Goal: Task Accomplishment & Management: Manage account settings

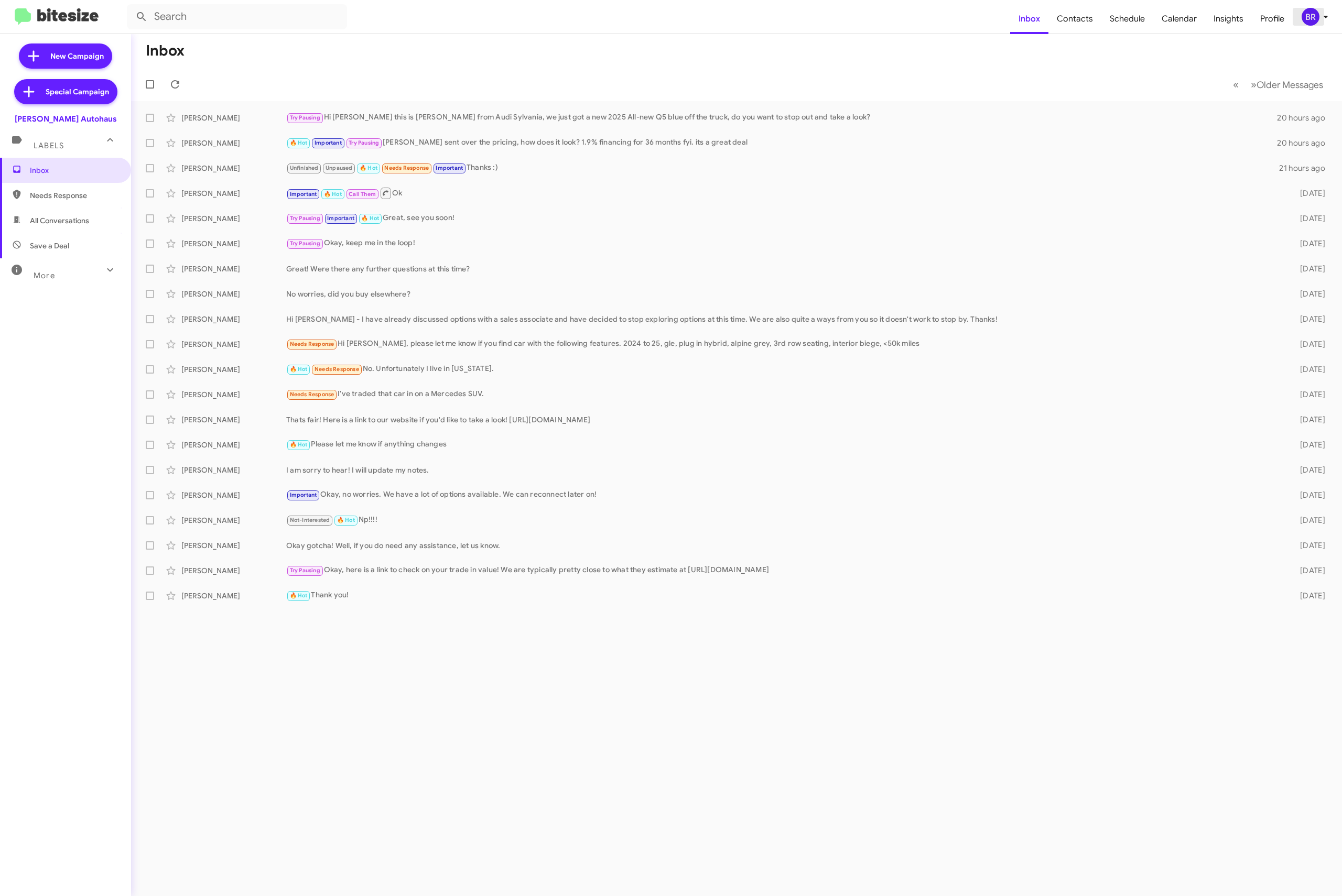
click at [1321, 16] on icon at bounding box center [1326, 17] width 13 height 13
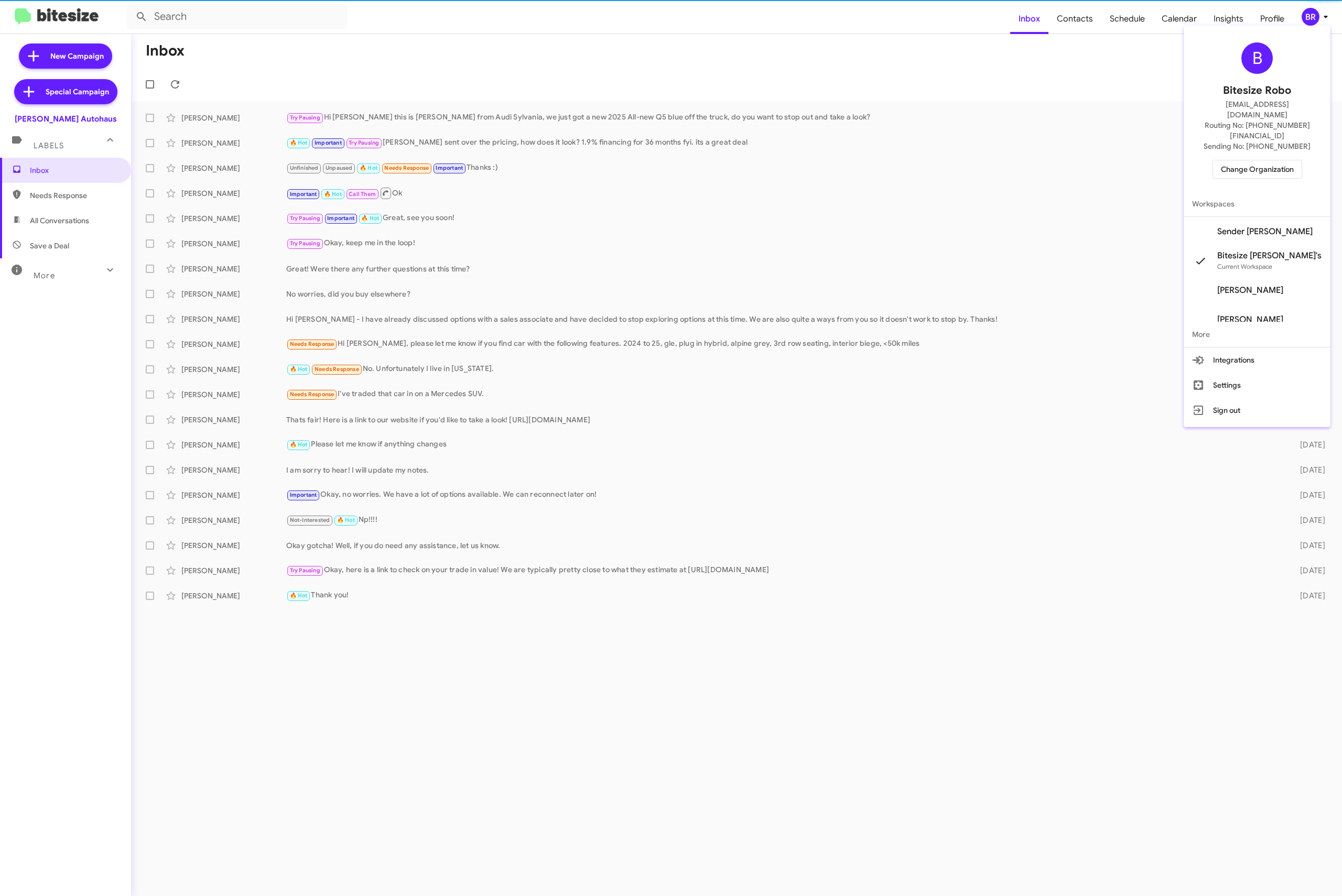
click at [1270, 138] on div "B Bitesize Robo jeks.ocampo1717@gmail.com Routing No: +1 (419) 273-9792 Sending…" at bounding box center [1258, 111] width 147 height 161
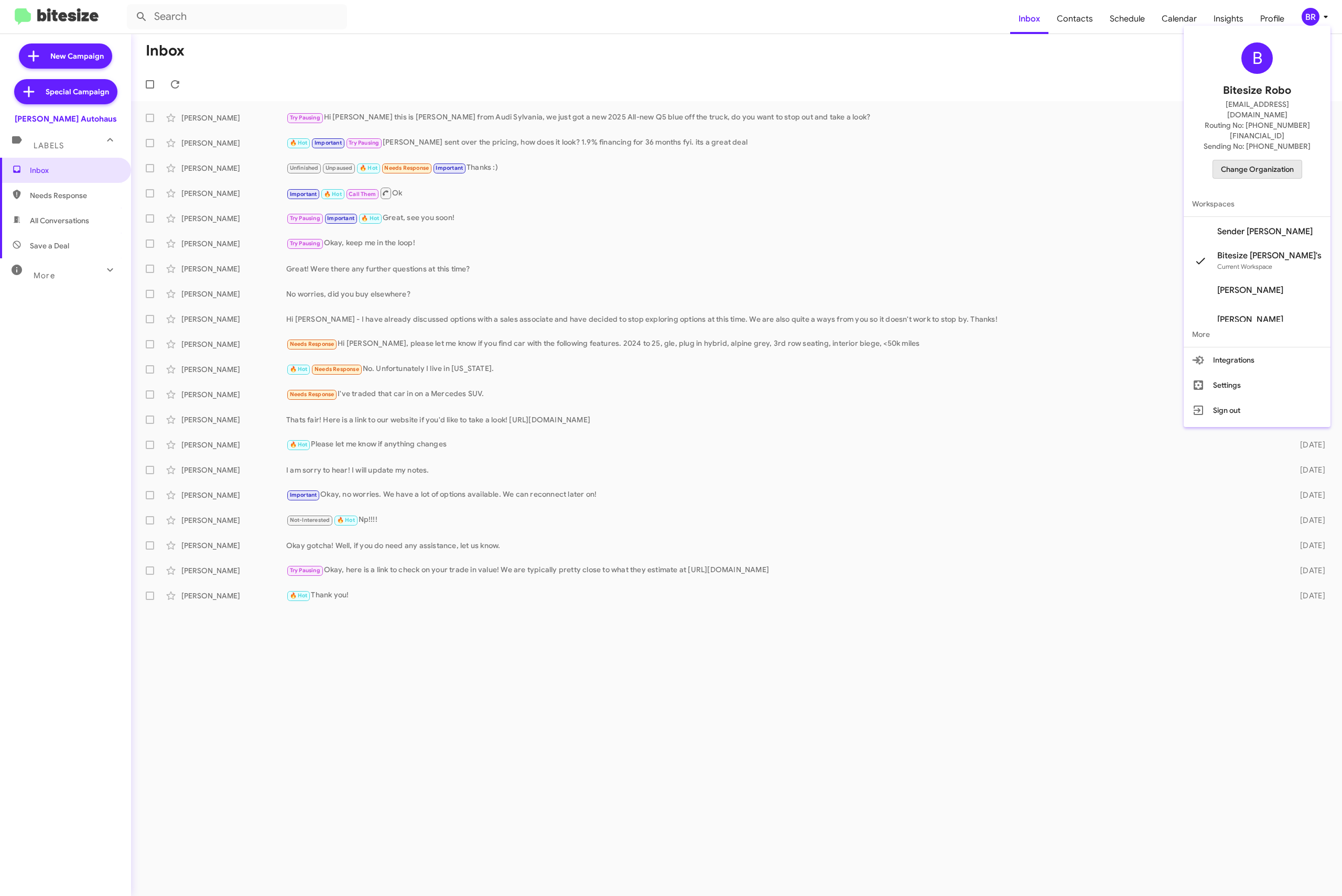
click at [1270, 160] on span "Change Organization" at bounding box center [1257, 169] width 72 height 17
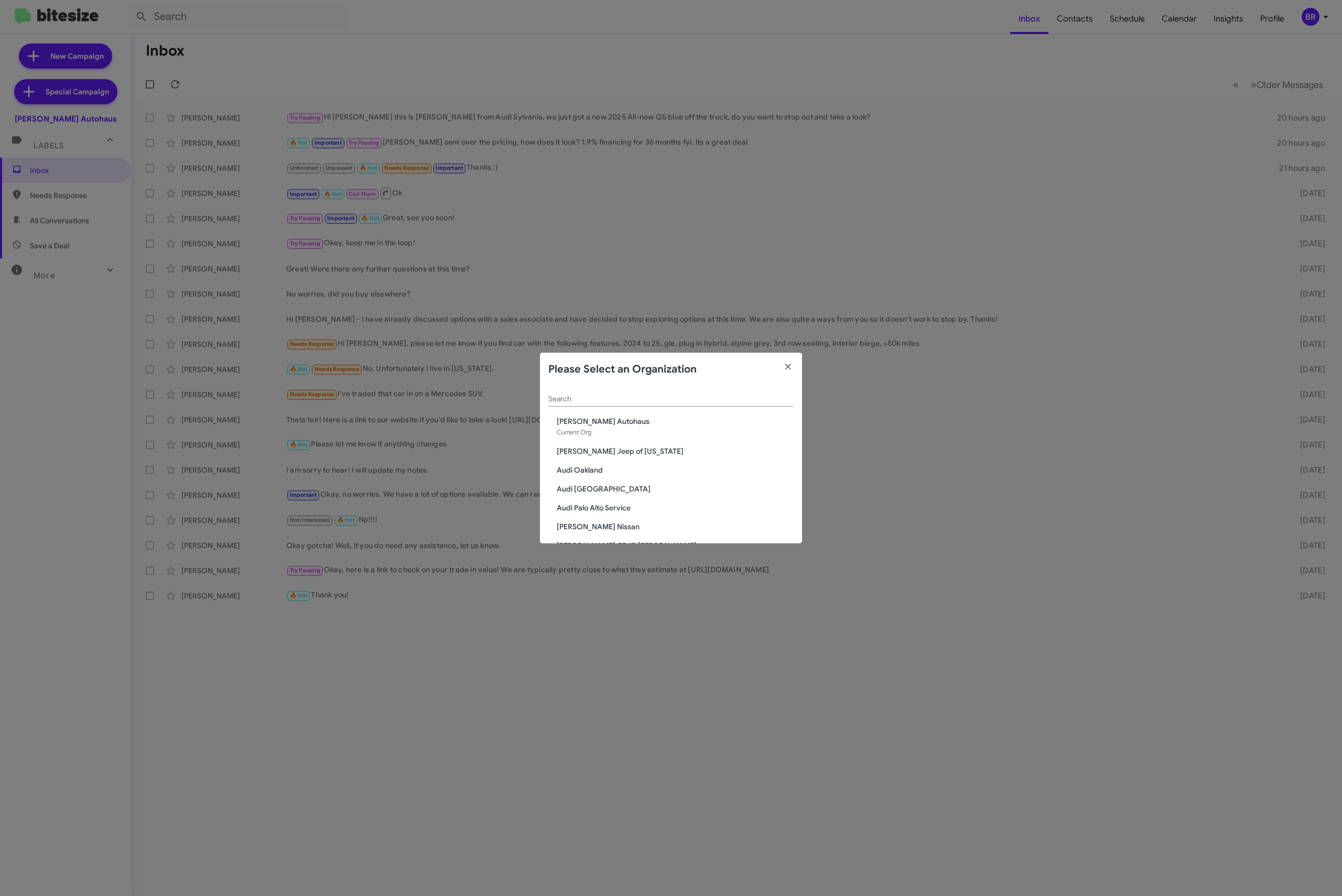
drag, startPoint x: 610, startPoint y: 404, endPoint x: 615, endPoint y: 400, distance: 6.4
click at [610, 404] on div "Search" at bounding box center [671, 396] width 245 height 20
click at [615, 400] on input "Search" at bounding box center [671, 399] width 245 height 8
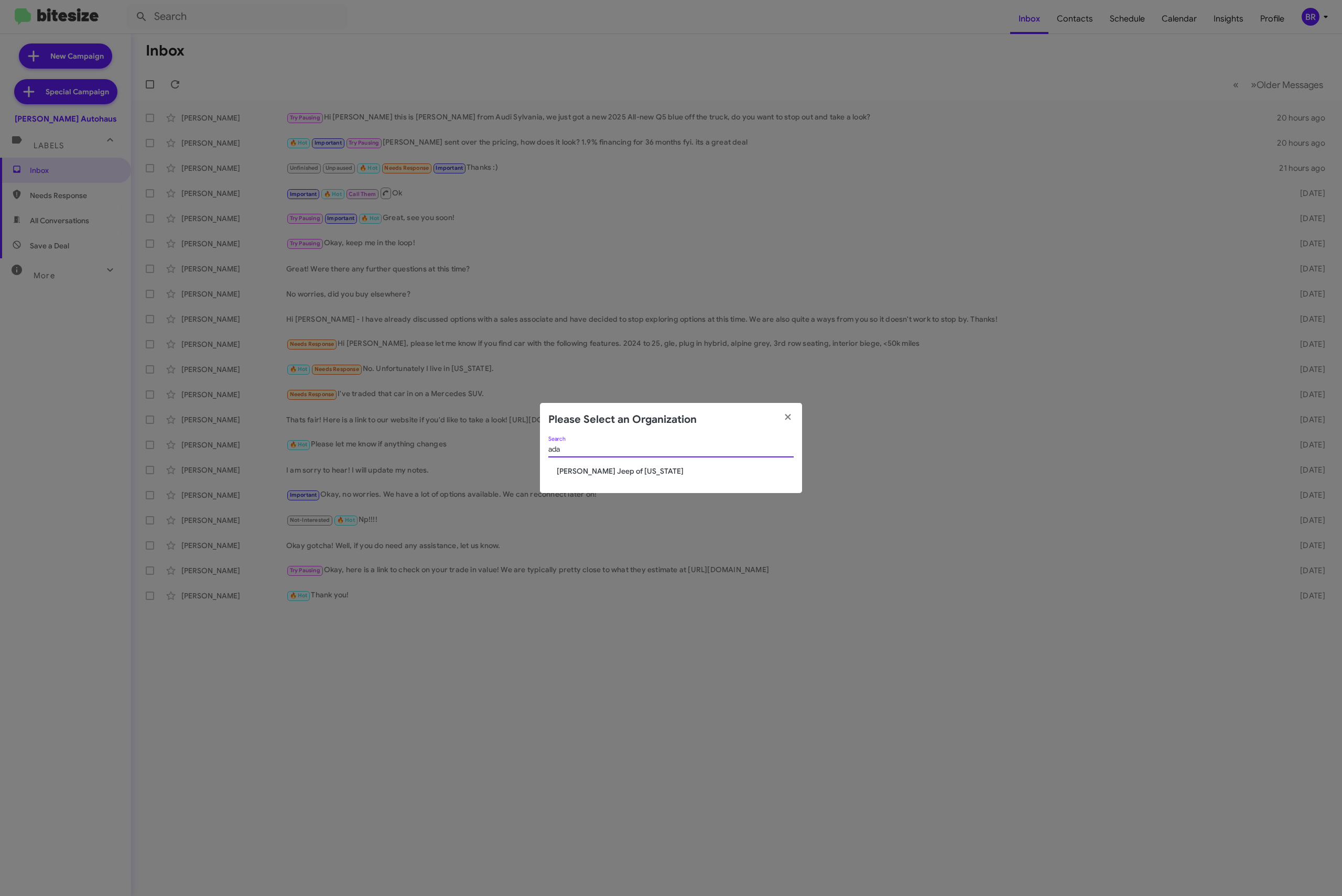
type input "ada"
click at [580, 470] on span "[PERSON_NAME] Jeep of [US_STATE]" at bounding box center [675, 470] width 237 height 10
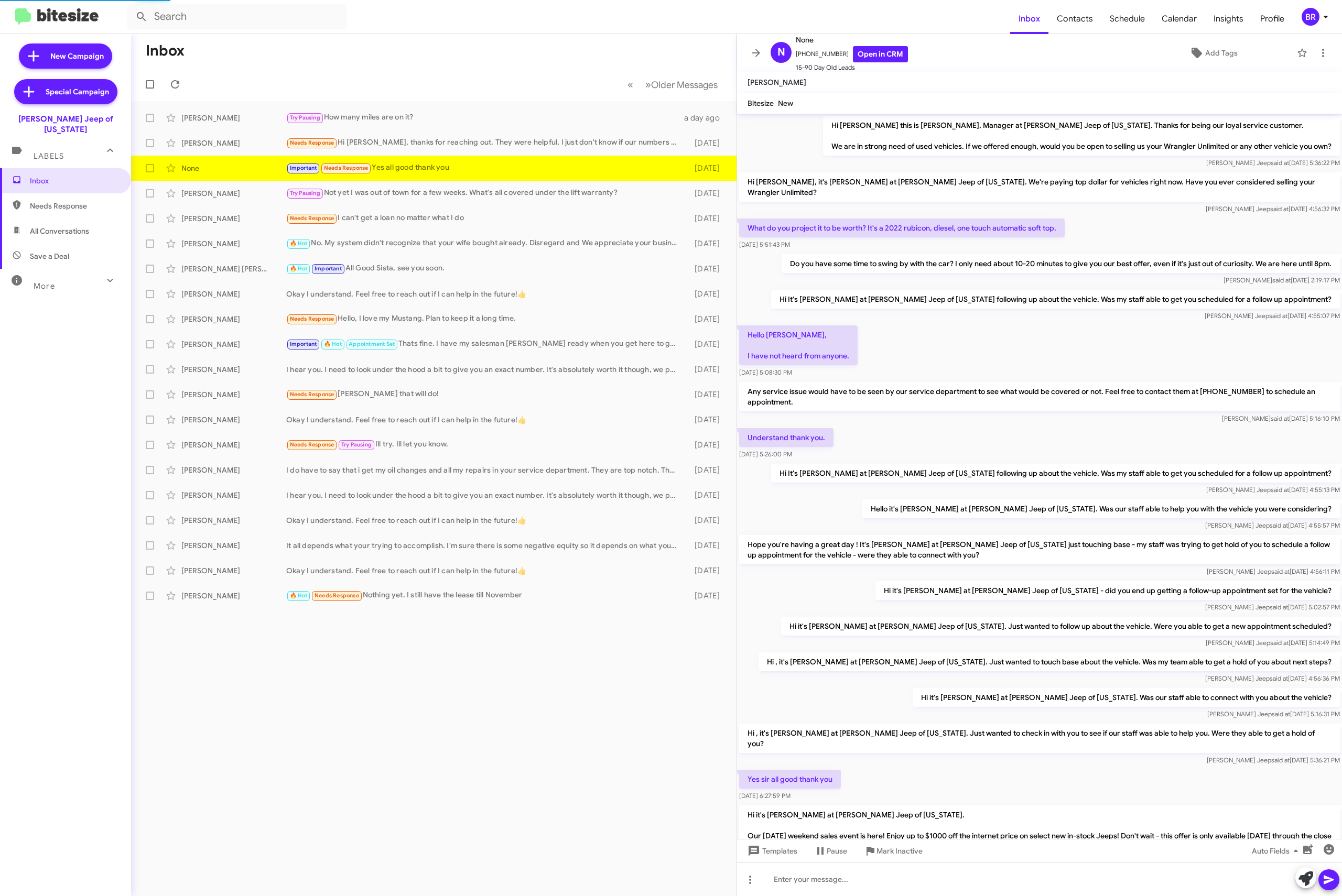
scroll to position [113, 0]
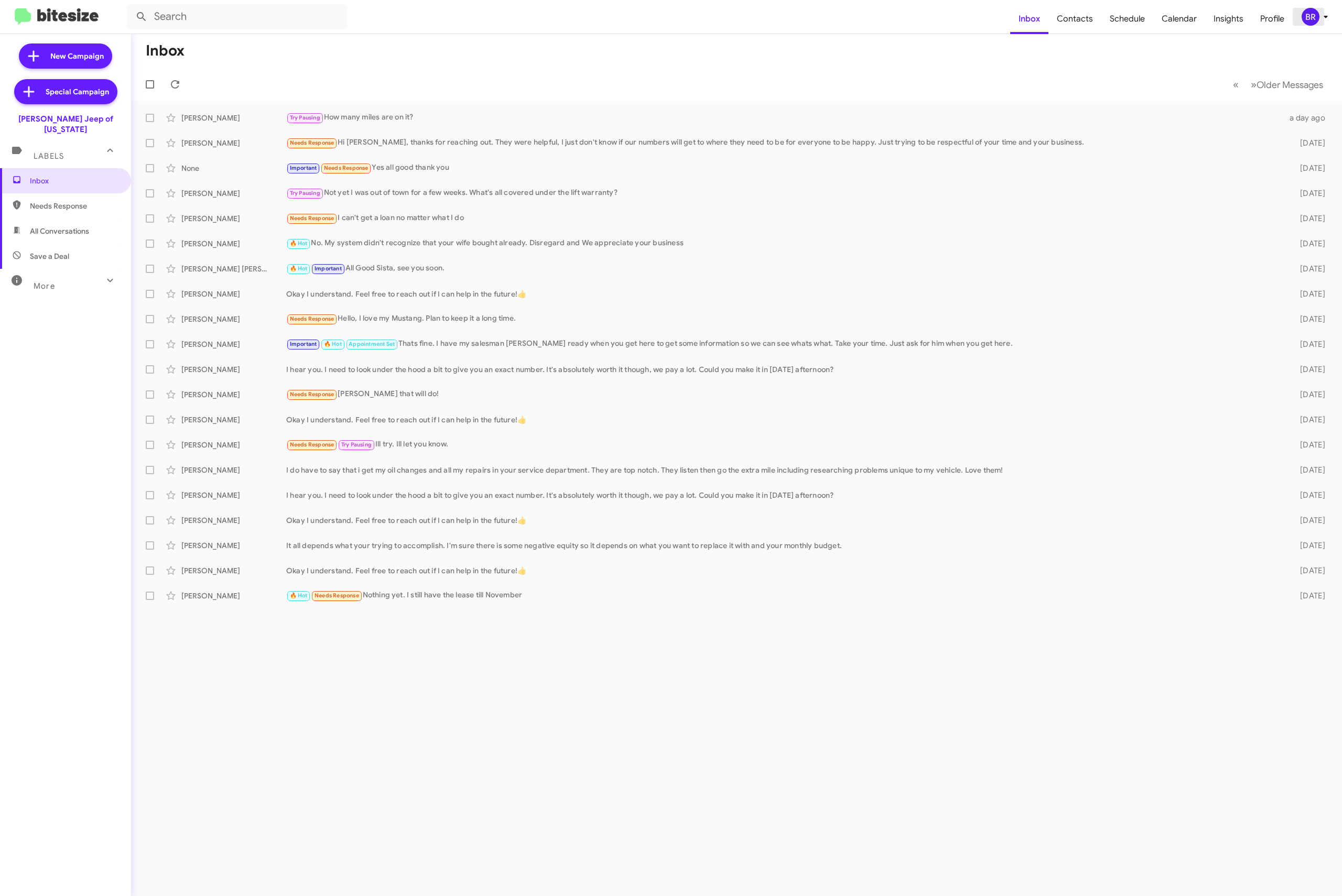
click at [1303, 17] on span "BR" at bounding box center [1317, 17] width 31 height 17
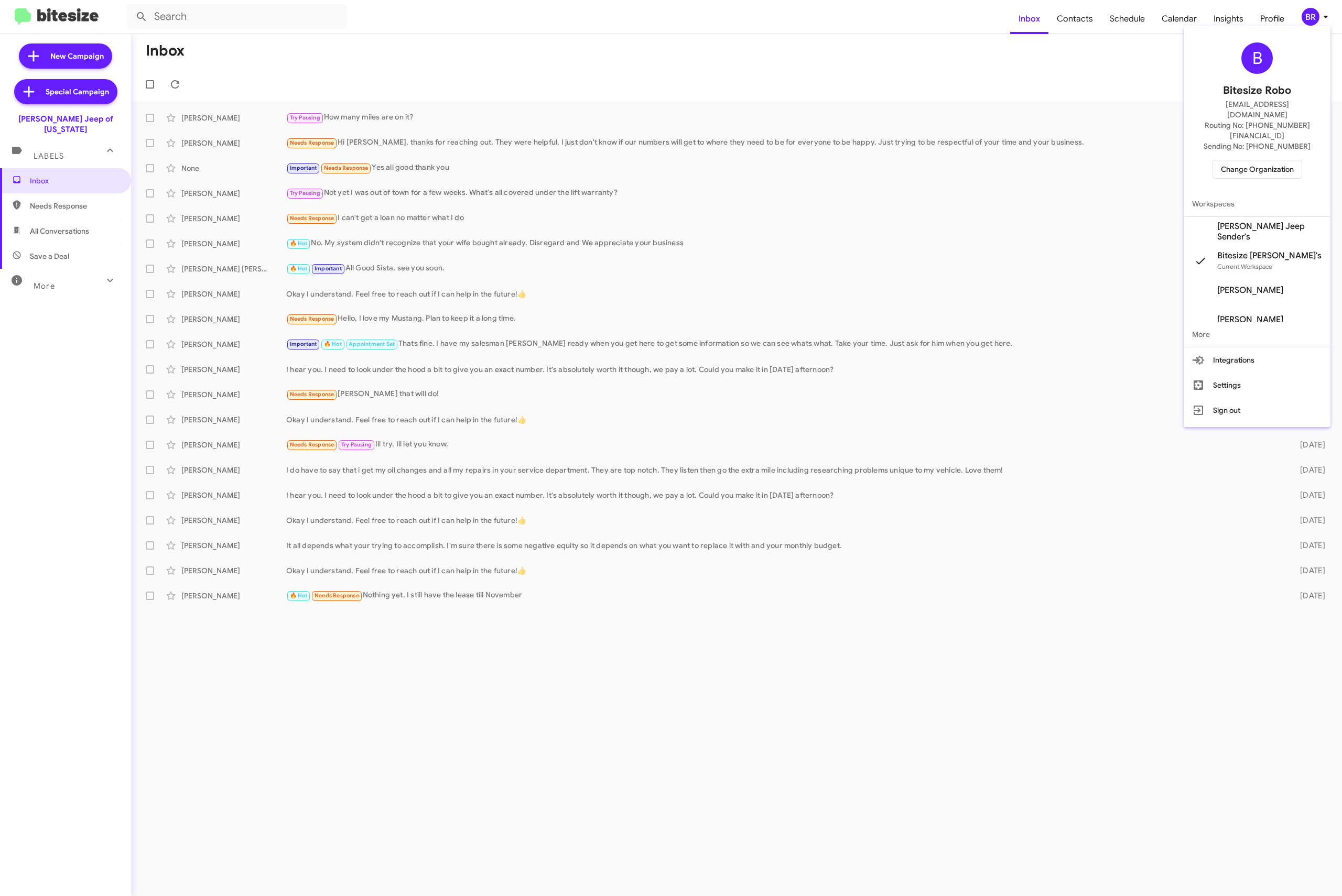
click at [1255, 160] on span "Change Organization" at bounding box center [1257, 169] width 72 height 17
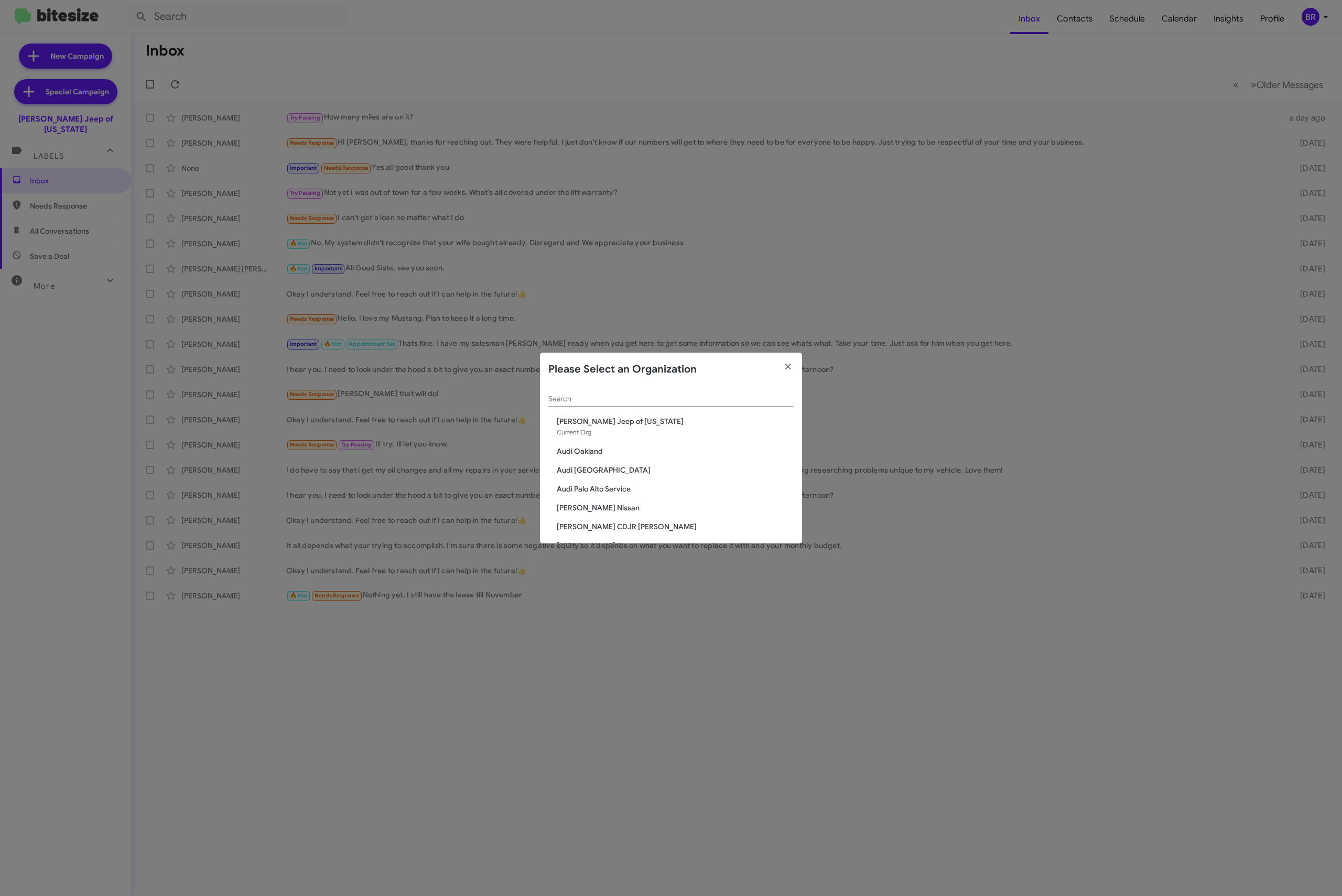
click at [610, 400] on input "Search" at bounding box center [671, 399] width 245 height 8
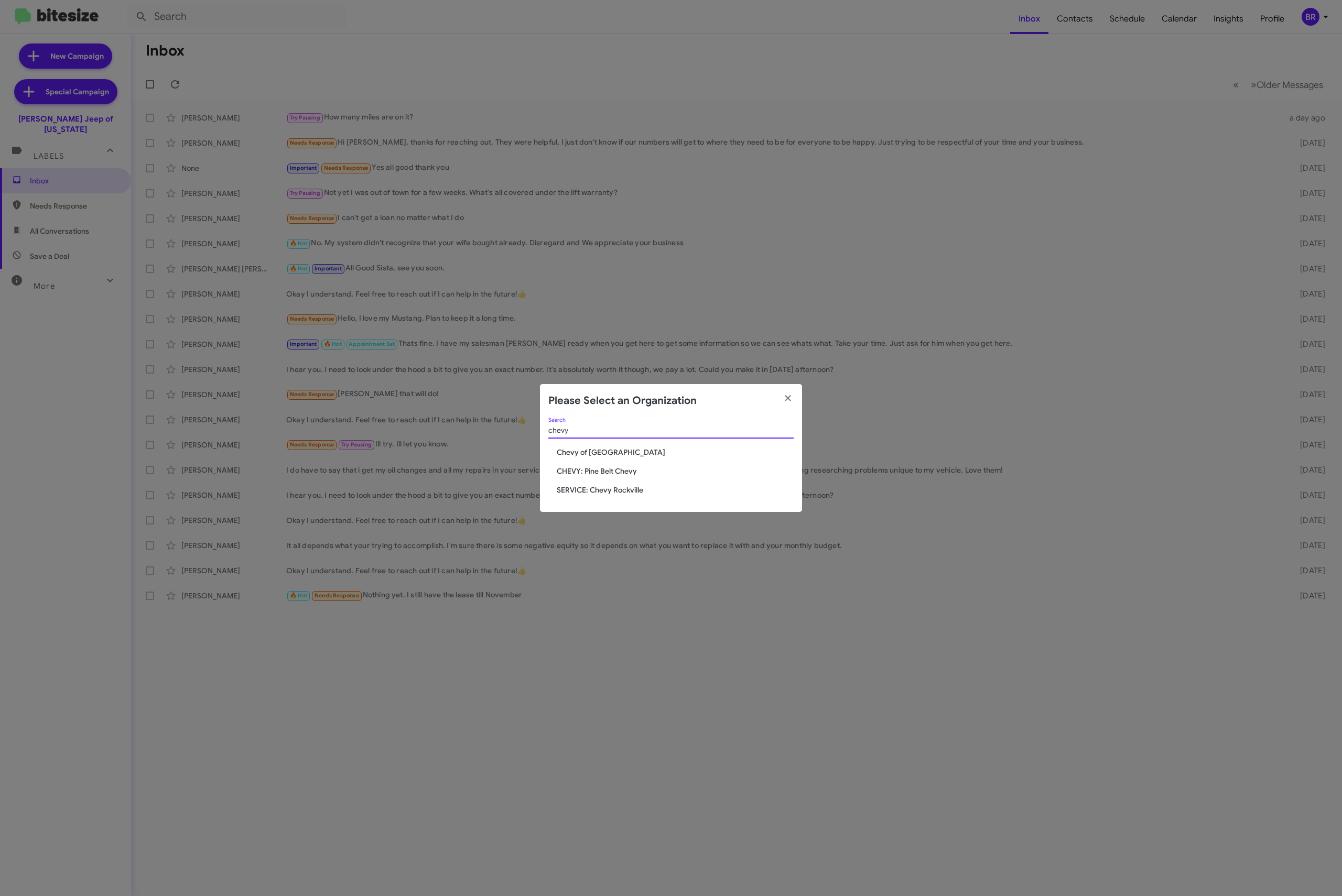
type input "chevy"
click at [565, 470] on span "CHEVY: Pine Belt Chevy" at bounding box center [675, 470] width 237 height 10
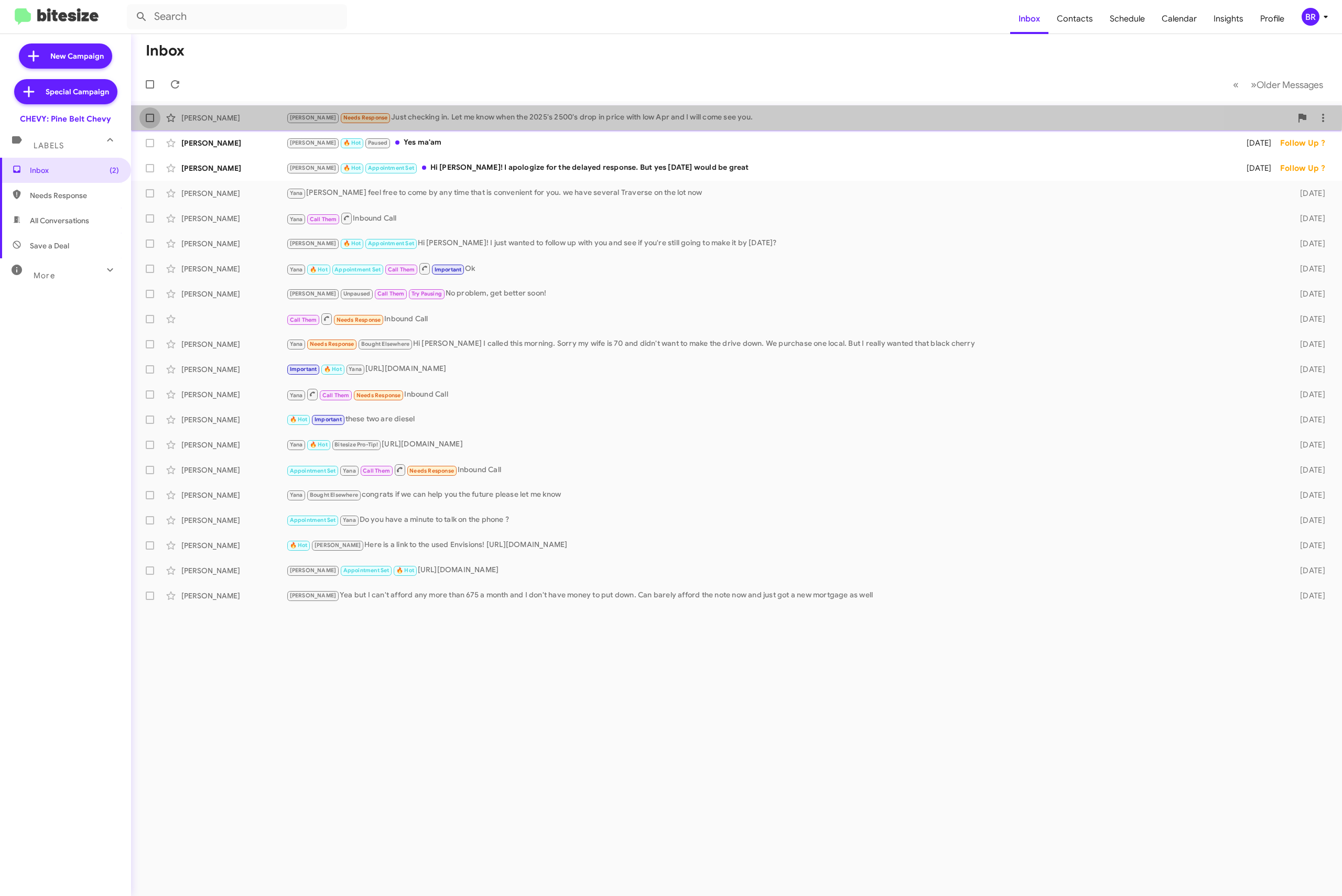
click at [151, 116] on span at bounding box center [150, 117] width 8 height 8
click at [150, 122] on input "checkbox" at bounding box center [150, 122] width 1 height 1
checkbox input "true"
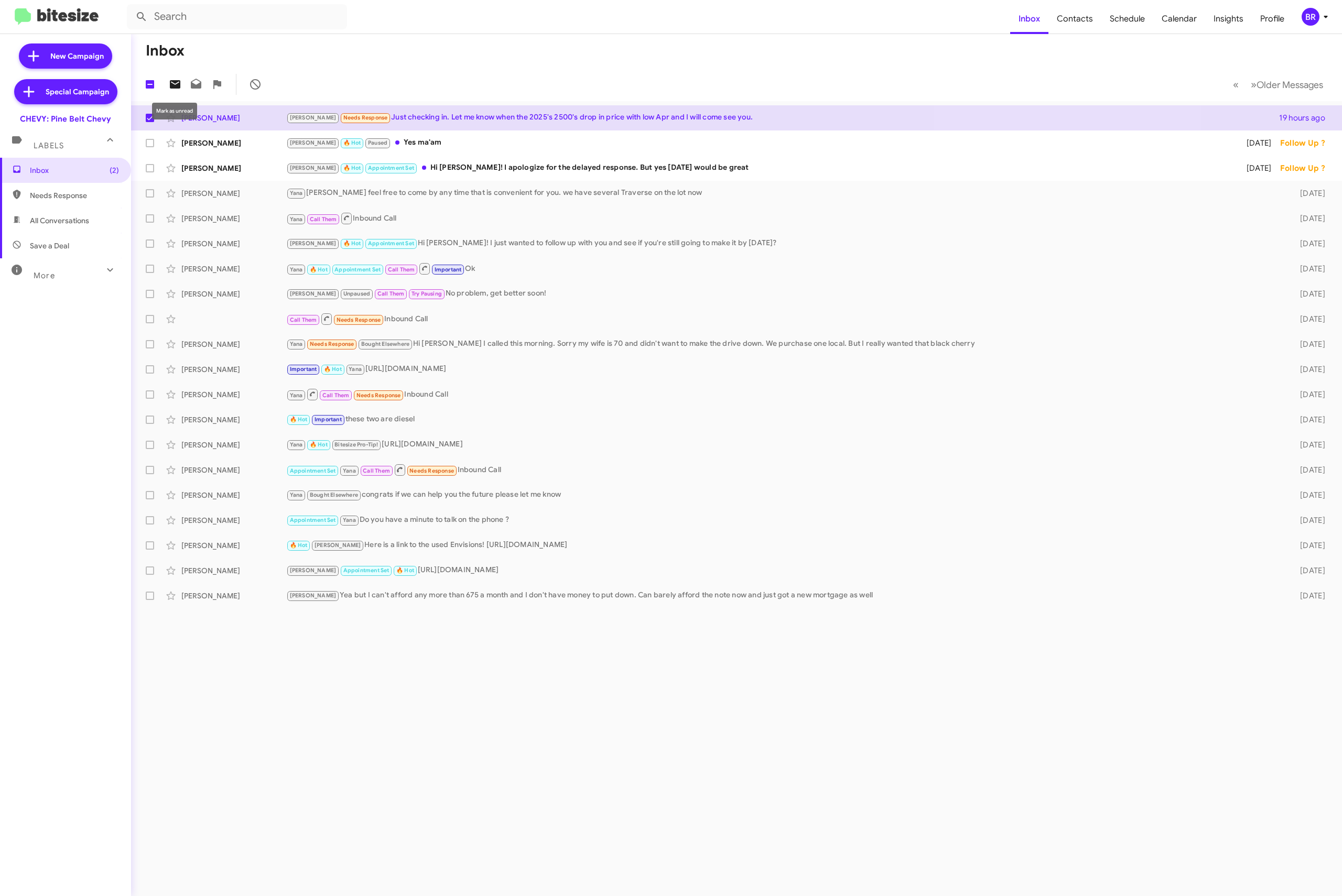
click at [181, 81] on icon at bounding box center [175, 84] width 13 height 13
click at [1306, 17] on div "BR" at bounding box center [1310, 17] width 17 height 17
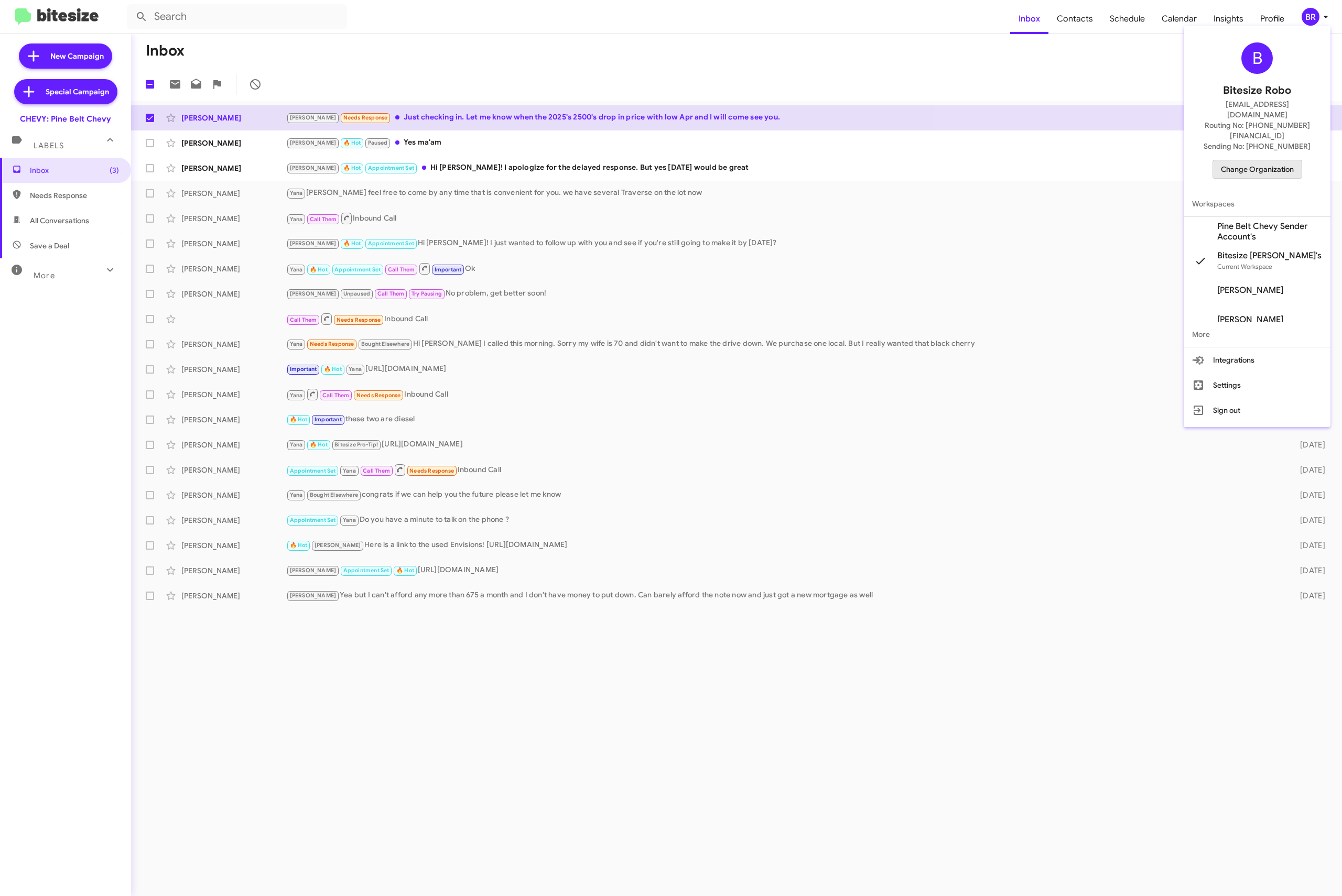
click at [1248, 160] on span "Change Organization" at bounding box center [1257, 169] width 72 height 17
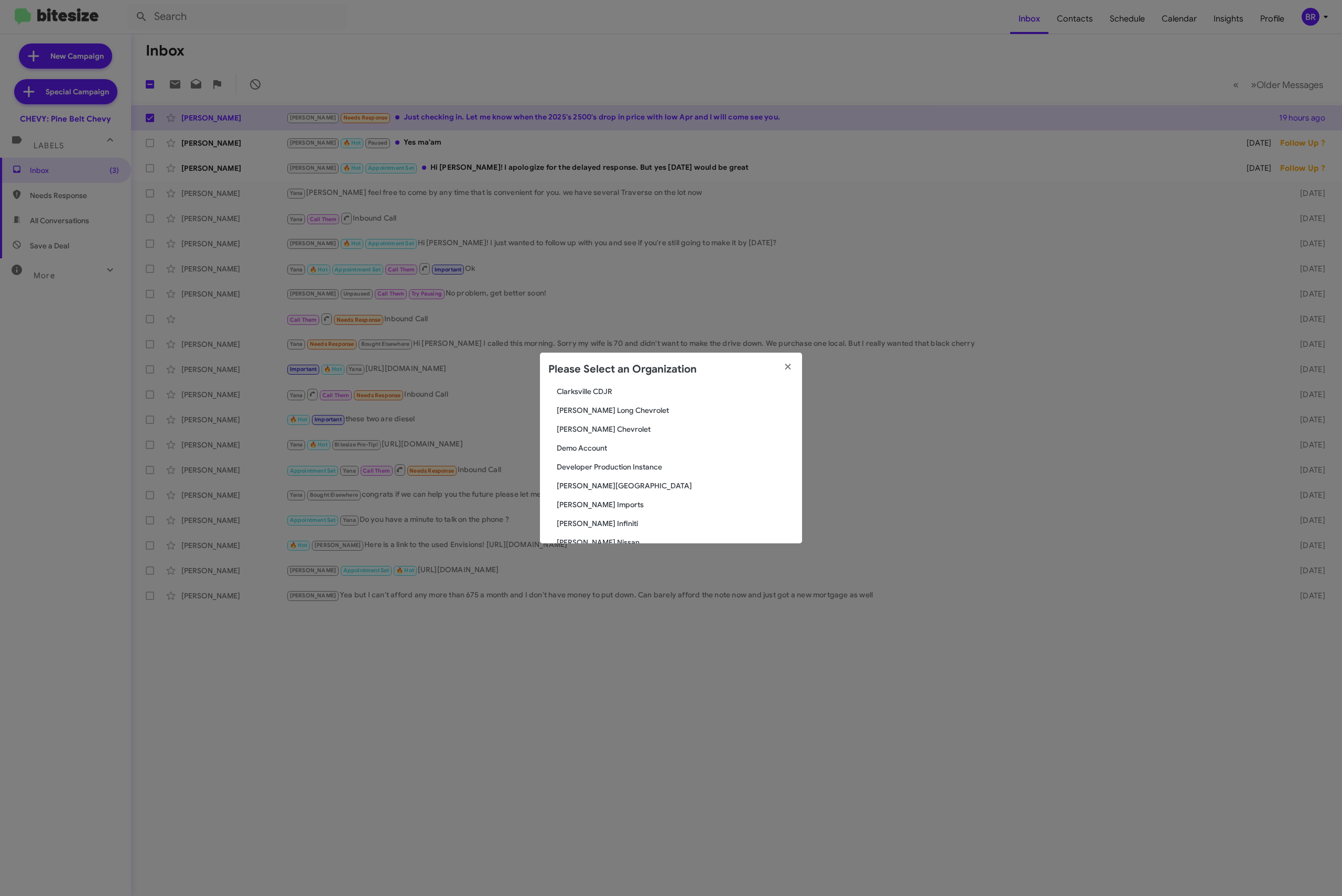
scroll to position [419, 0]
click at [594, 389] on span "[PERSON_NAME] Chevrolet" at bounding box center [675, 390] width 237 height 10
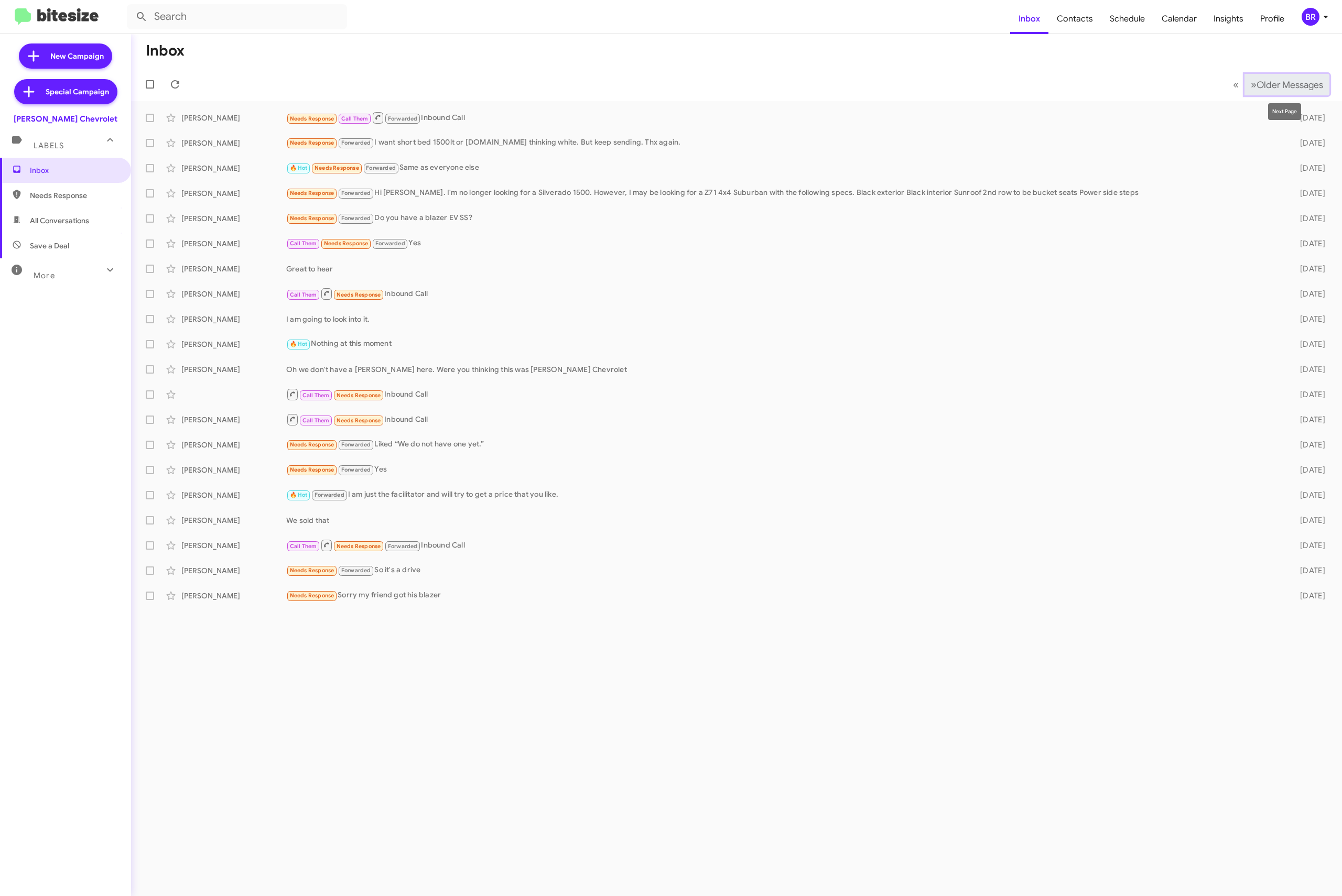
click at [1257, 79] on span "Older Messages" at bounding box center [1290, 84] width 67 height 12
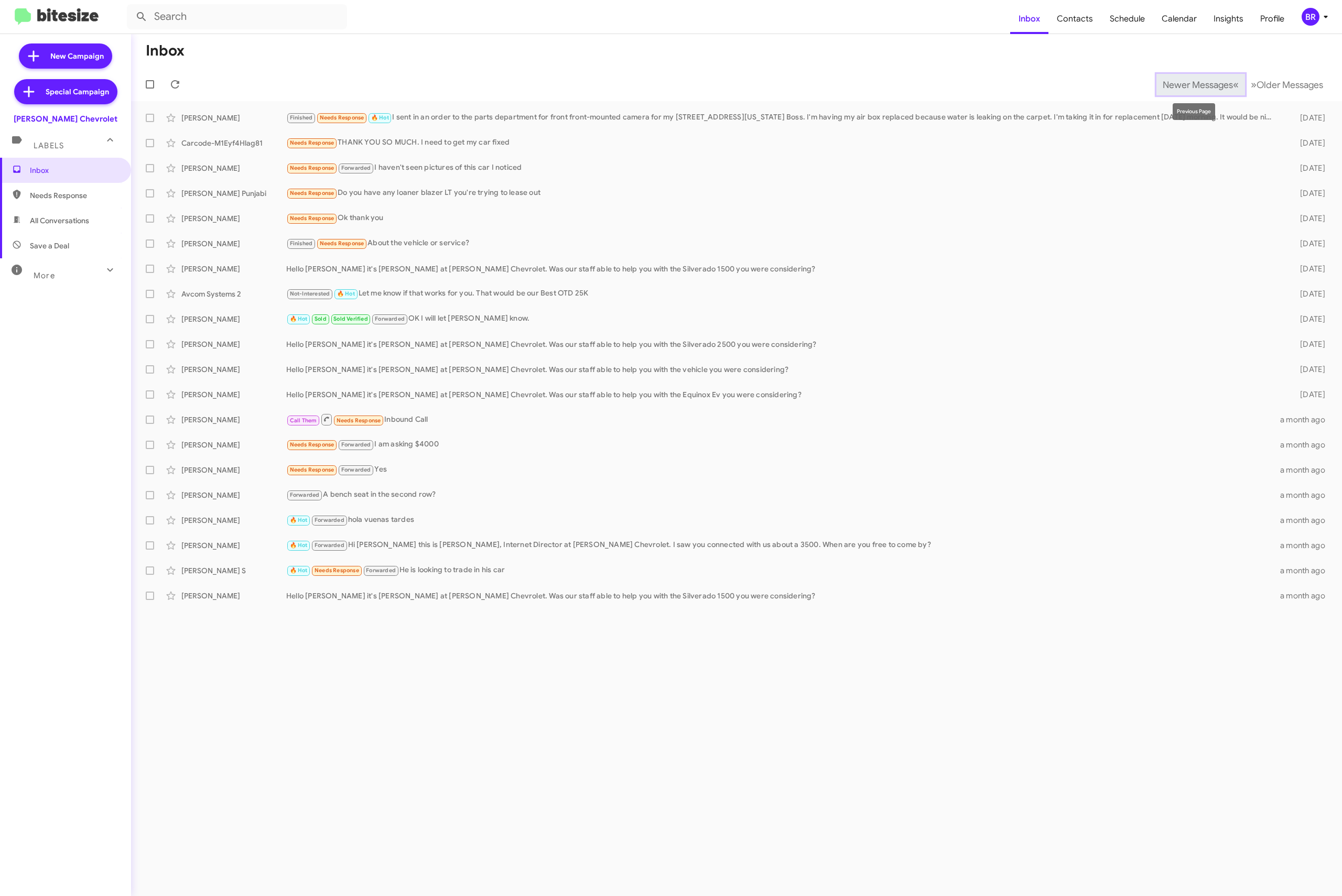
click at [1210, 88] on span "Newer Messages" at bounding box center [1198, 84] width 71 height 12
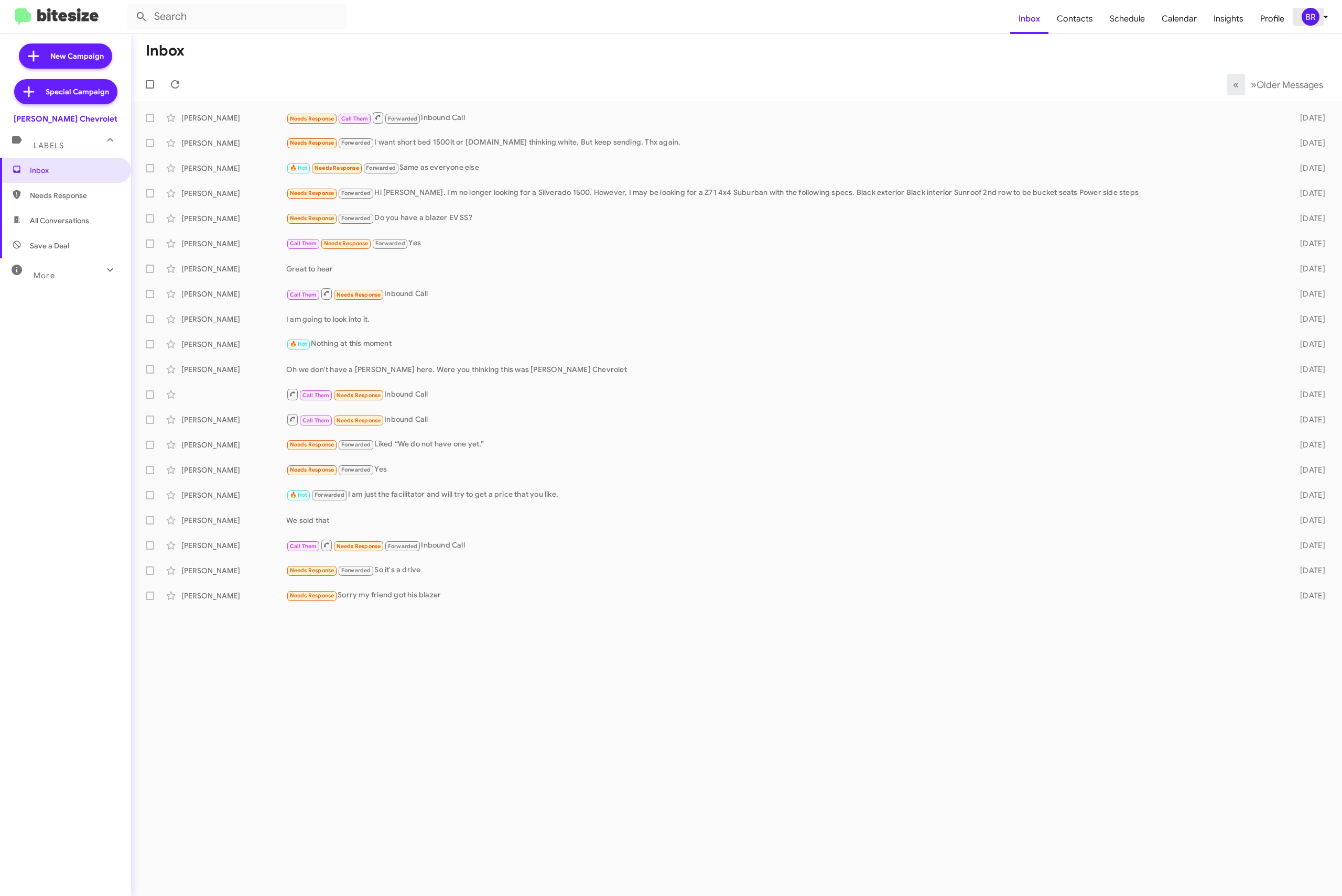
click at [1314, 25] on div "BR" at bounding box center [1310, 17] width 17 height 17
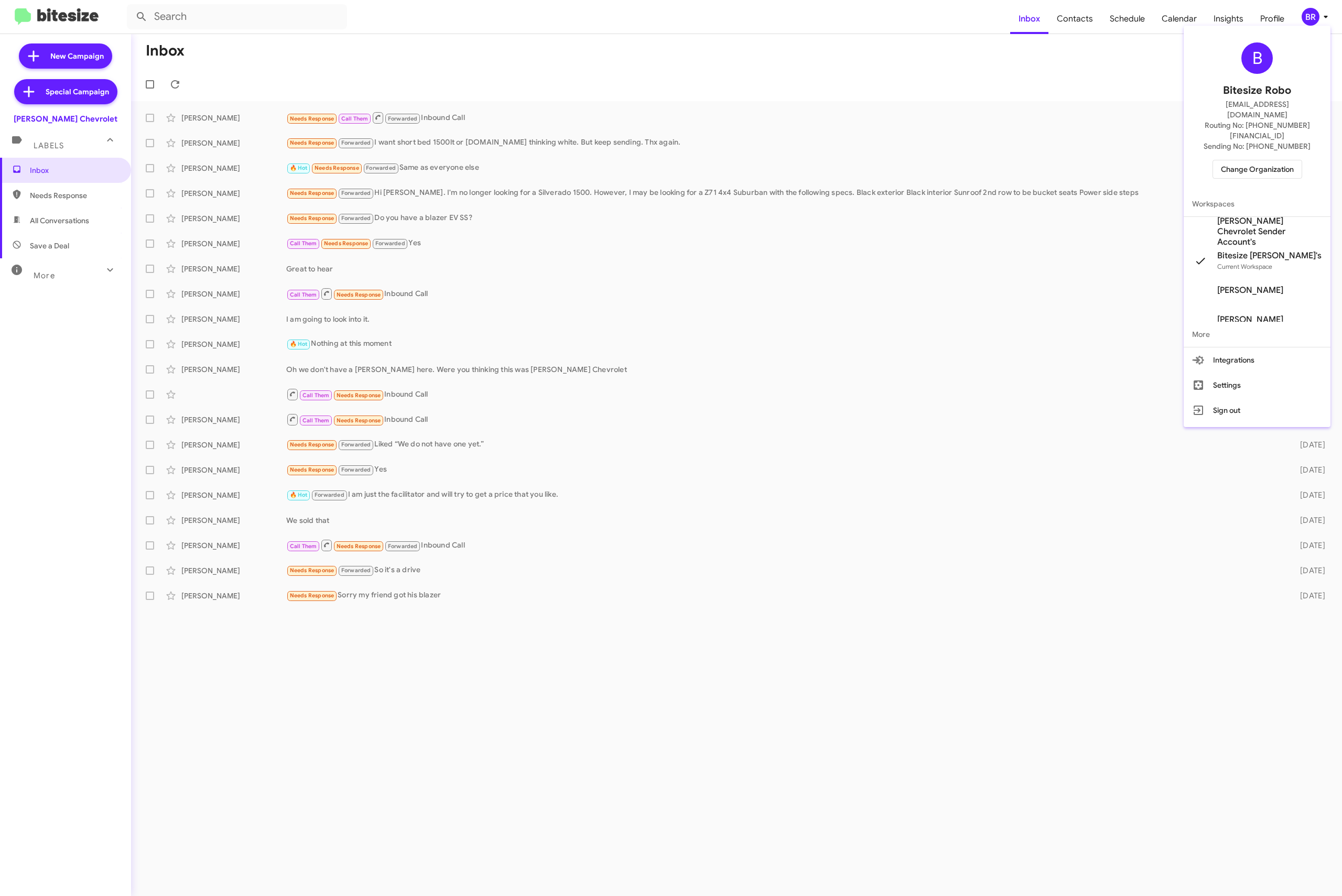
click at [1245, 160] on span "Change Organization" at bounding box center [1257, 169] width 72 height 17
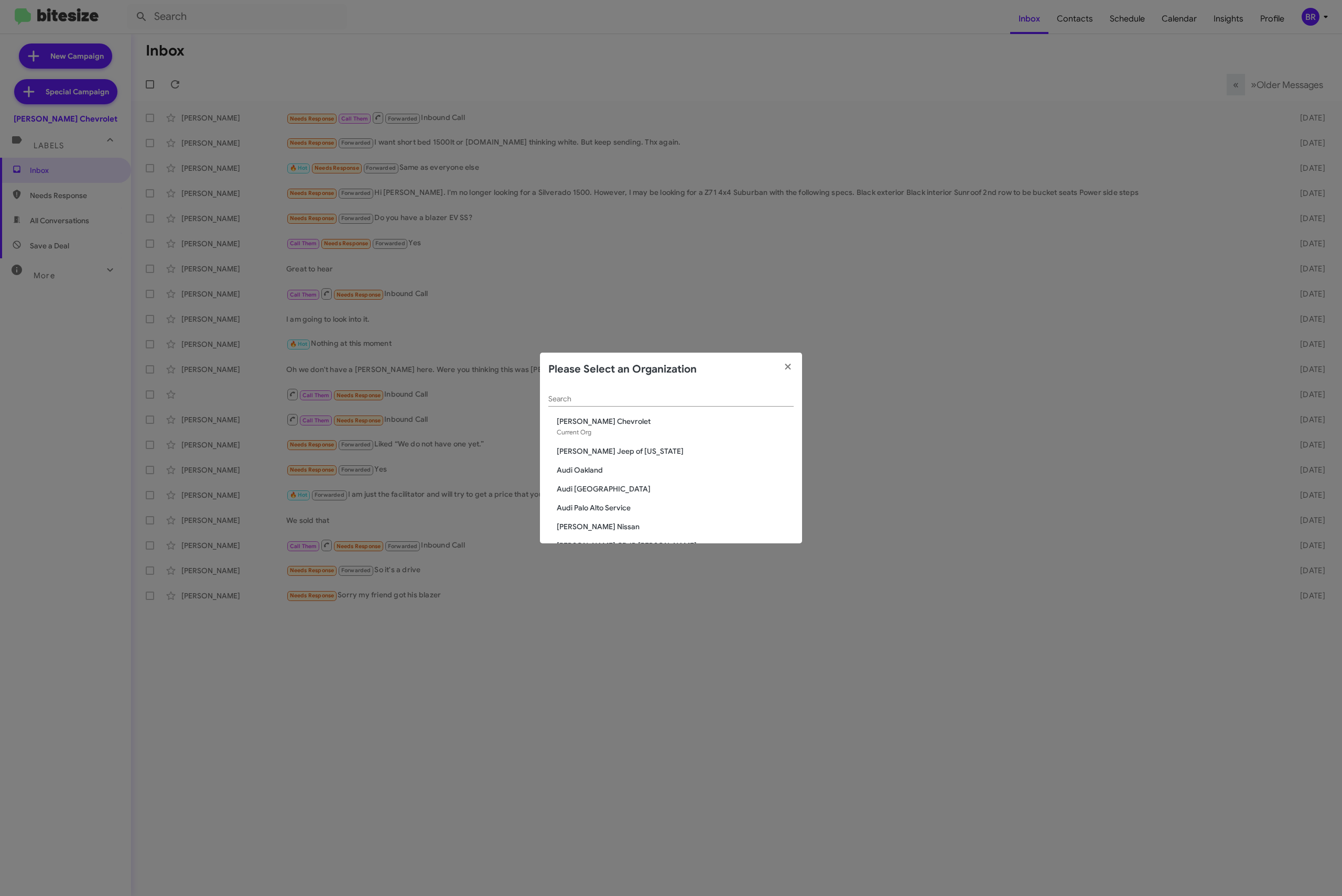
click at [692, 390] on div "Search" at bounding box center [671, 396] width 245 height 20
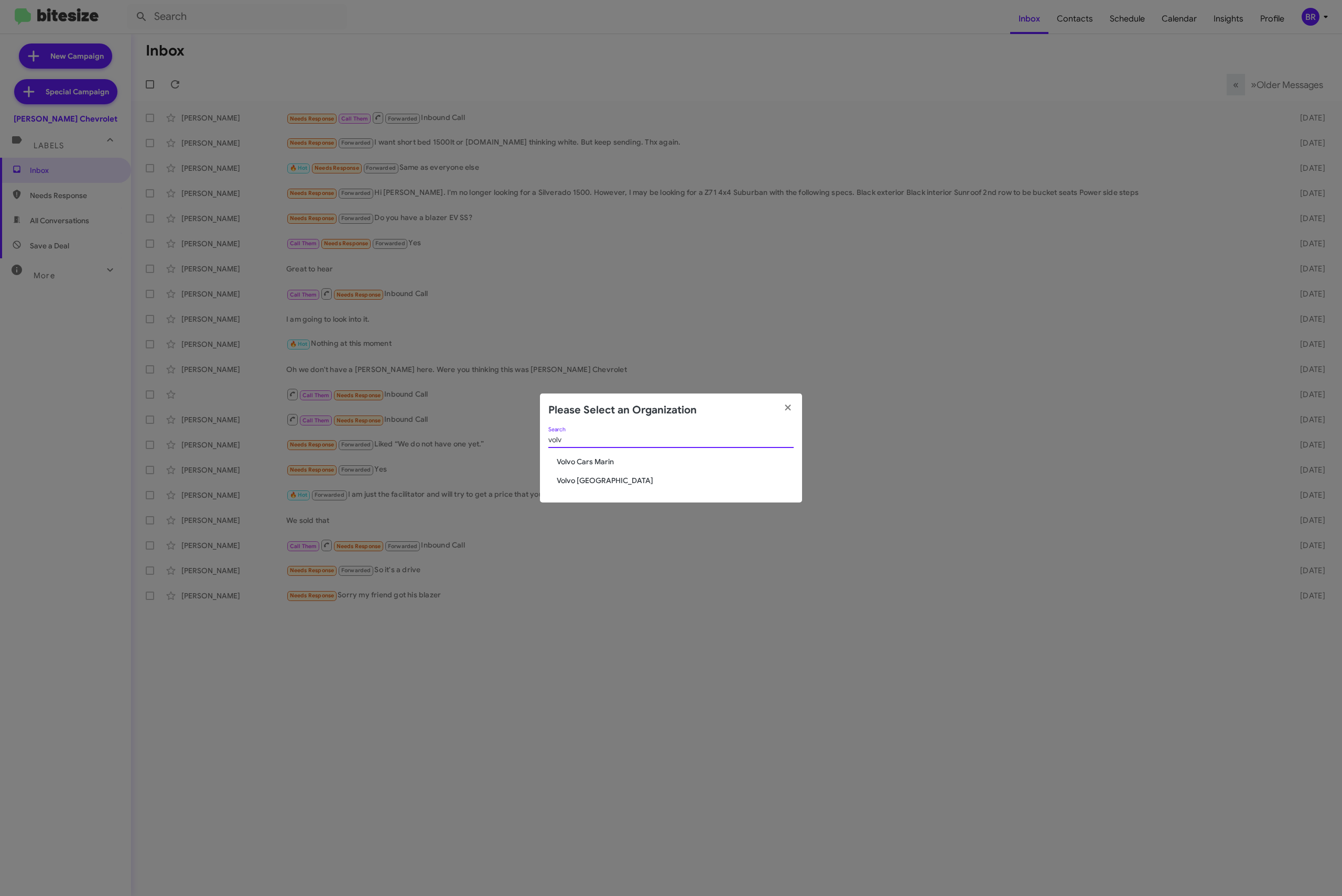
type input "volv"
click at [600, 481] on span "Volvo [GEOGRAPHIC_DATA]" at bounding box center [675, 480] width 237 height 10
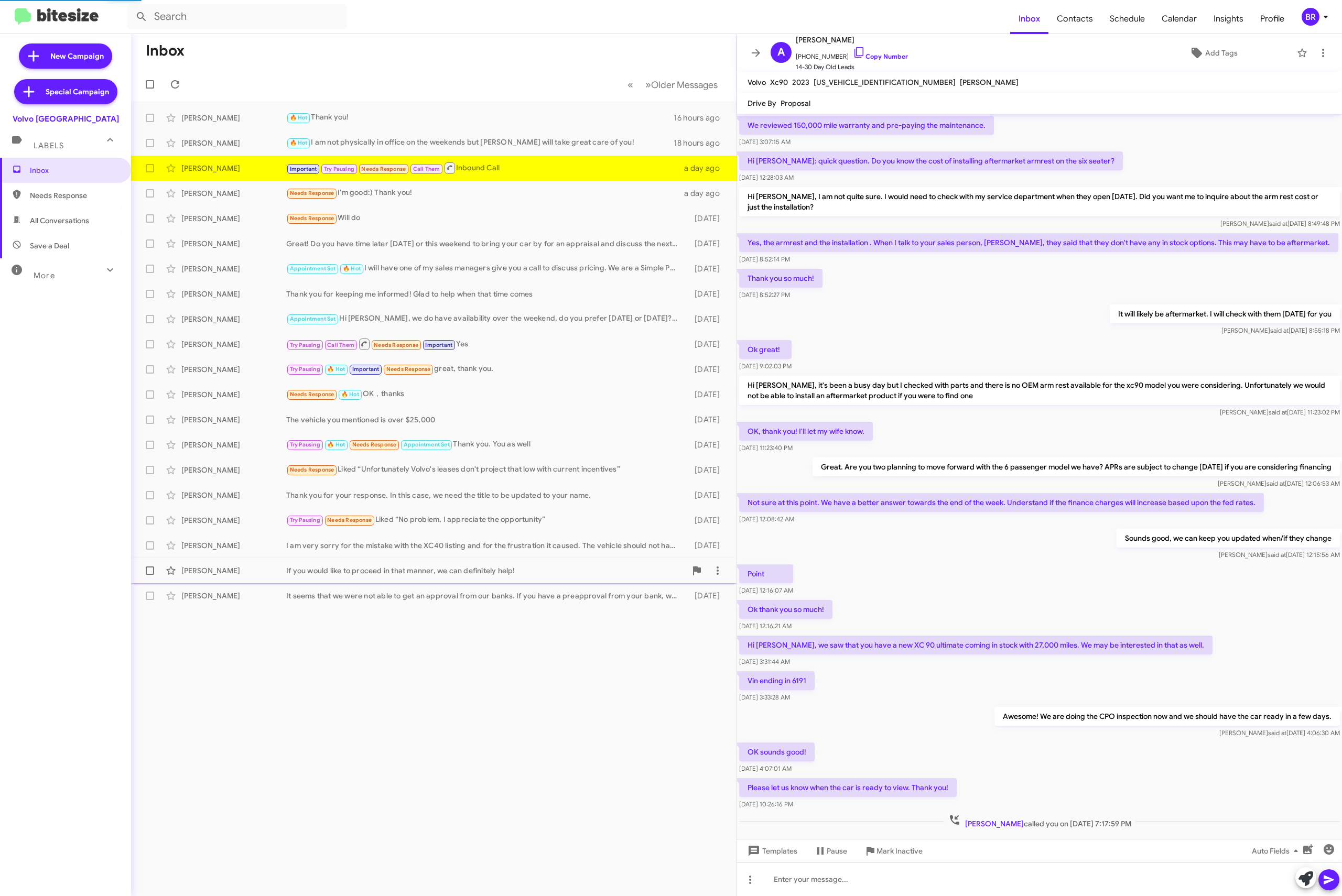
scroll to position [45, 0]
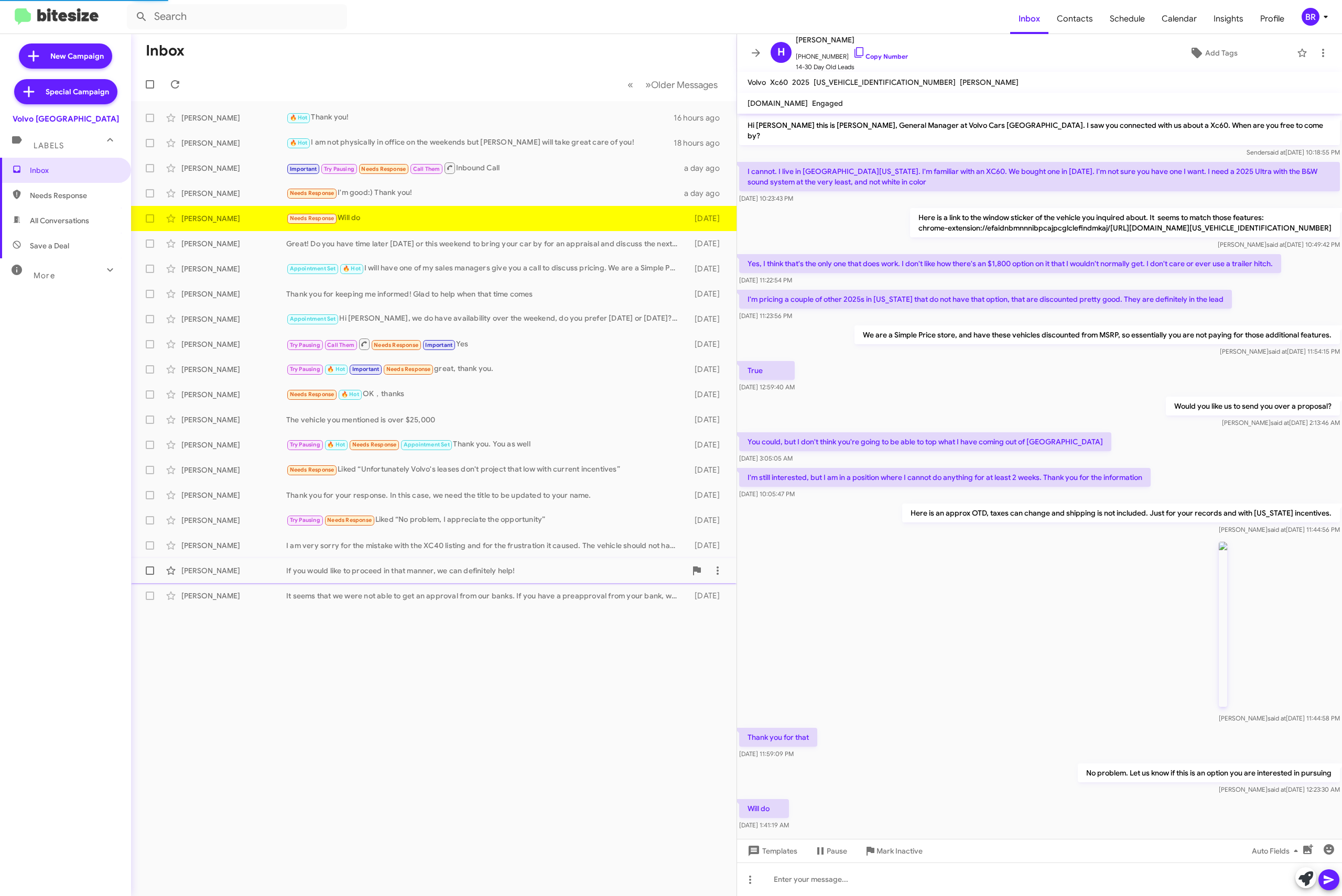
scroll to position [34, 0]
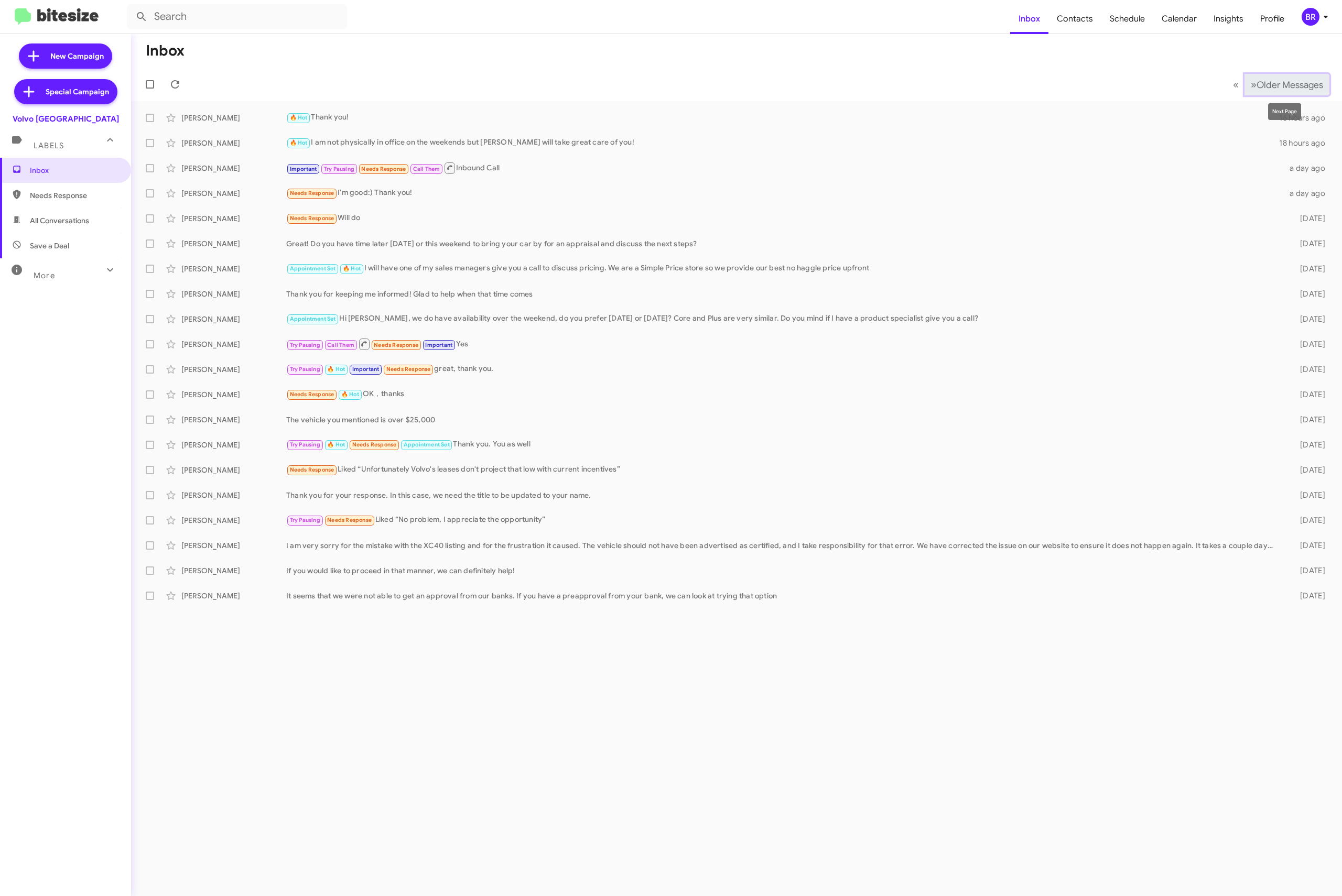
click at [1283, 83] on span "Older Messages" at bounding box center [1290, 84] width 67 height 12
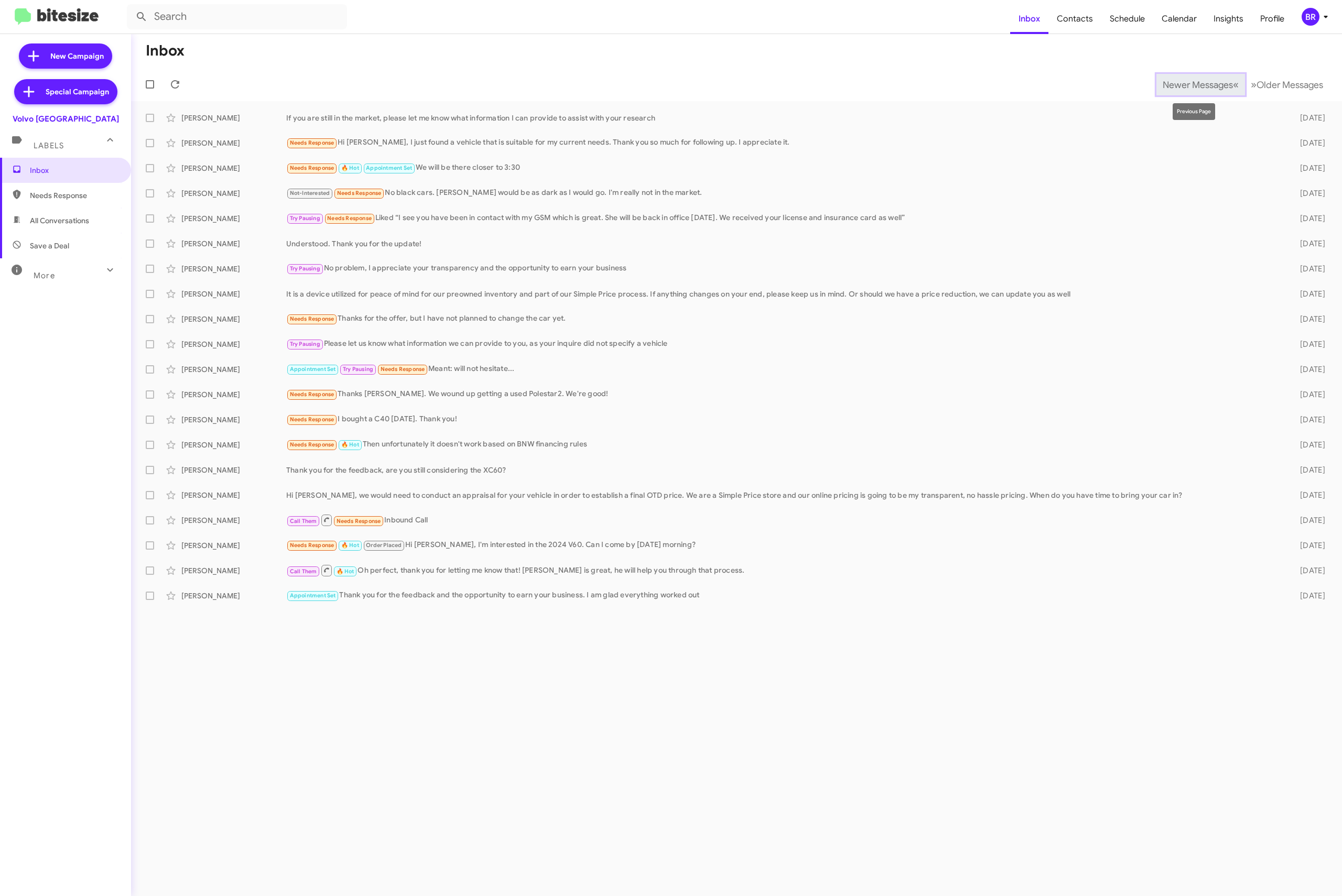
click at [1179, 74] on button "Newer Messages « Previous" at bounding box center [1201, 84] width 89 height 21
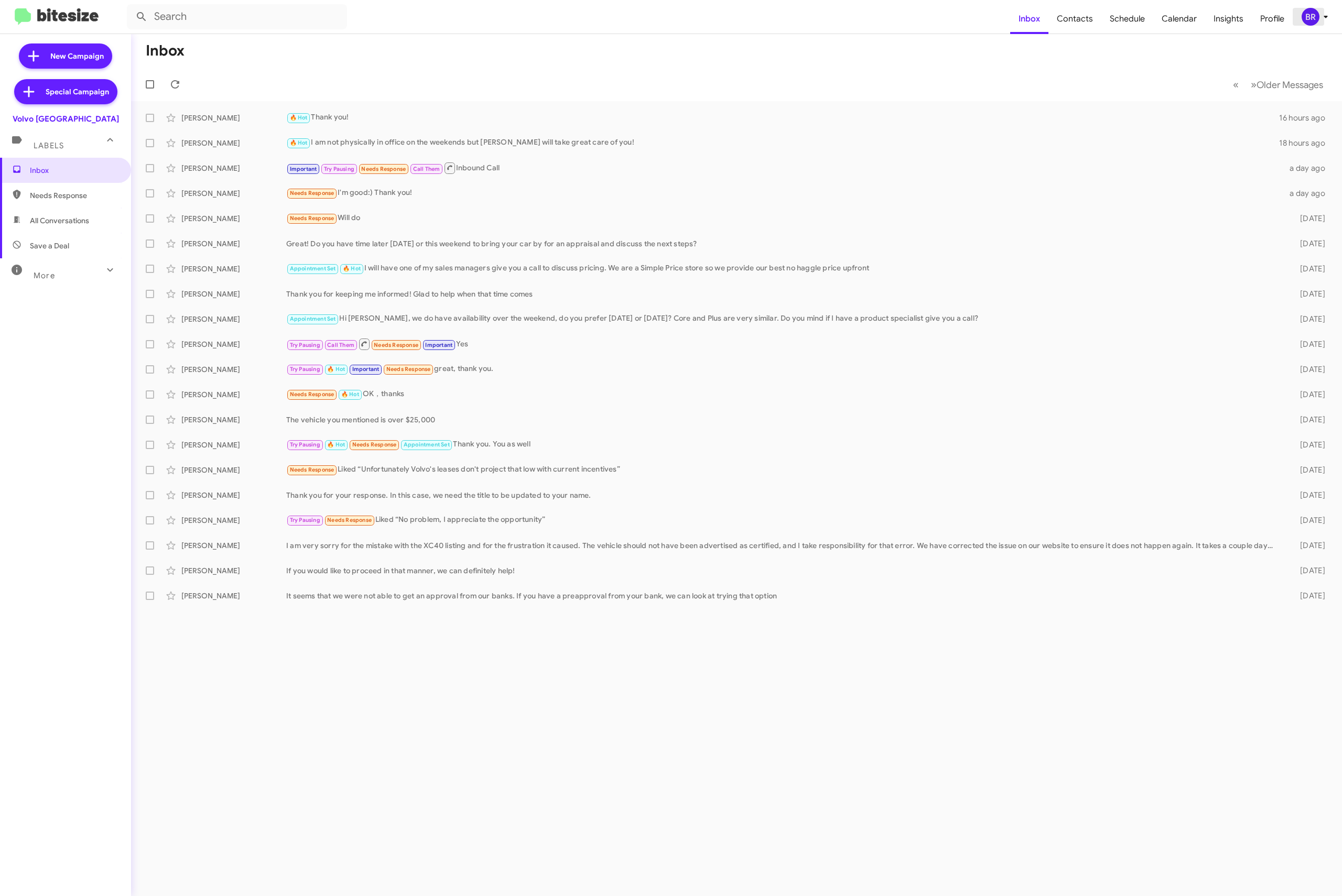
click at [1307, 17] on div "BR" at bounding box center [1310, 17] width 17 height 17
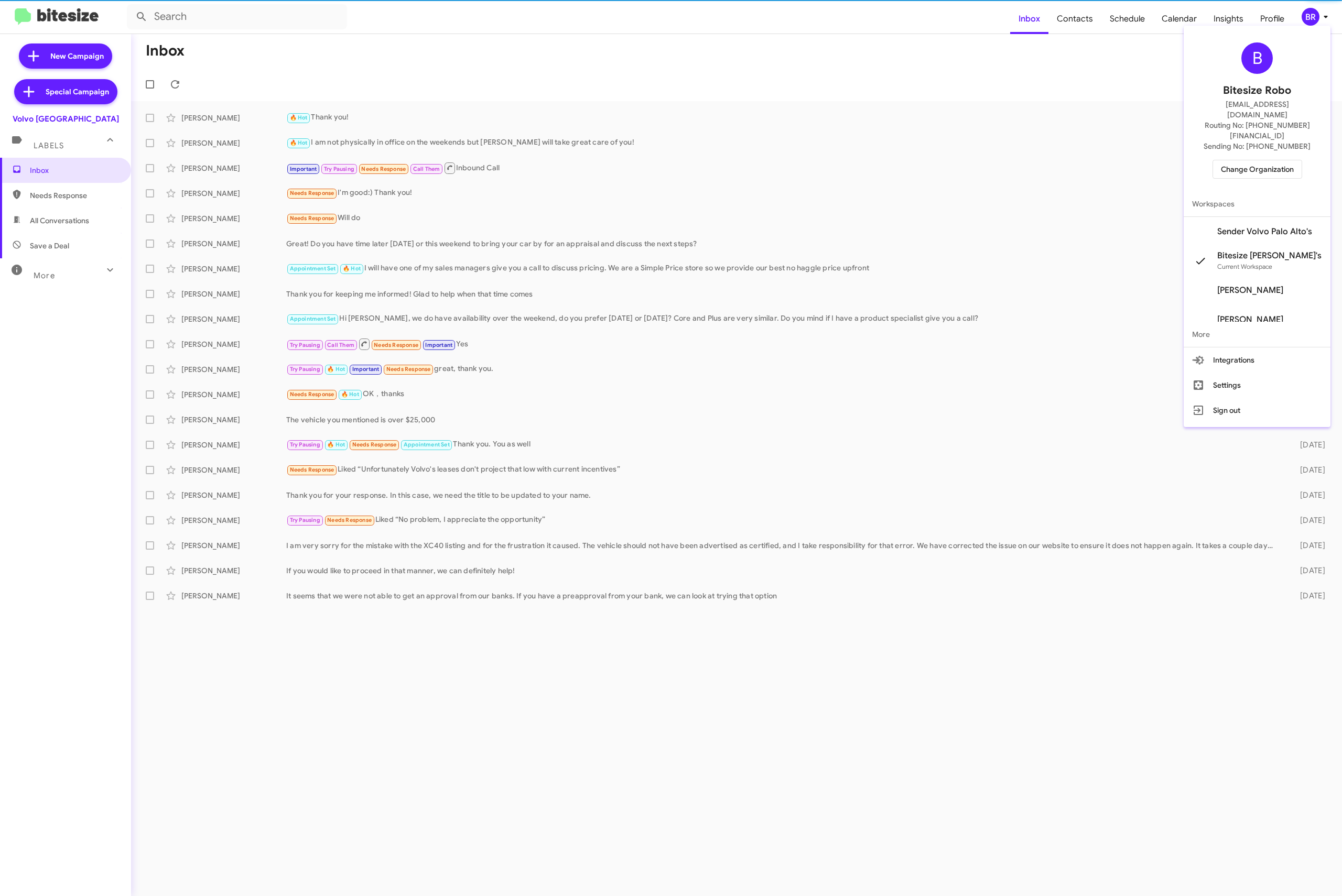
click at [1254, 160] on span "Change Organization" at bounding box center [1257, 169] width 72 height 17
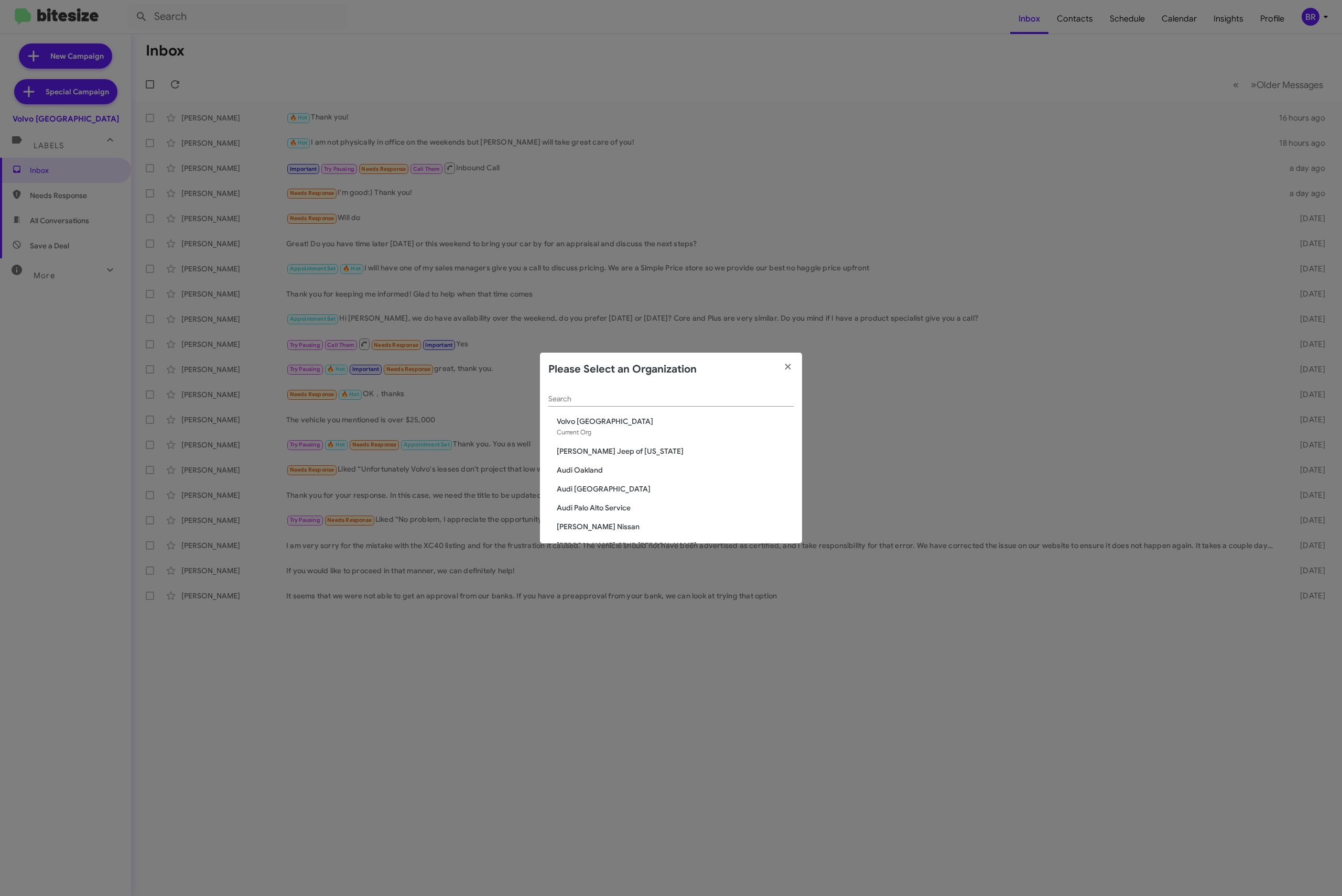
click at [616, 395] on input "Search" at bounding box center [671, 399] width 245 height 8
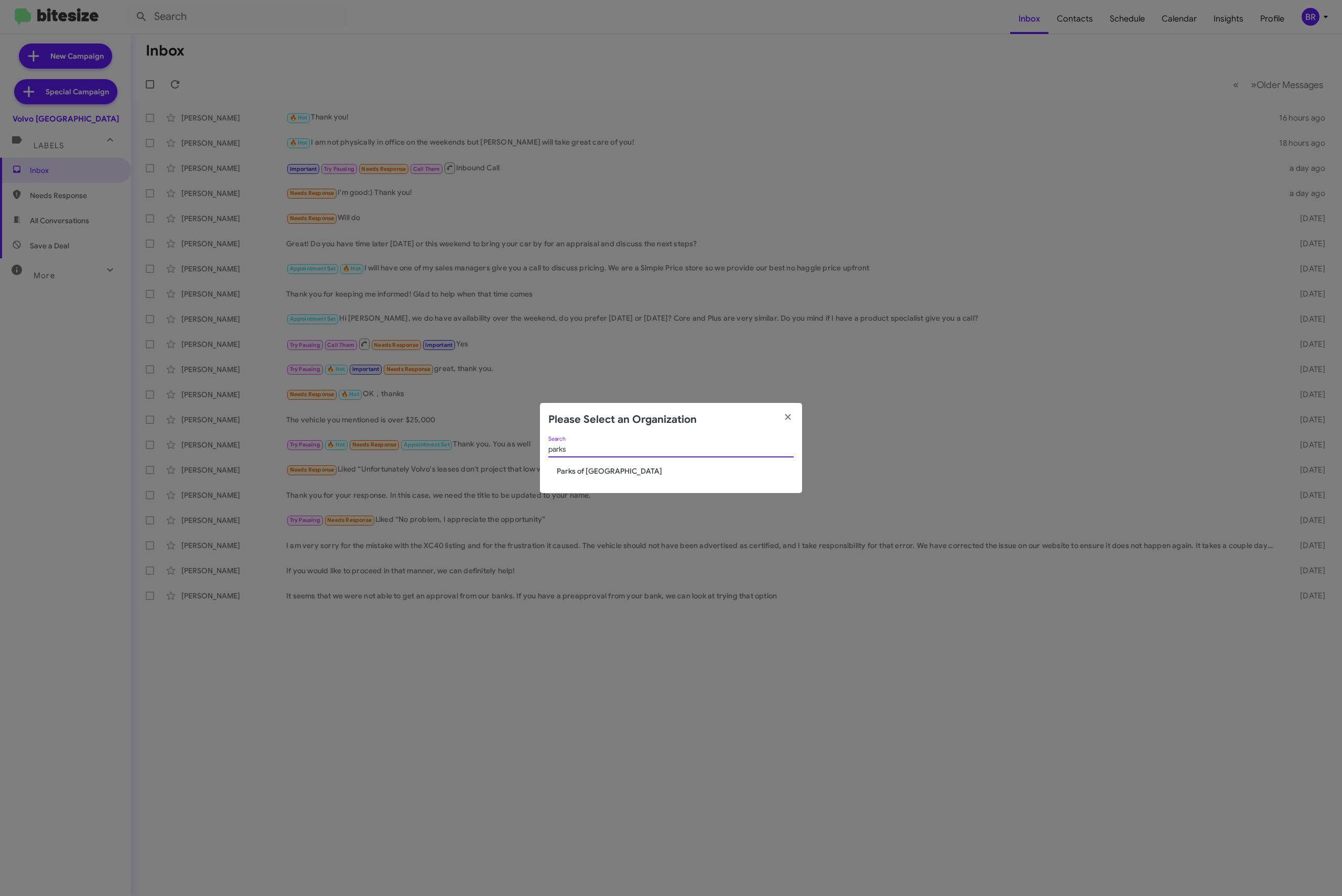
type input "parks"
click at [601, 474] on span "Parks of [GEOGRAPHIC_DATA]" at bounding box center [675, 470] width 237 height 10
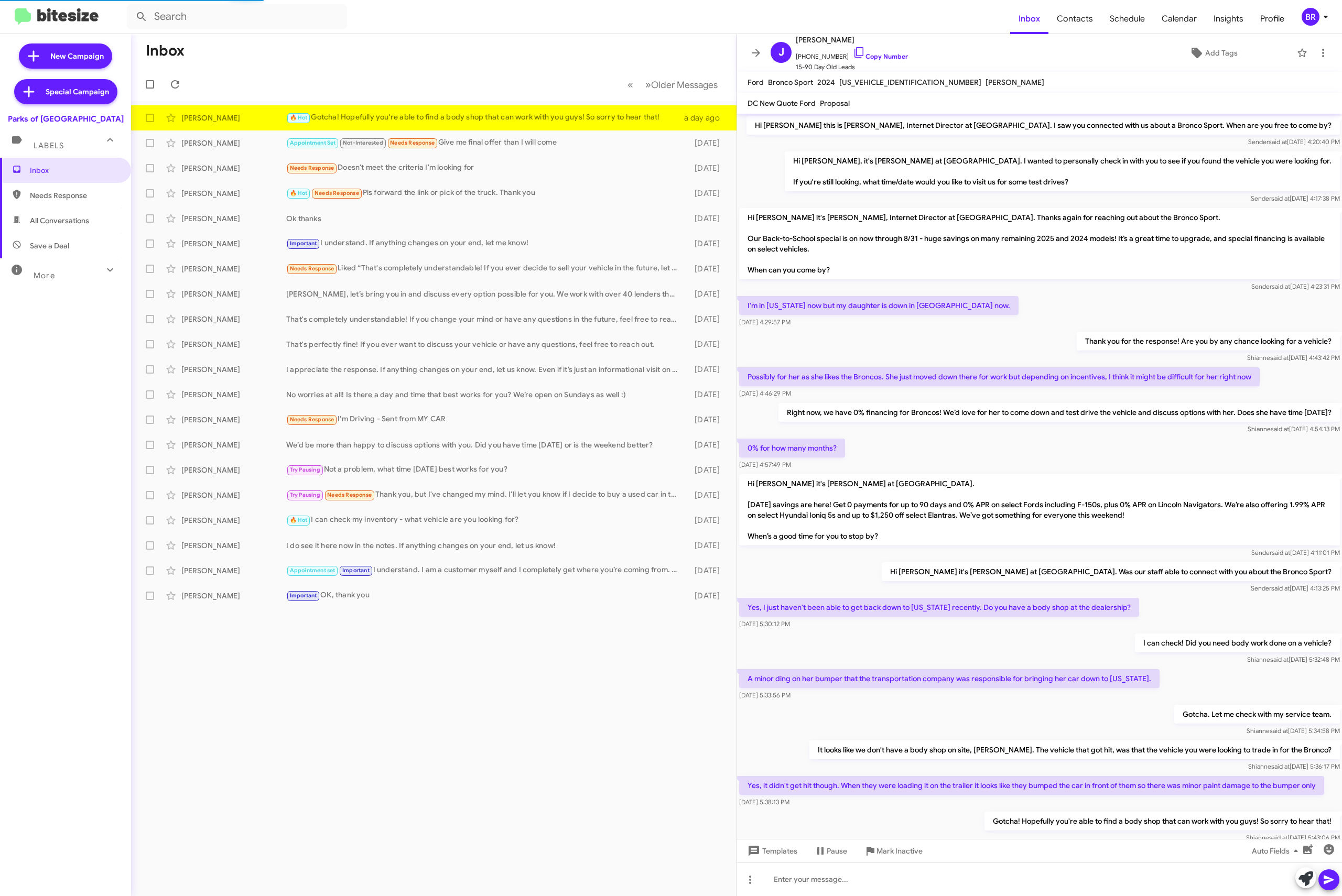
scroll to position [20, 0]
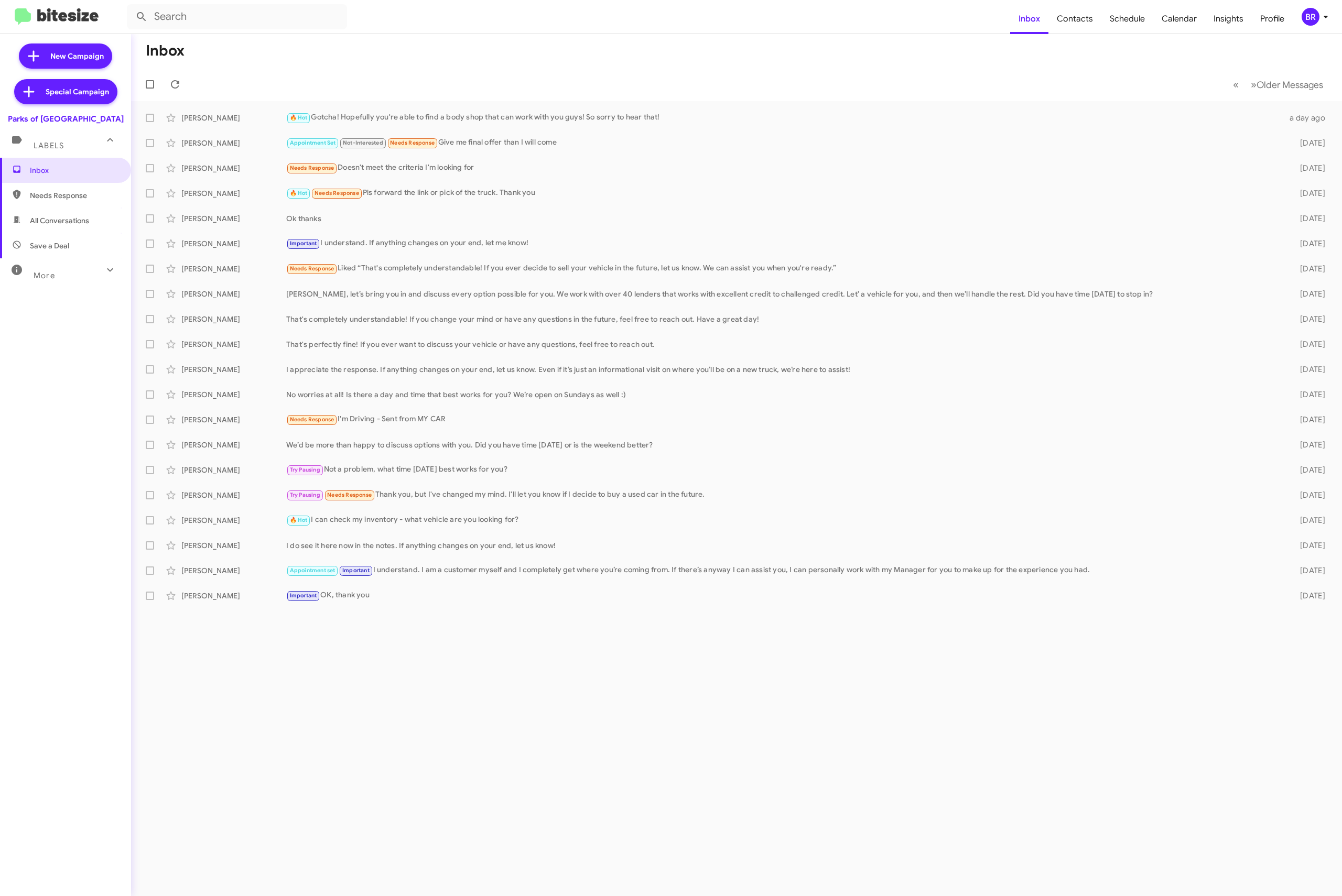
click at [1313, 17] on div "BR" at bounding box center [1310, 17] width 17 height 17
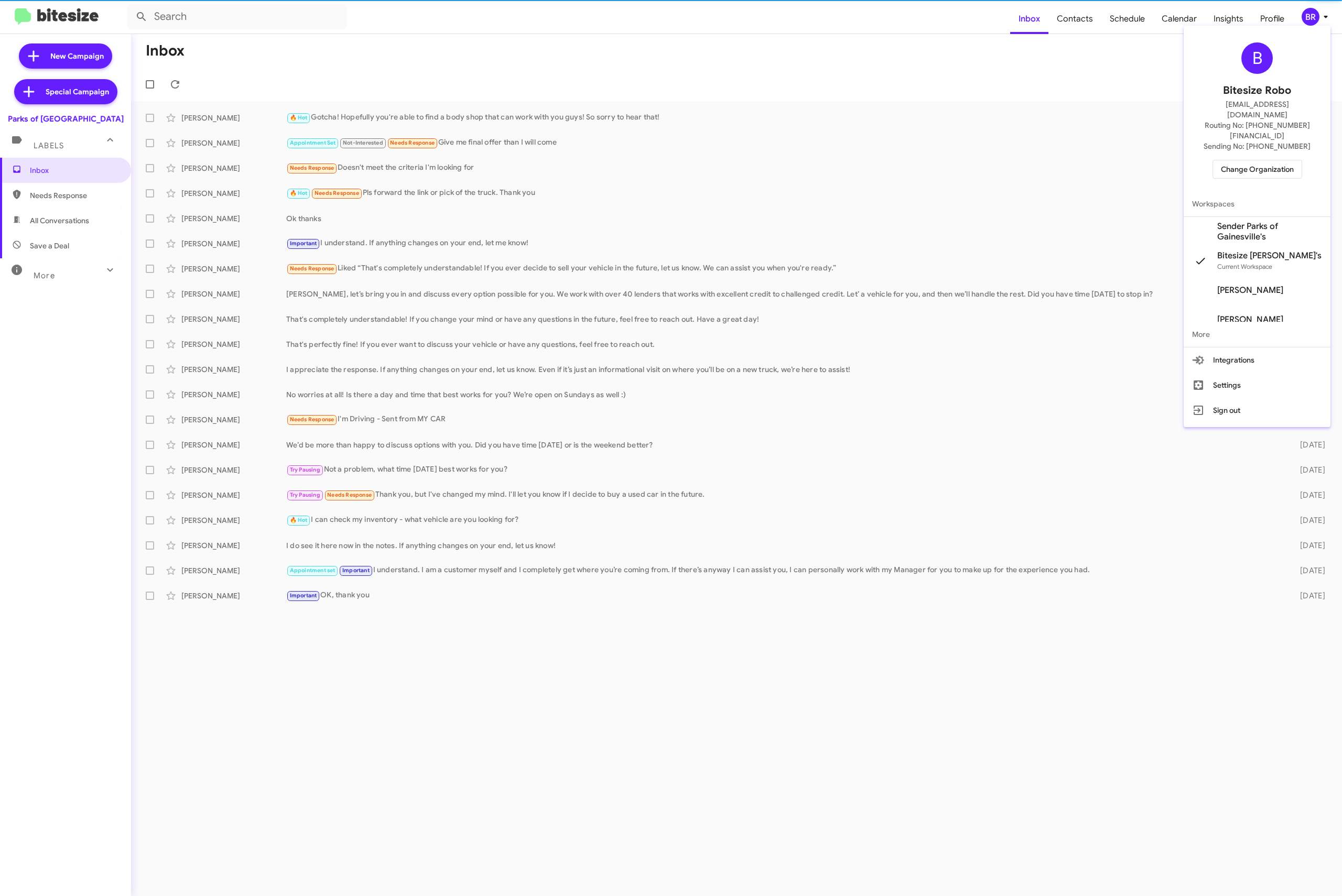
click at [1260, 160] on span "Change Organization" at bounding box center [1257, 169] width 72 height 17
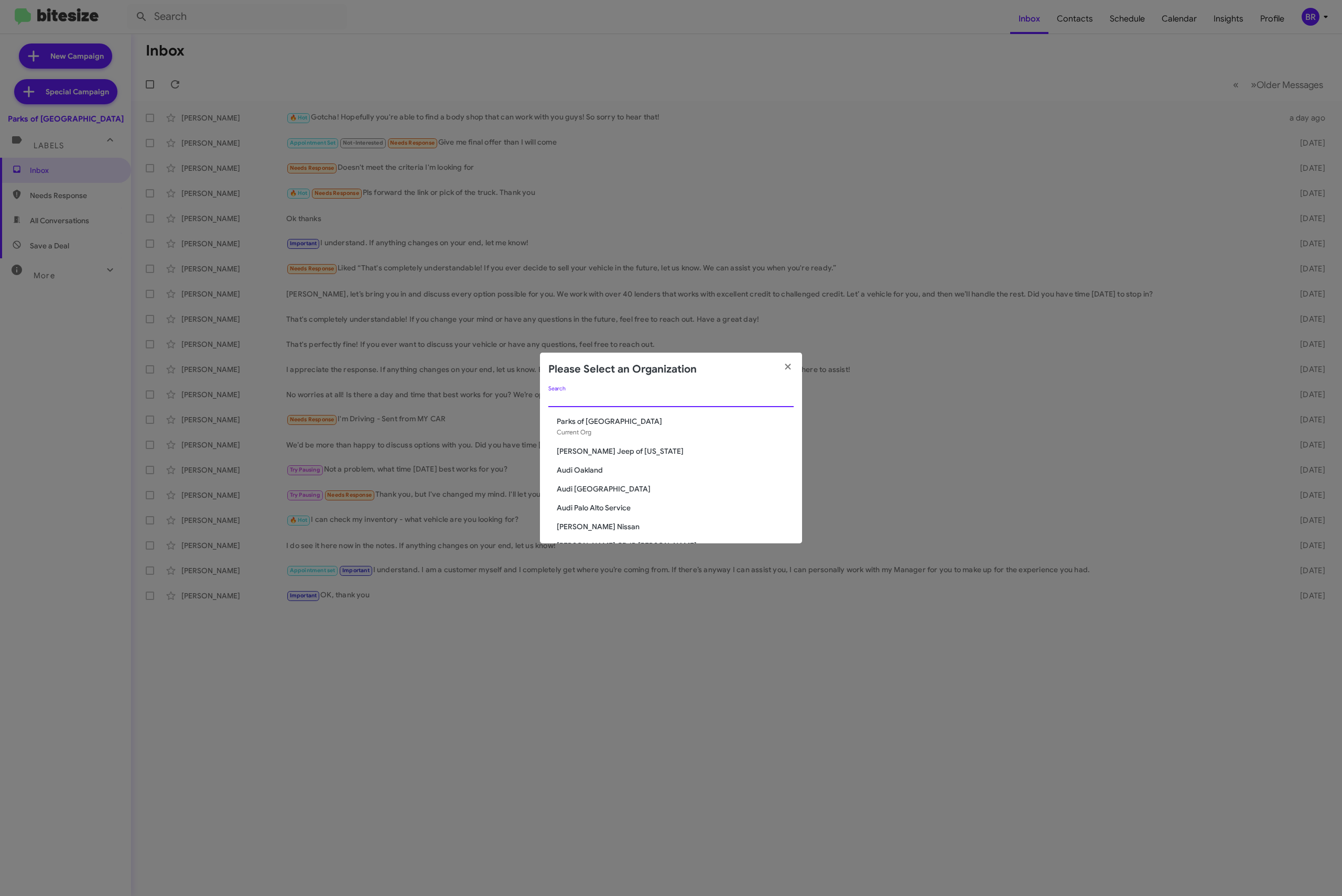
click at [616, 398] on input "Search" at bounding box center [671, 399] width 245 height 8
type input "toyota"
click at [587, 485] on span "Toyota Marin" at bounding box center [675, 483] width 237 height 10
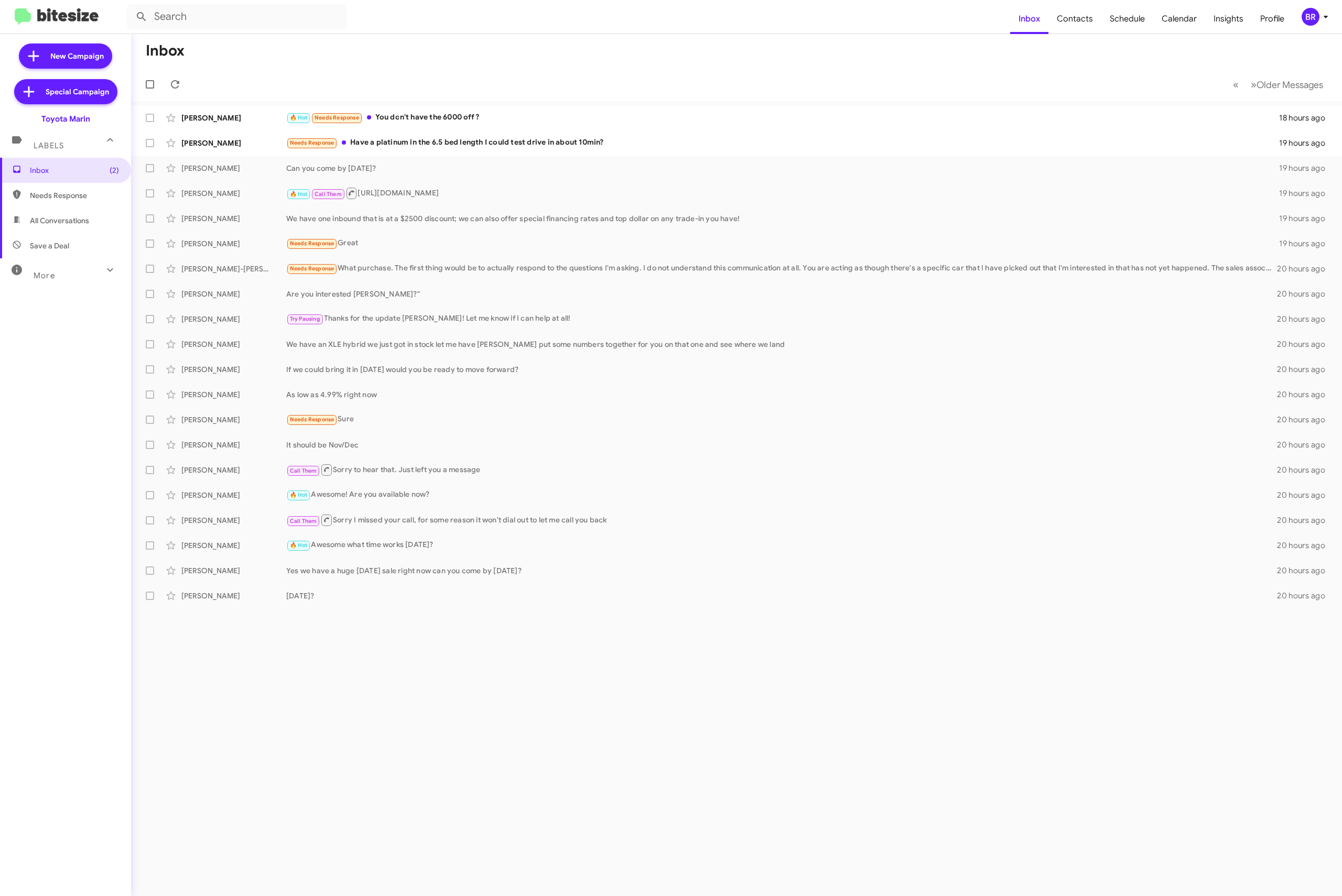
click at [1303, 14] on div "BR" at bounding box center [1310, 17] width 17 height 17
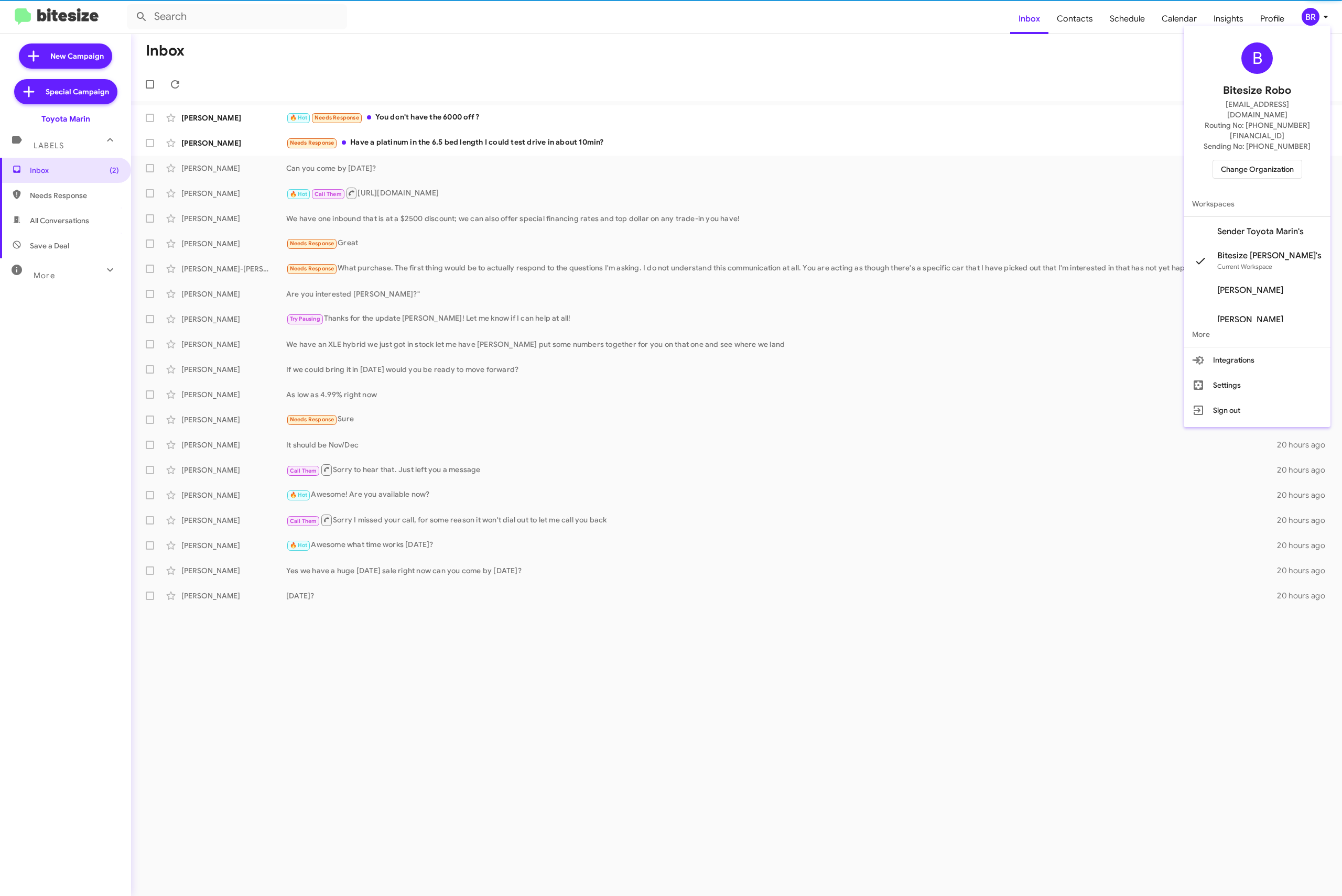
click at [1259, 135] on div "B Bitesize Robo [EMAIL_ADDRESS][DOMAIN_NAME] Routing No: [PHONE_NUMBER][FINANCI…" at bounding box center [1258, 111] width 147 height 161
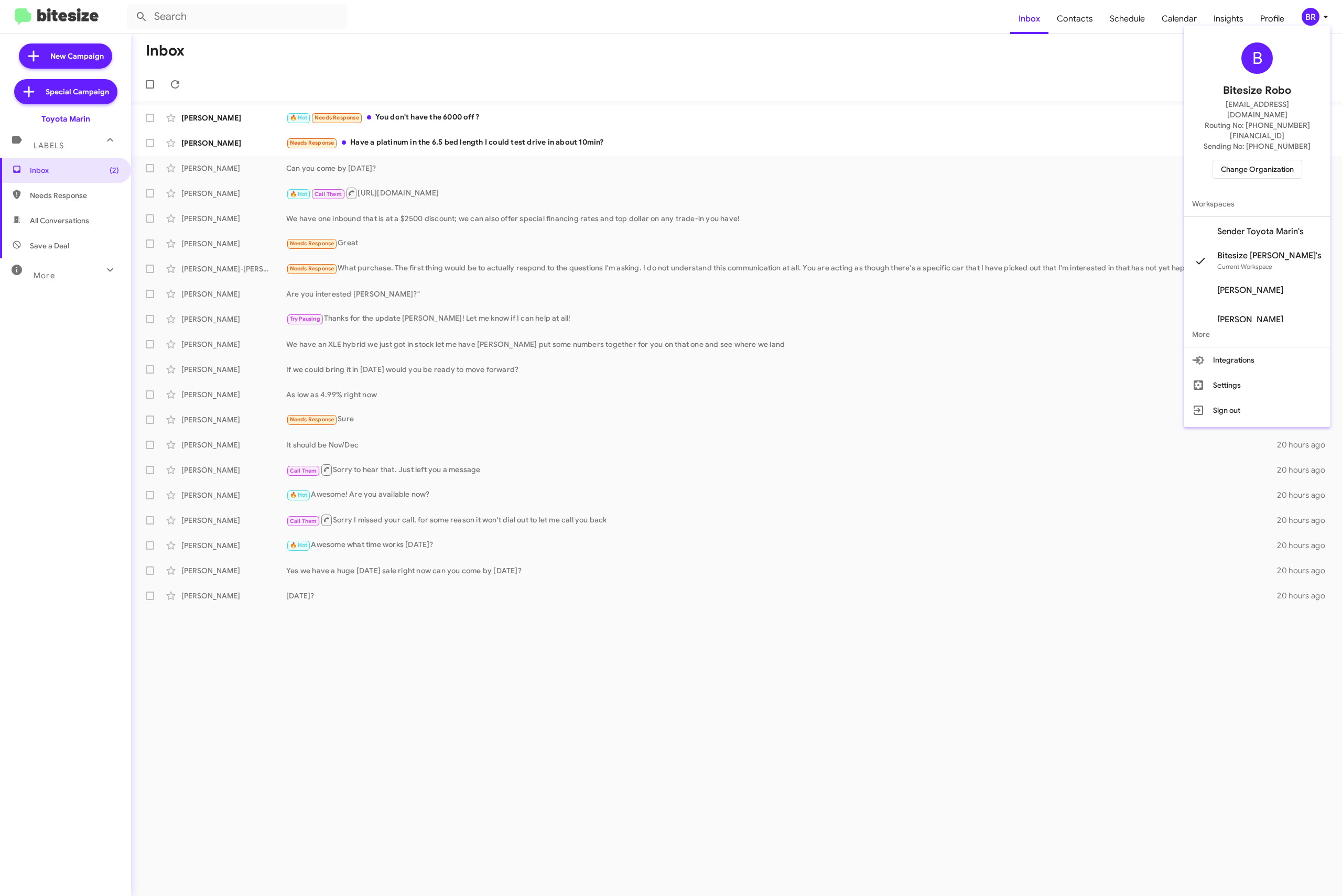
click at [1259, 160] on span "Change Organization" at bounding box center [1257, 169] width 72 height 17
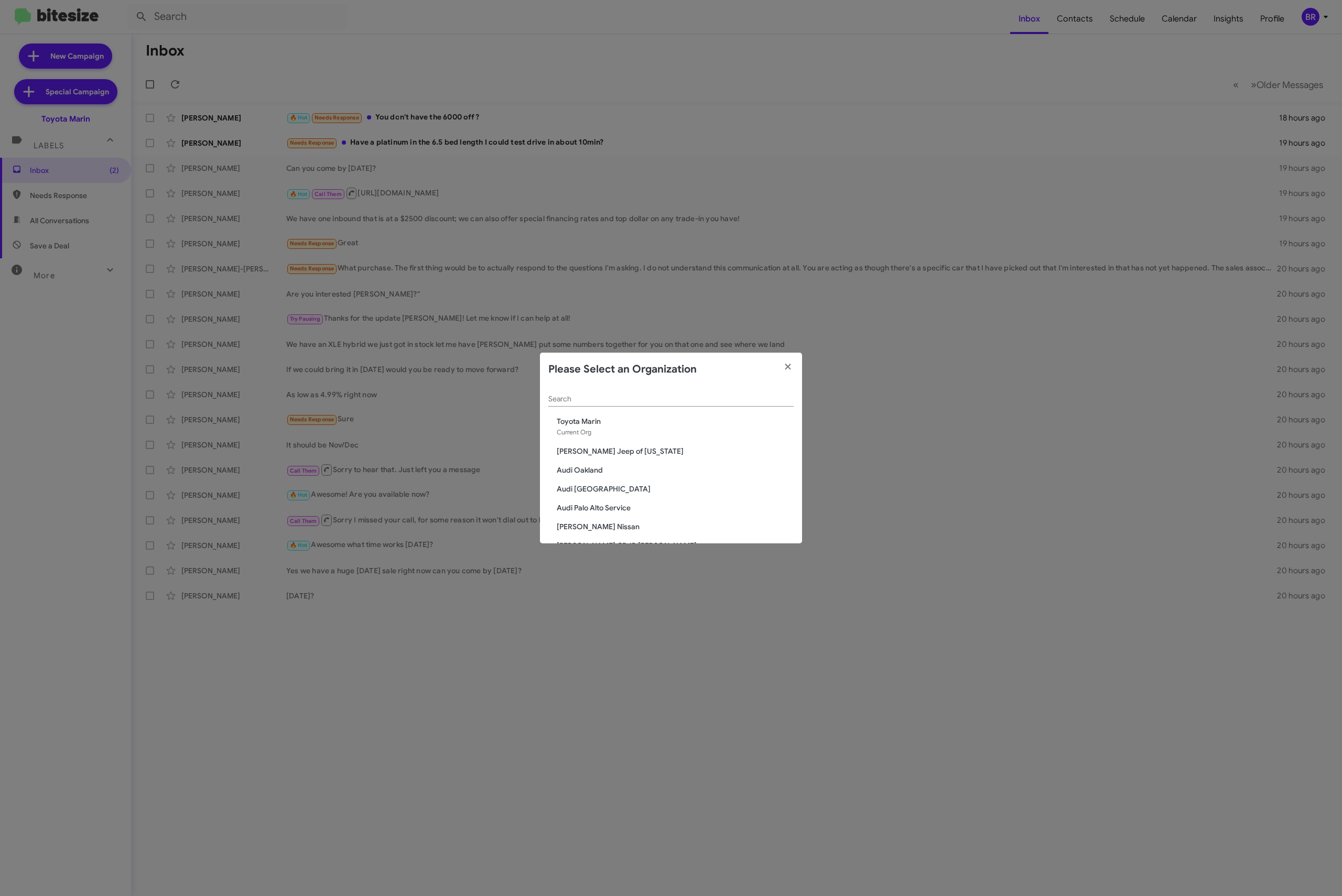
click at [630, 417] on span "Toyota Marin" at bounding box center [675, 421] width 237 height 10
drag, startPoint x: 630, startPoint y: 412, endPoint x: 654, endPoint y: 405, distance: 25.0
click at [642, 407] on div "Search" at bounding box center [671, 401] width 245 height 30
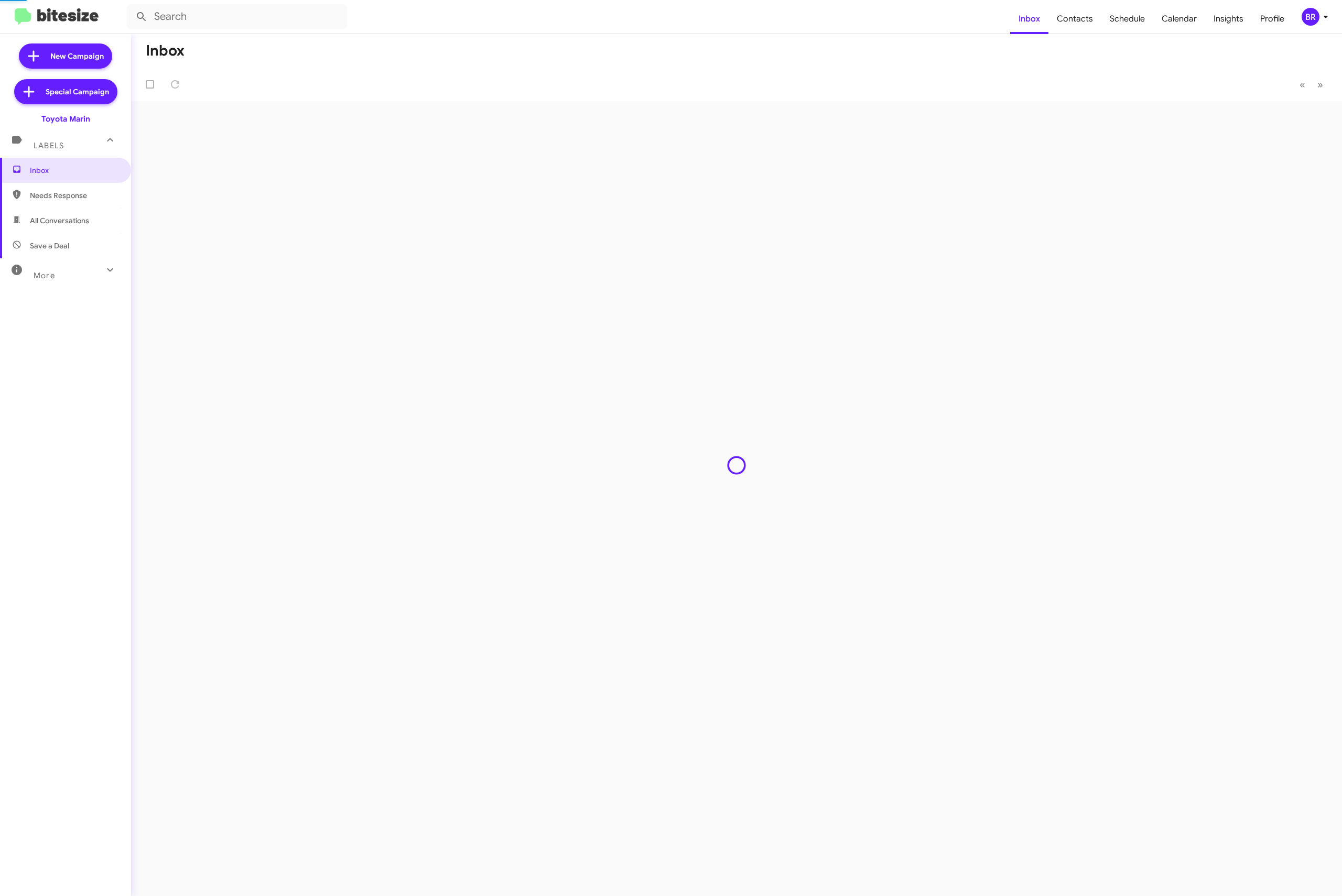
click at [1298, 9] on button "BR" at bounding box center [1311, 17] width 38 height 17
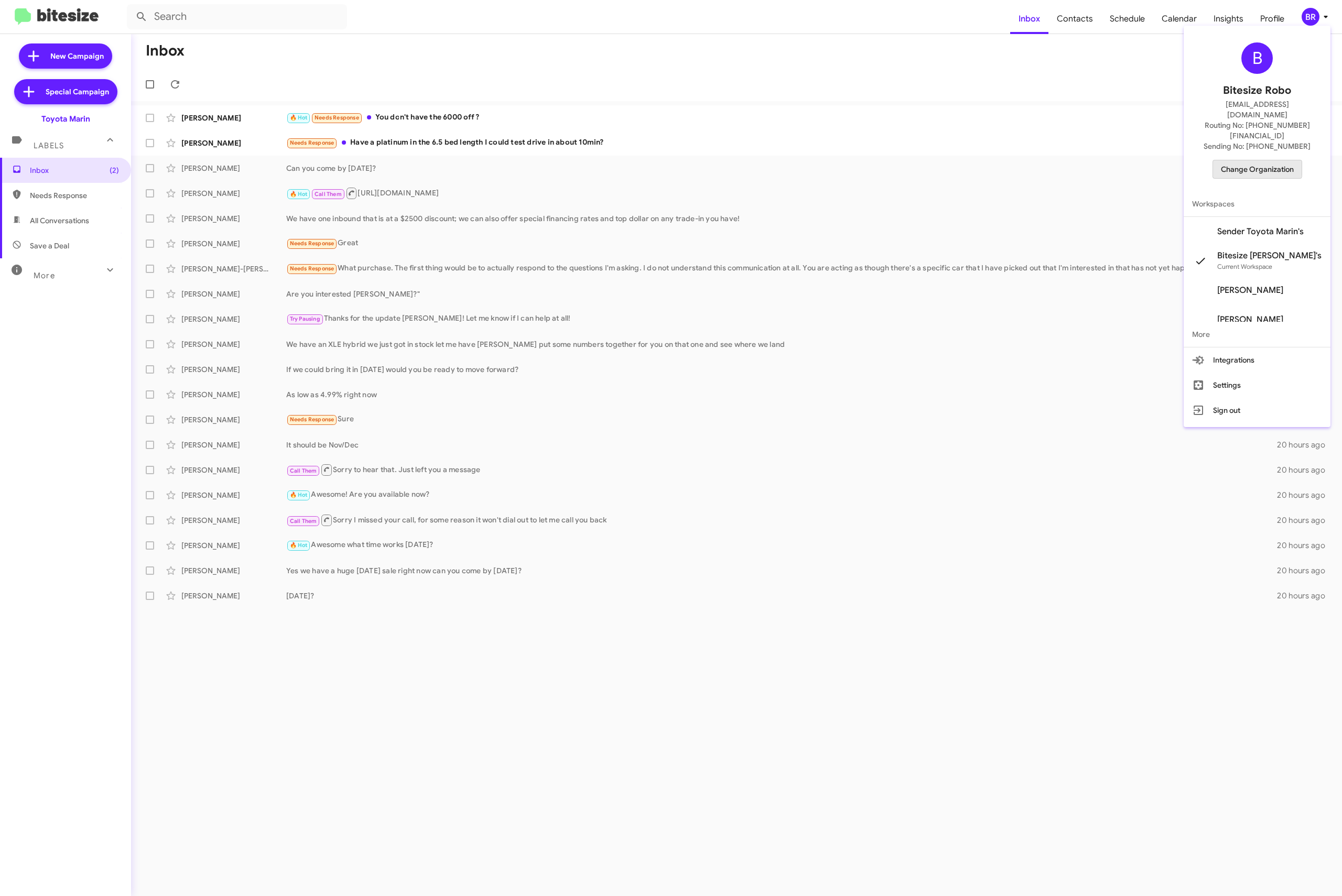
click at [1233, 160] on span "Change Organization" at bounding box center [1257, 169] width 72 height 17
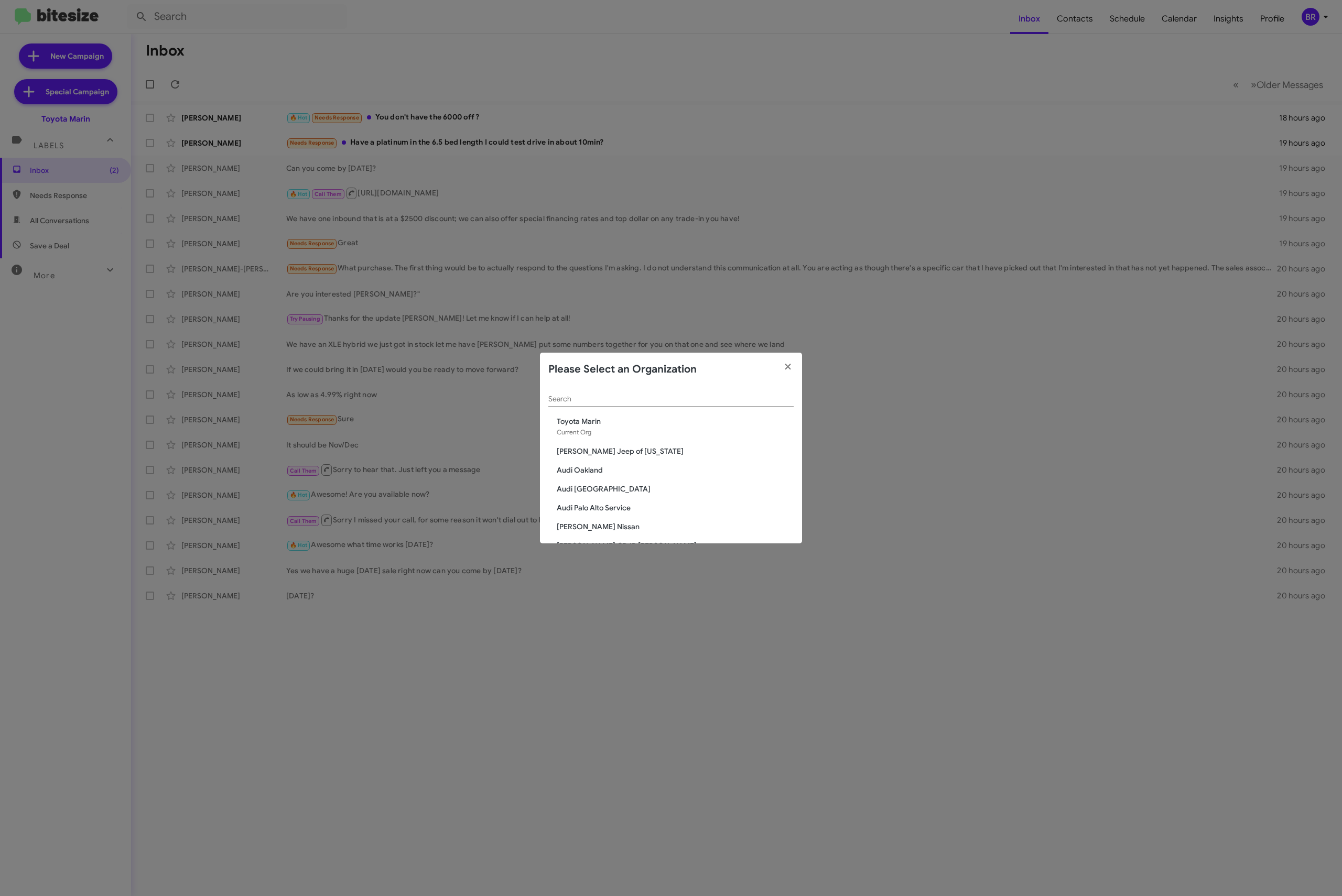
click at [664, 403] on input "Search" at bounding box center [671, 399] width 245 height 8
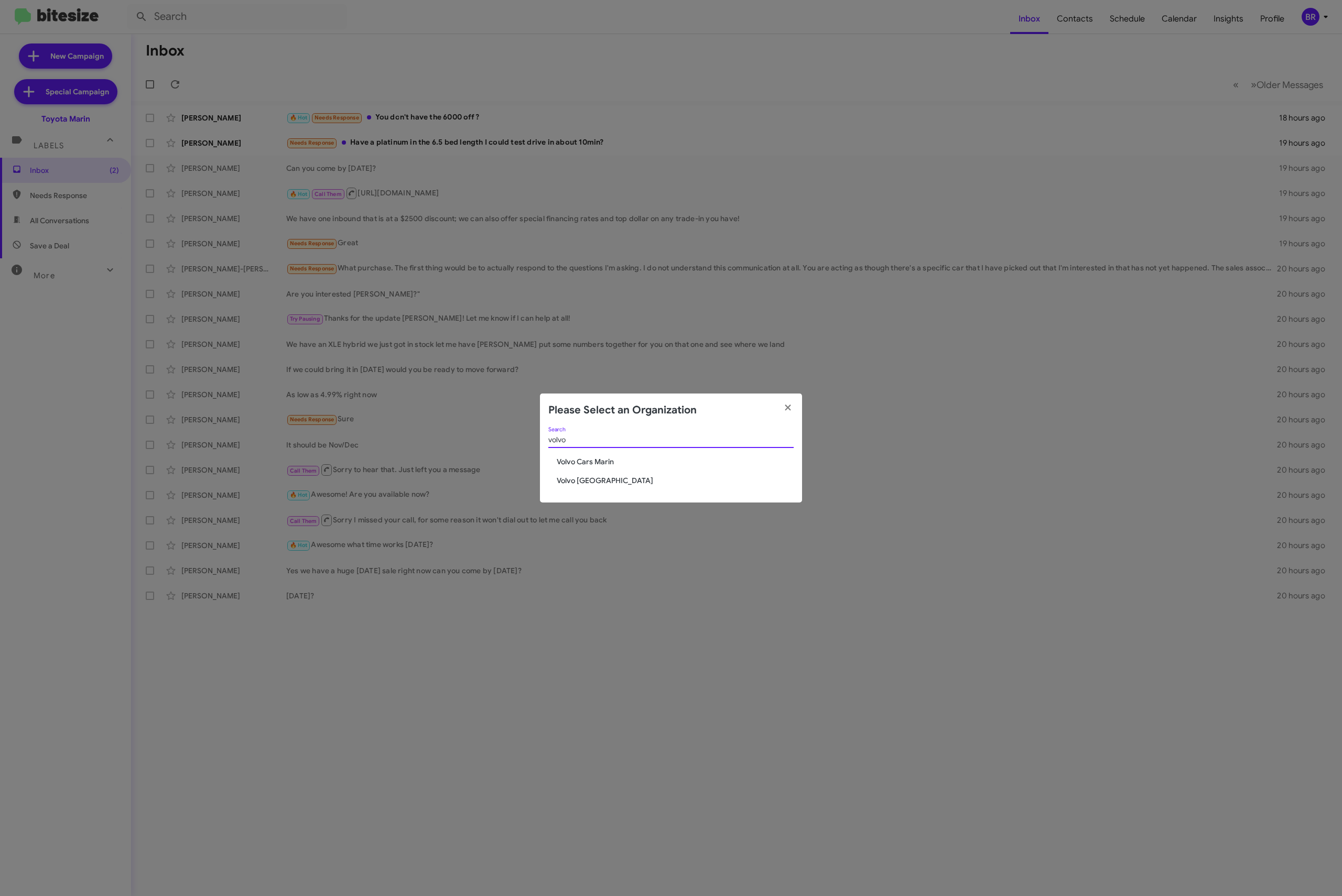
type input "volvo"
click at [592, 457] on span "Volvo Cars Marin" at bounding box center [675, 461] width 237 height 10
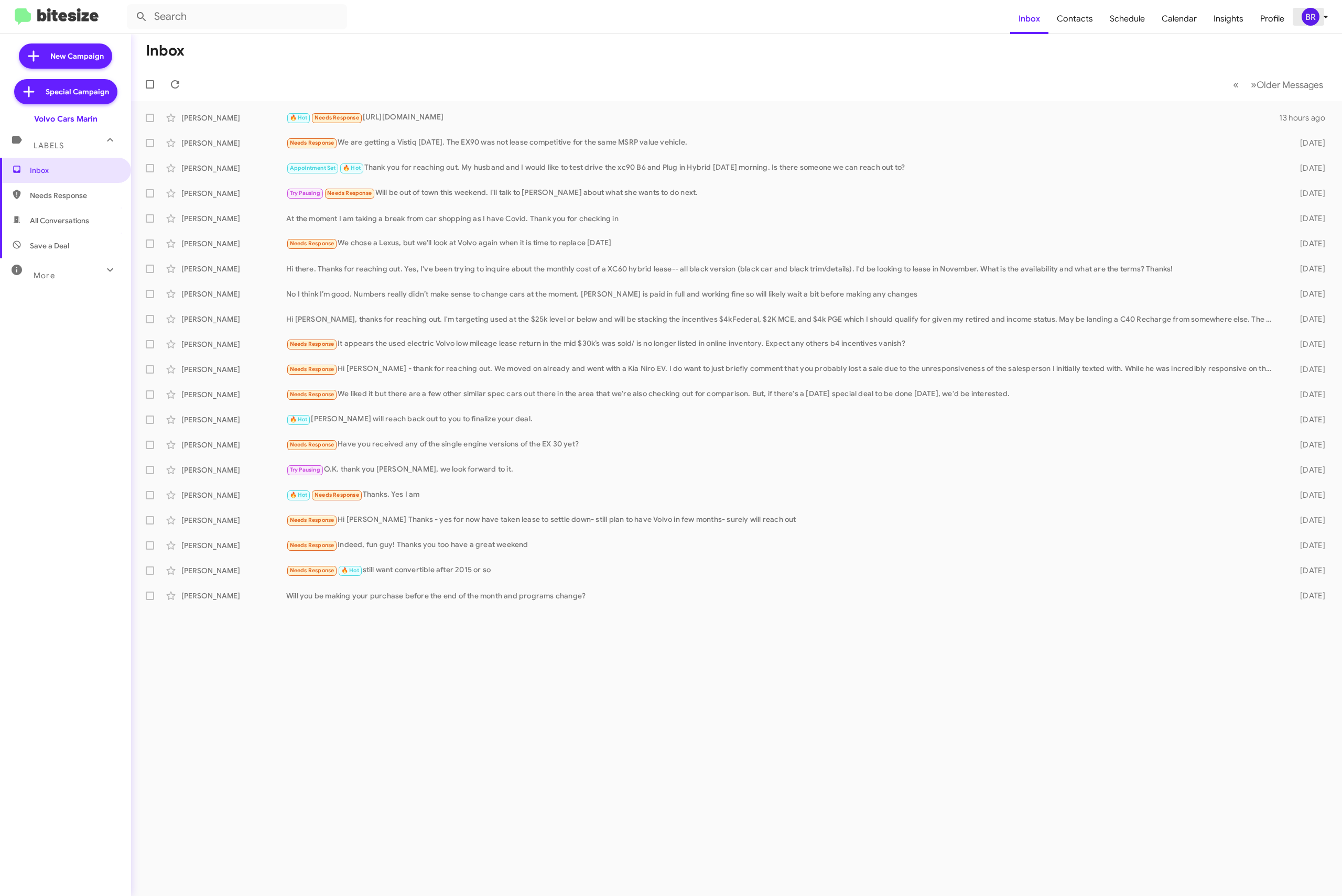
click at [1298, 16] on button "BR" at bounding box center [1311, 17] width 38 height 17
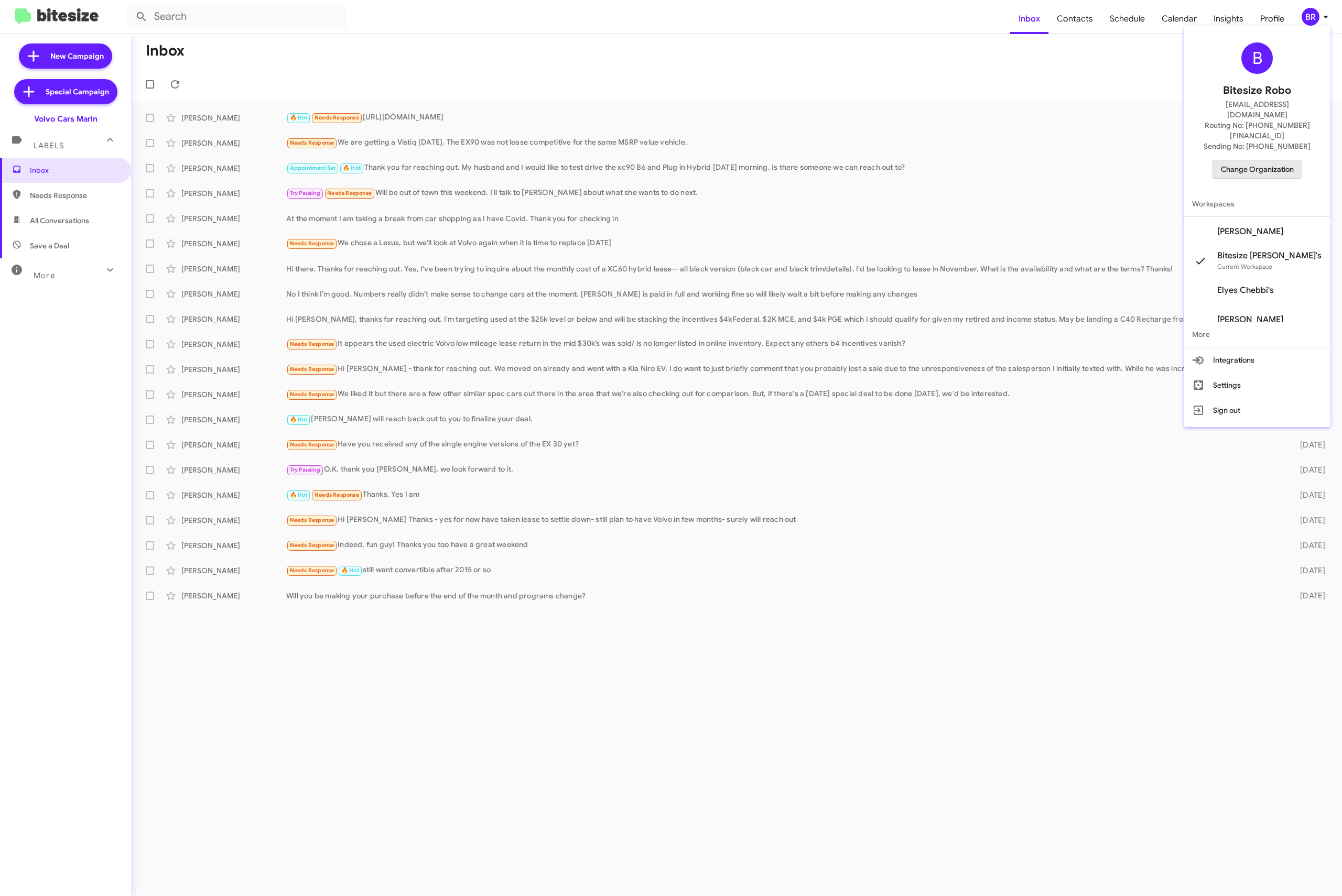
click at [1259, 160] on span "Change Organization" at bounding box center [1257, 169] width 72 height 17
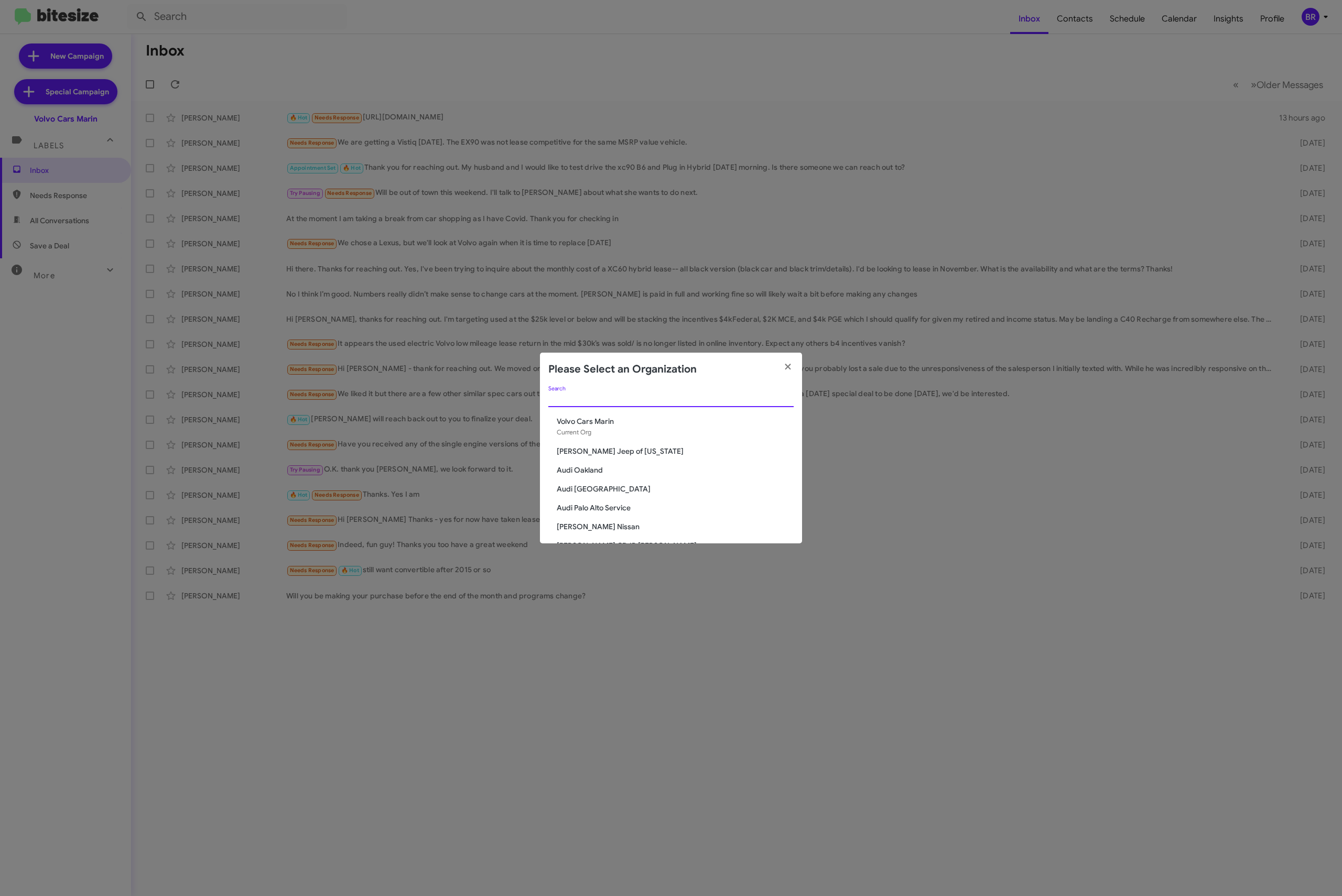
click at [617, 398] on input "Search" at bounding box center [671, 399] width 245 height 8
click at [691, 28] on modal-container "Please Select an Organization Search Volvo Cars Marin Current Org Adams Jeep of…" at bounding box center [671, 448] width 1342 height 896
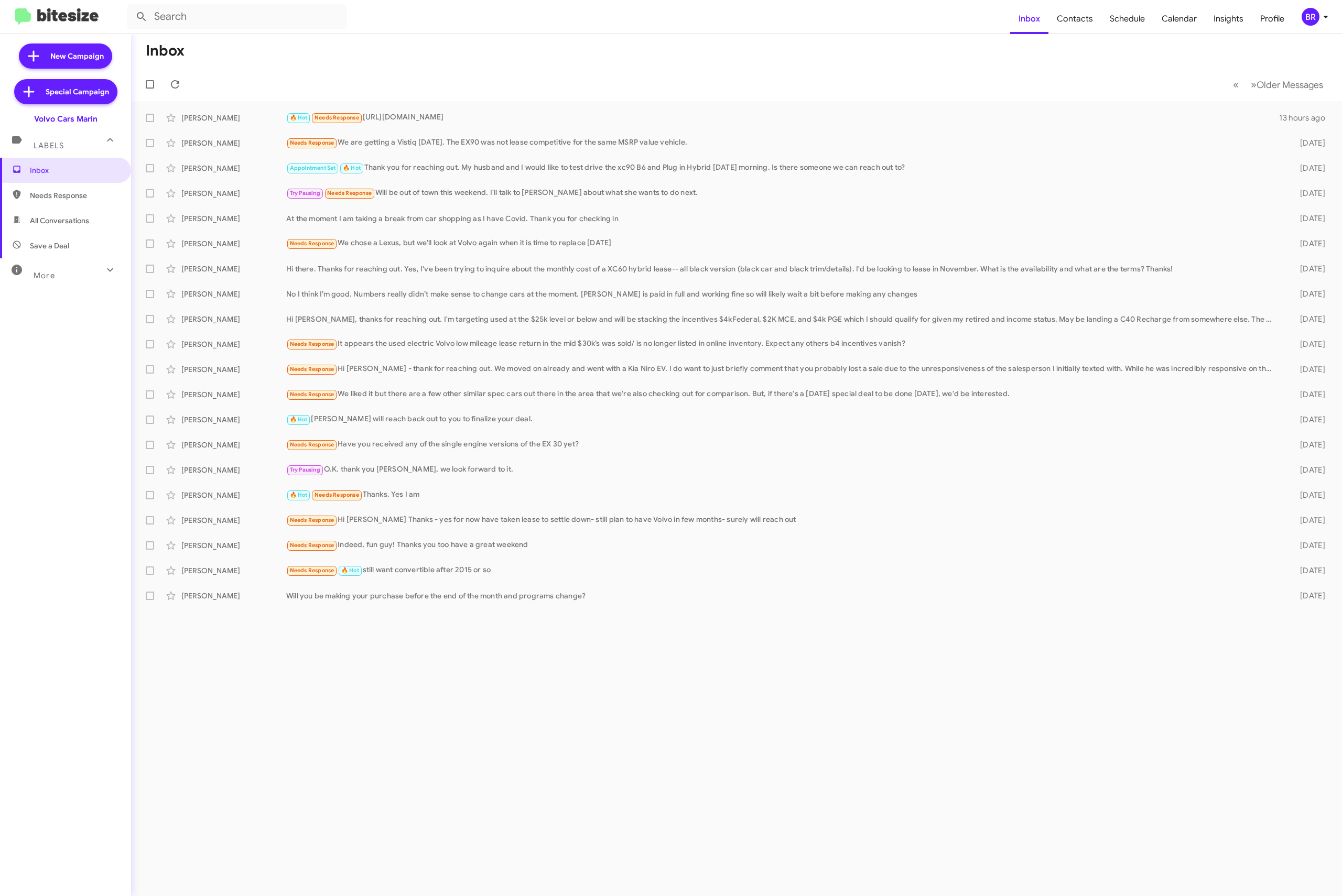
click at [1327, 6] on mat-toolbar "Inbox Contacts Schedule Calendar Insights Profile BR" at bounding box center [671, 17] width 1342 height 34
click at [1314, 12] on div "BR" at bounding box center [1310, 17] width 17 height 17
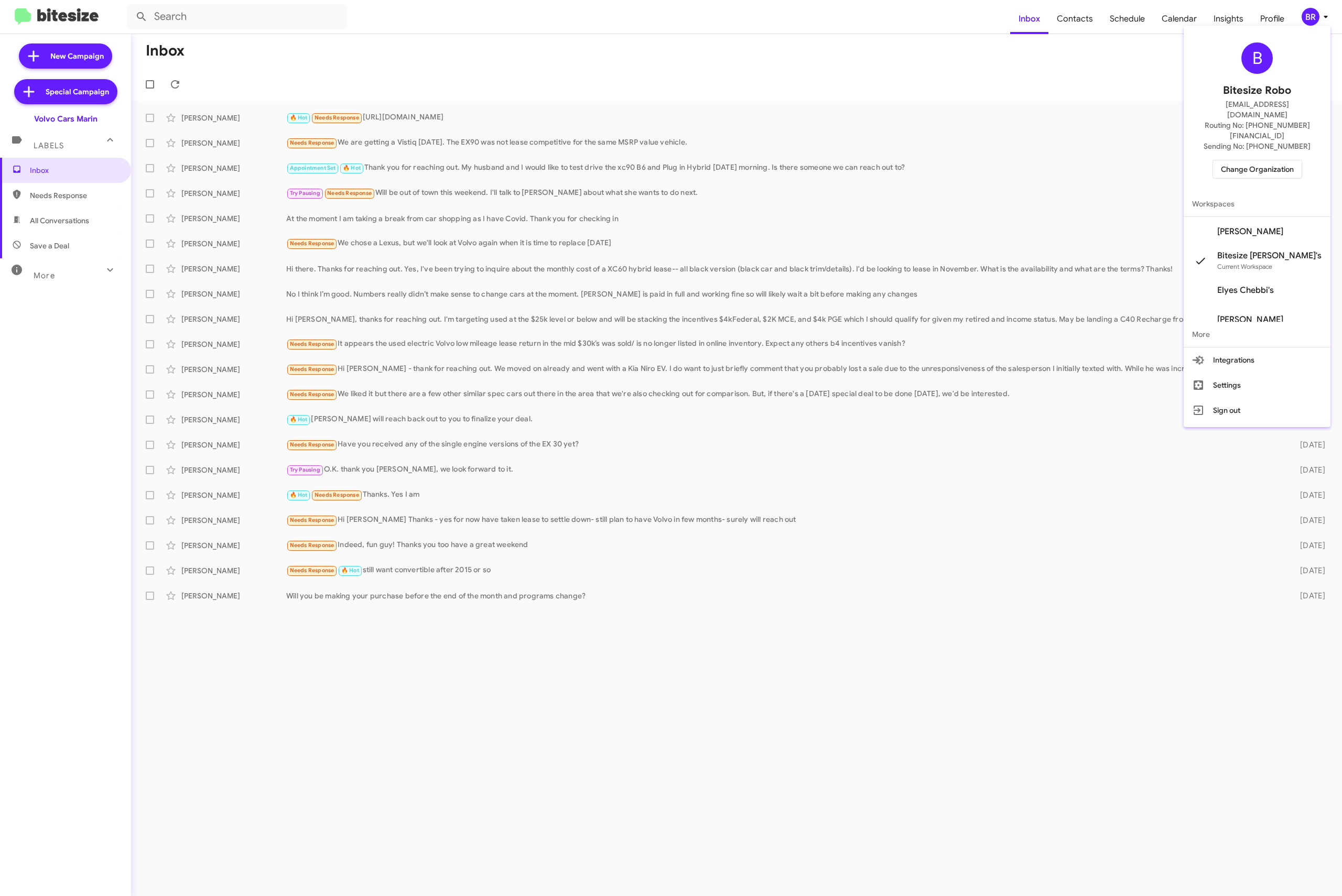
drag, startPoint x: 1246, startPoint y: 147, endPoint x: 478, endPoint y: -44, distance: 791.4
click at [478, 0] on html "Inbox Contacts Schedule Calendar Insights Profile BR New Campaign Special Campa…" at bounding box center [671, 448] width 1342 height 896
click at [1281, 160] on span "Change Organization" at bounding box center [1257, 169] width 72 height 17
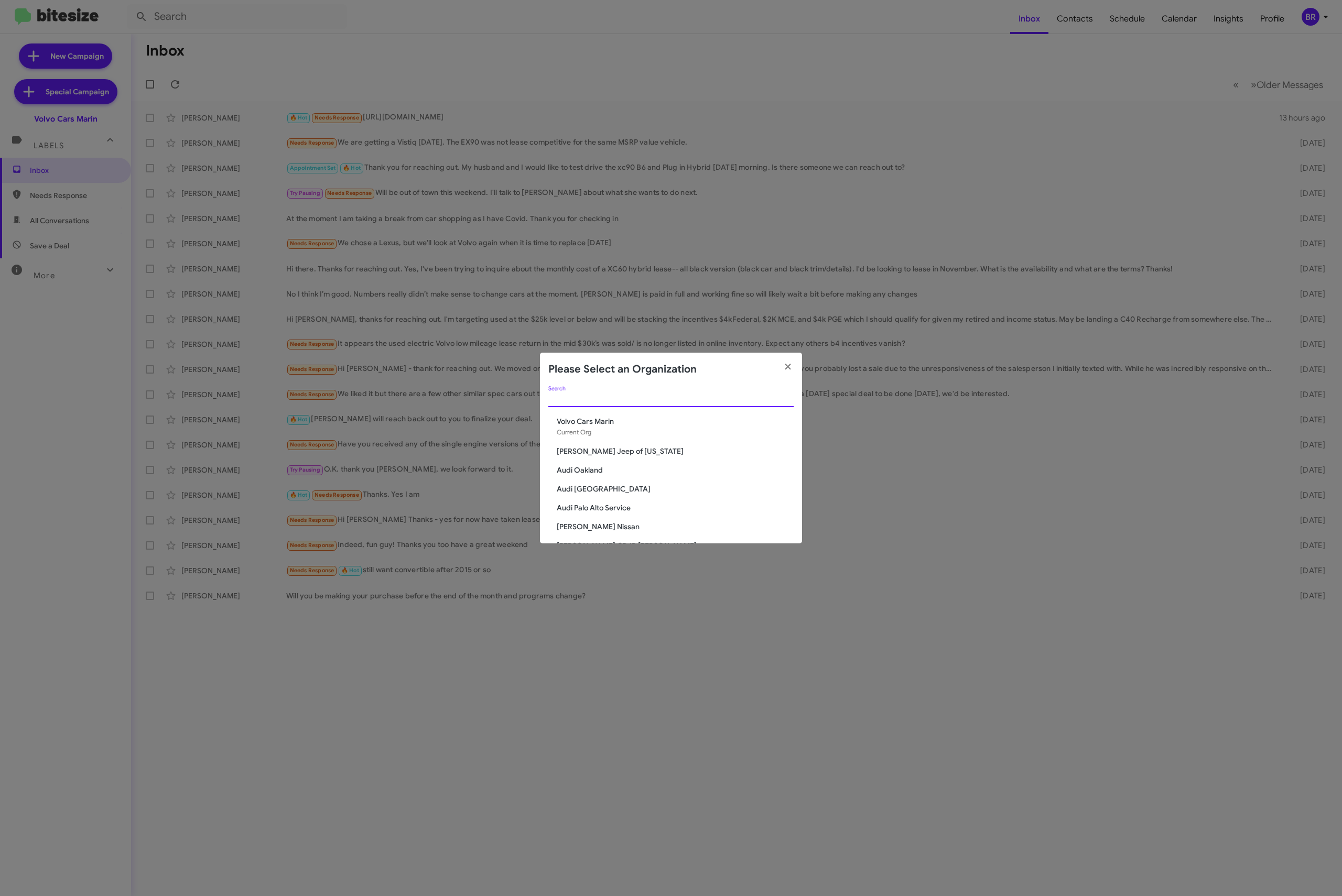
click at [684, 401] on input "Search" at bounding box center [671, 399] width 245 height 8
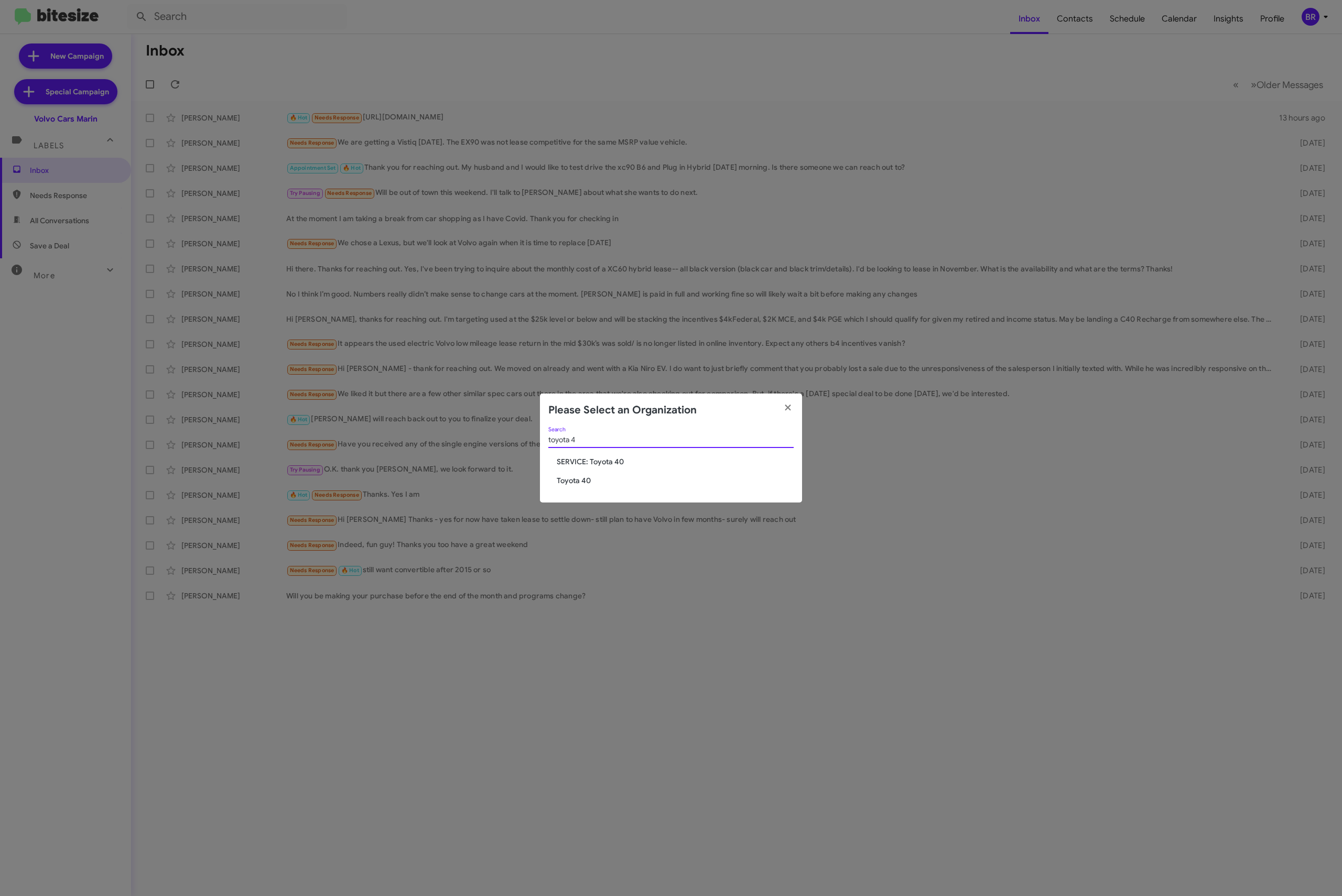
type input "toyota 4"
click at [576, 483] on span "Toyota 40" at bounding box center [675, 480] width 237 height 10
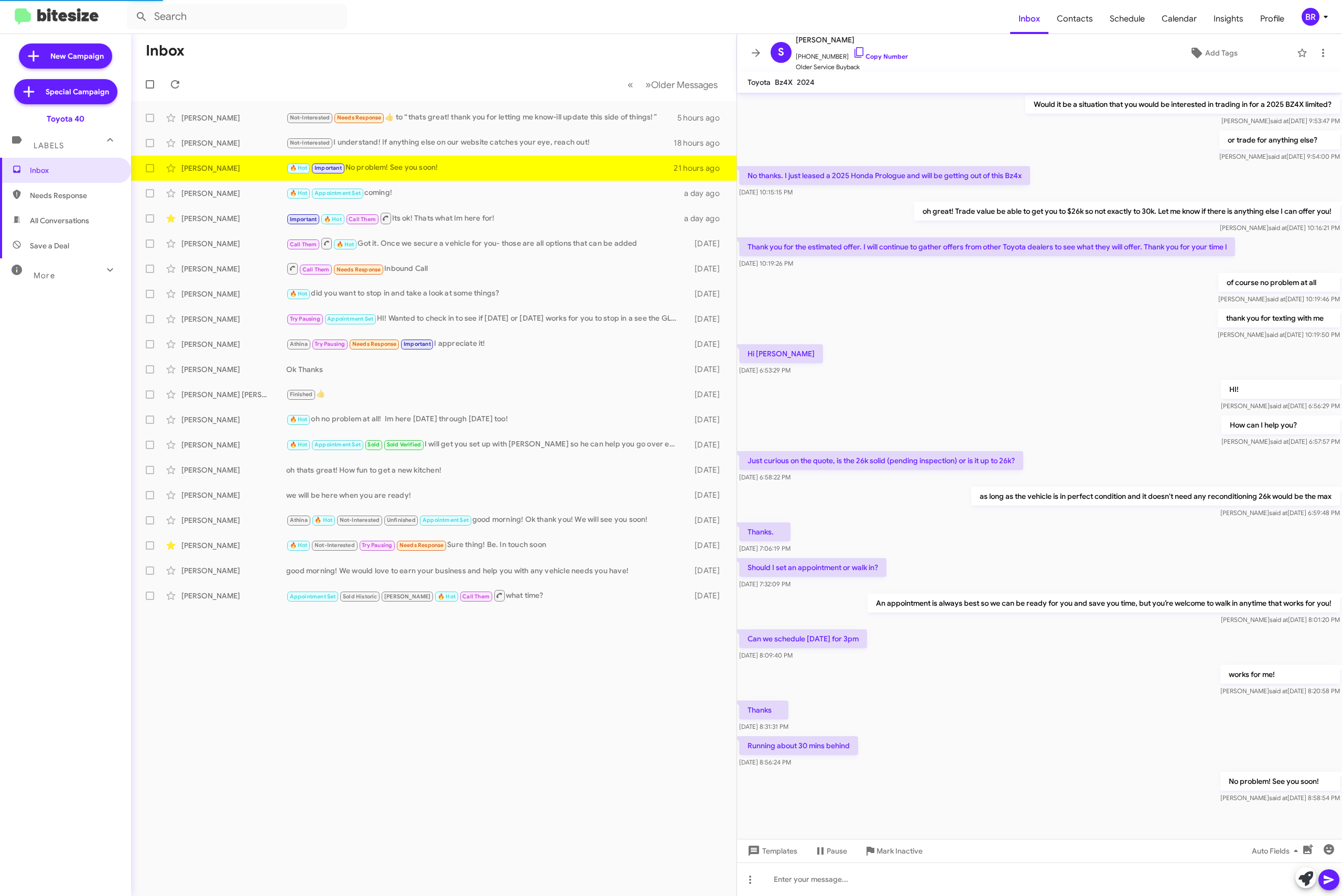
scroll to position [19, 0]
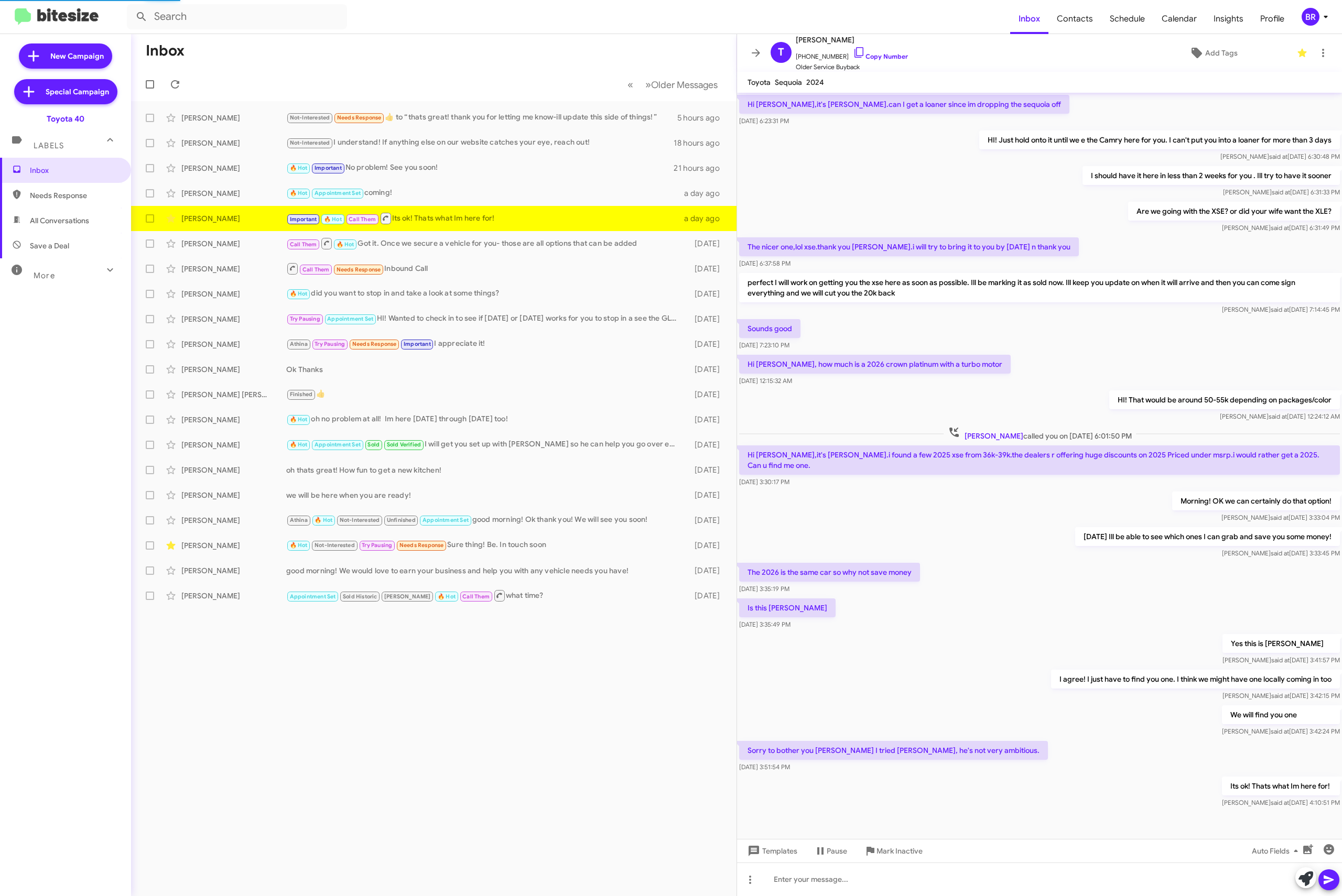
scroll to position [24, 0]
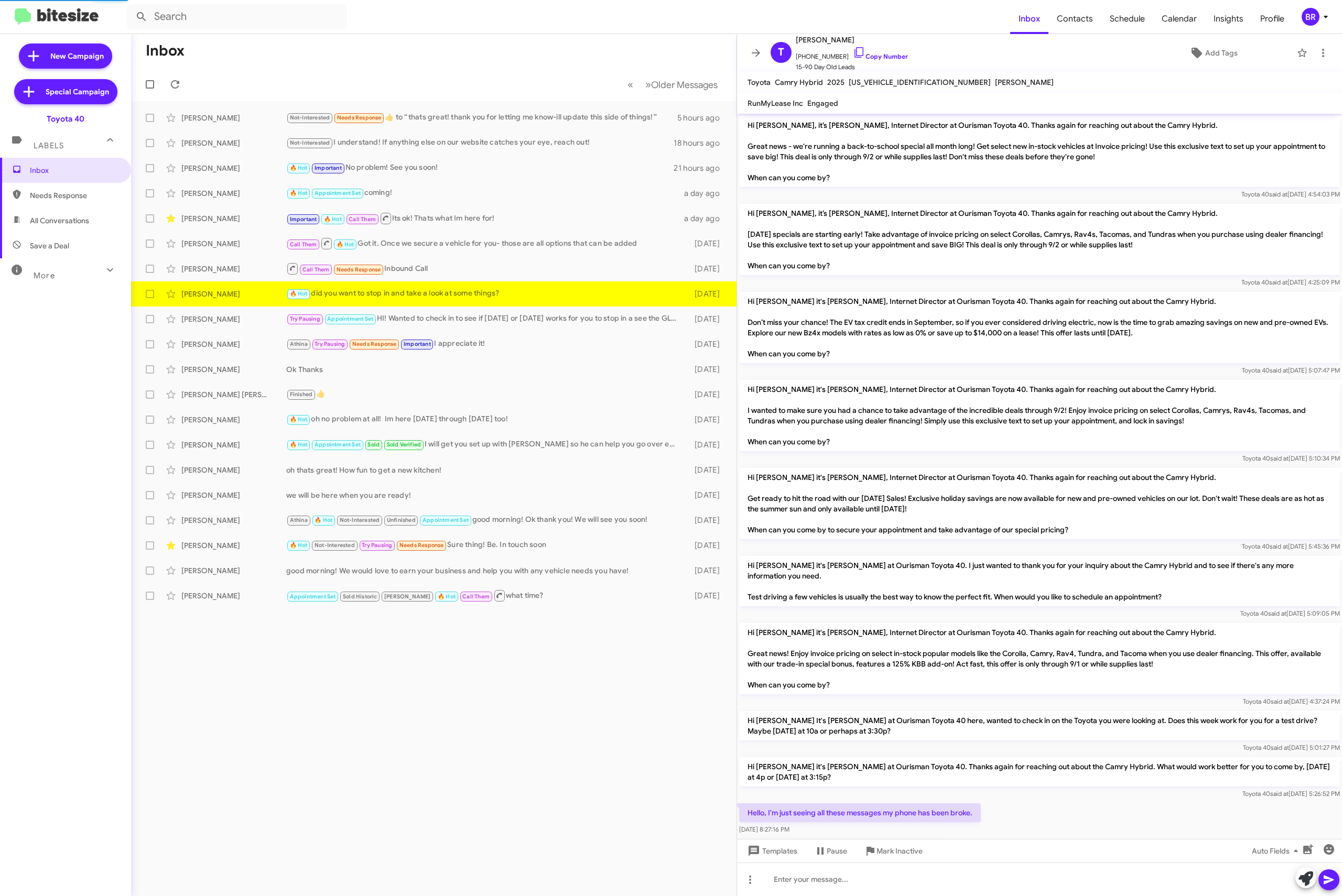
scroll to position [135, 0]
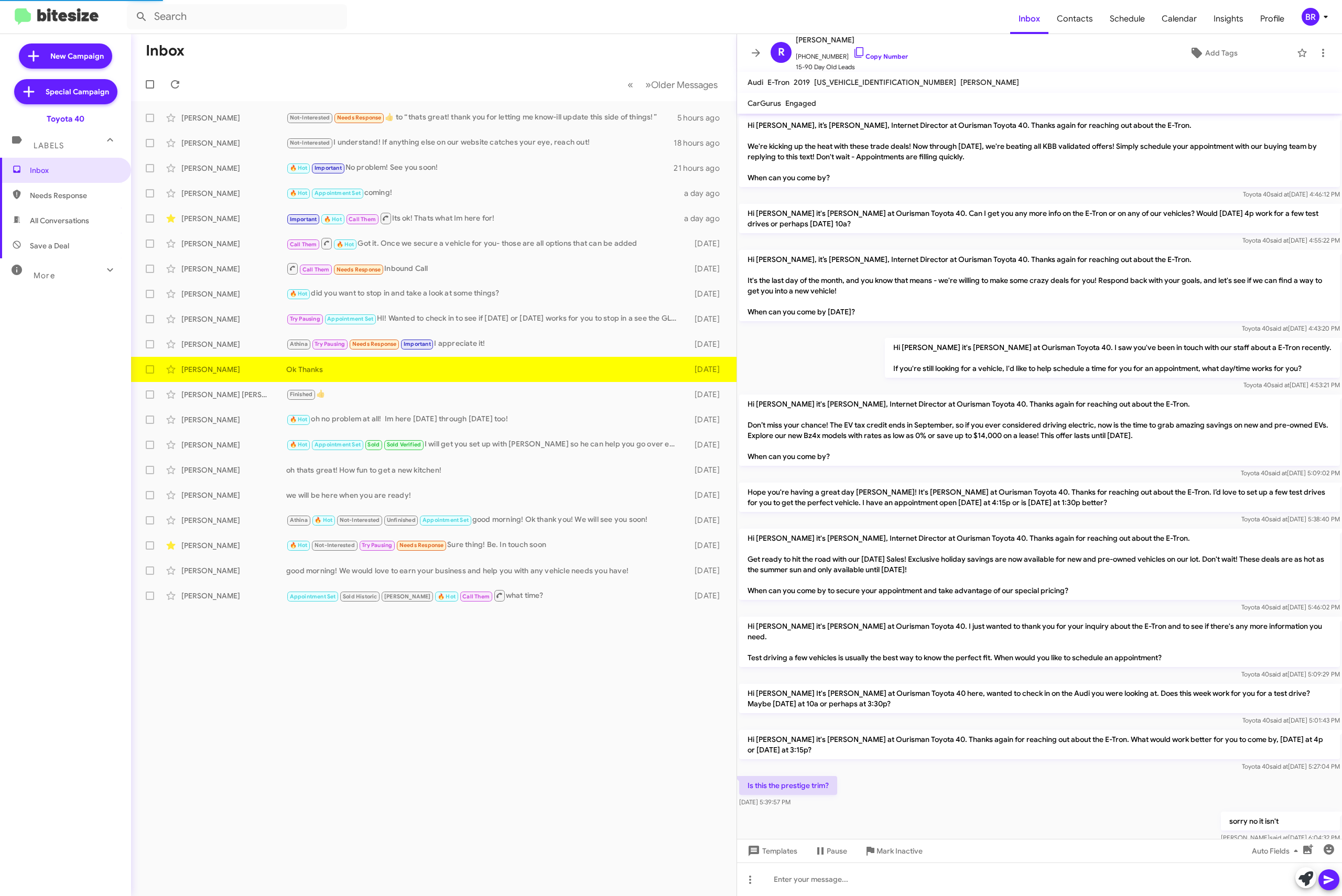
scroll to position [115, 0]
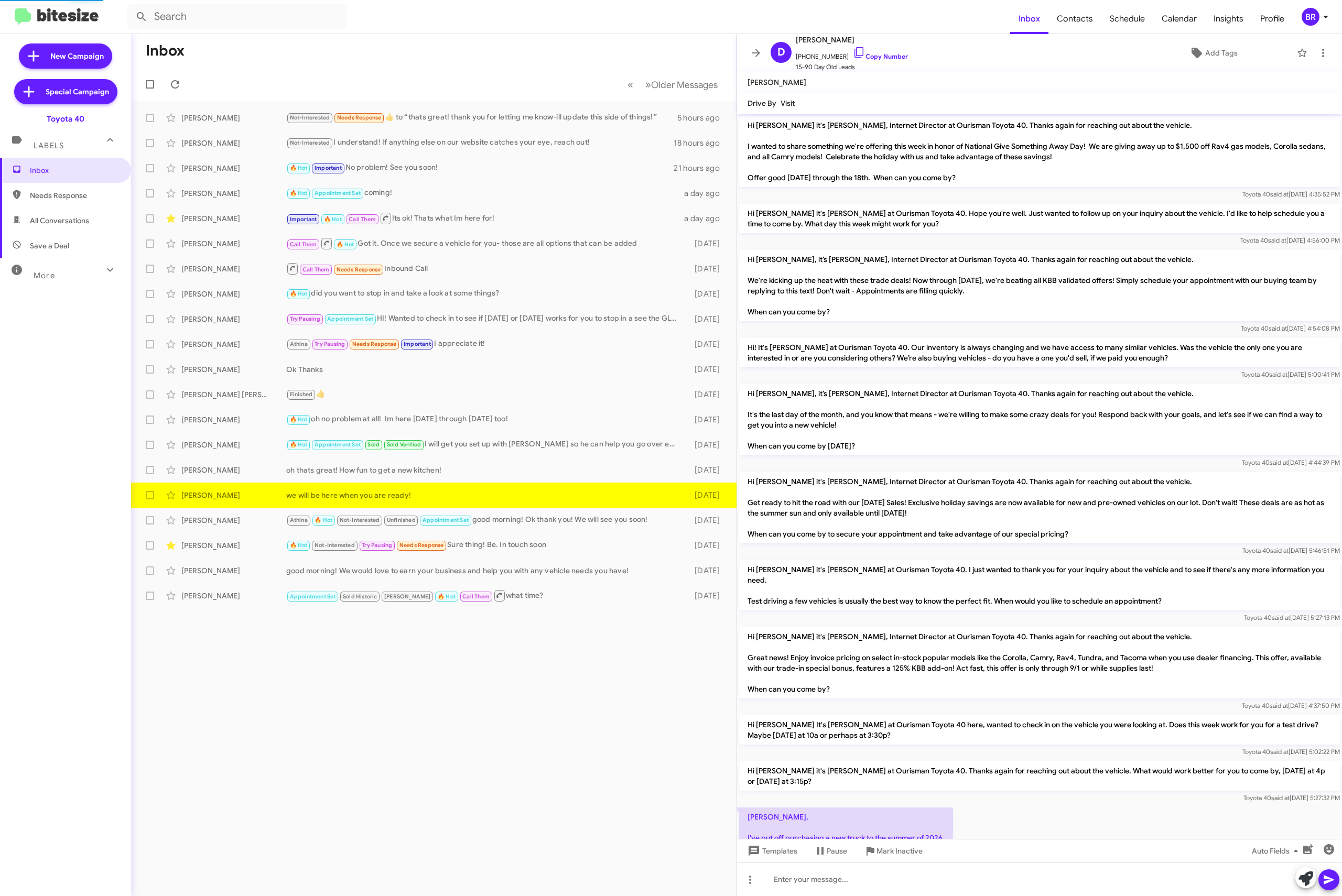
scroll to position [118, 0]
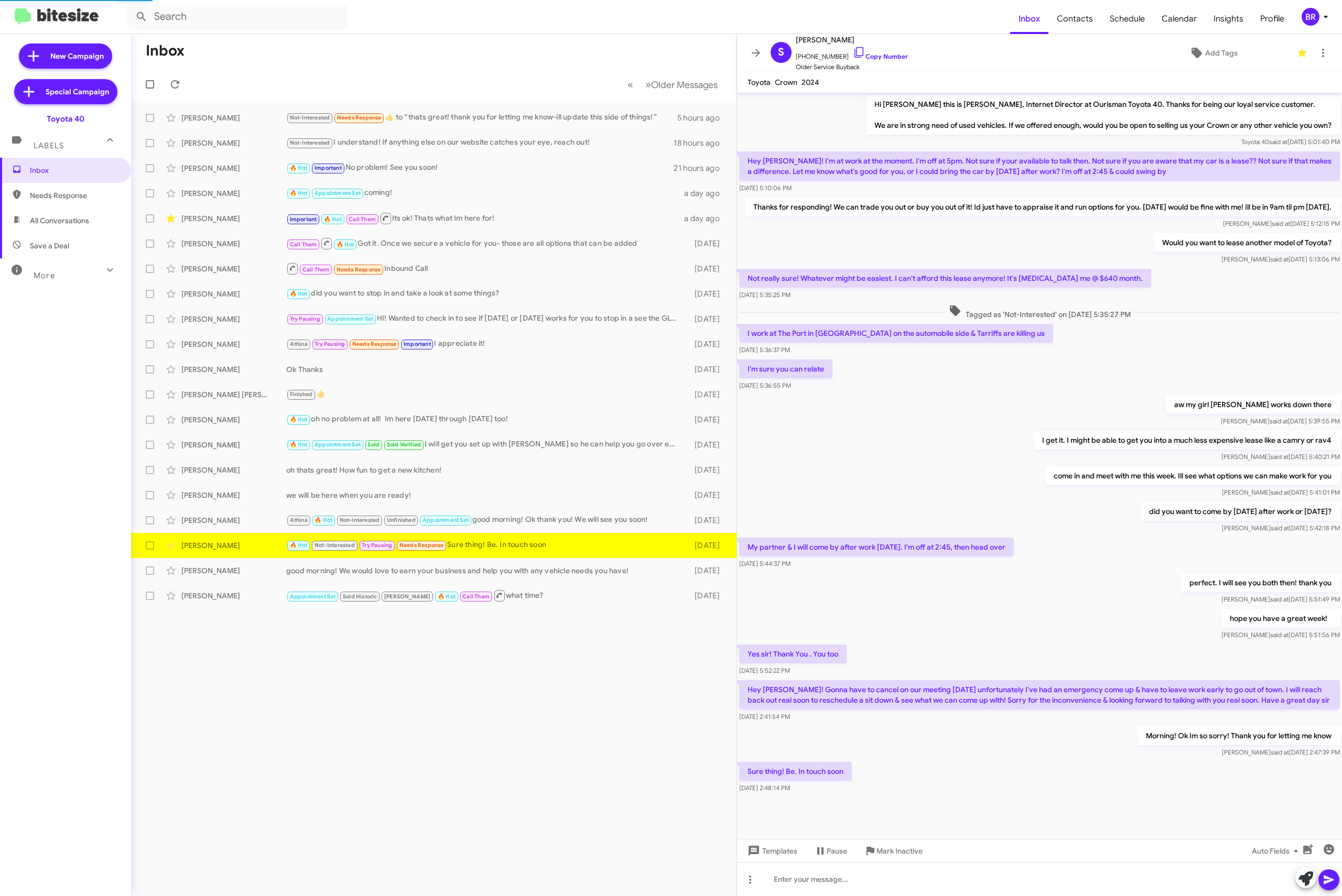
scroll to position [28, 0]
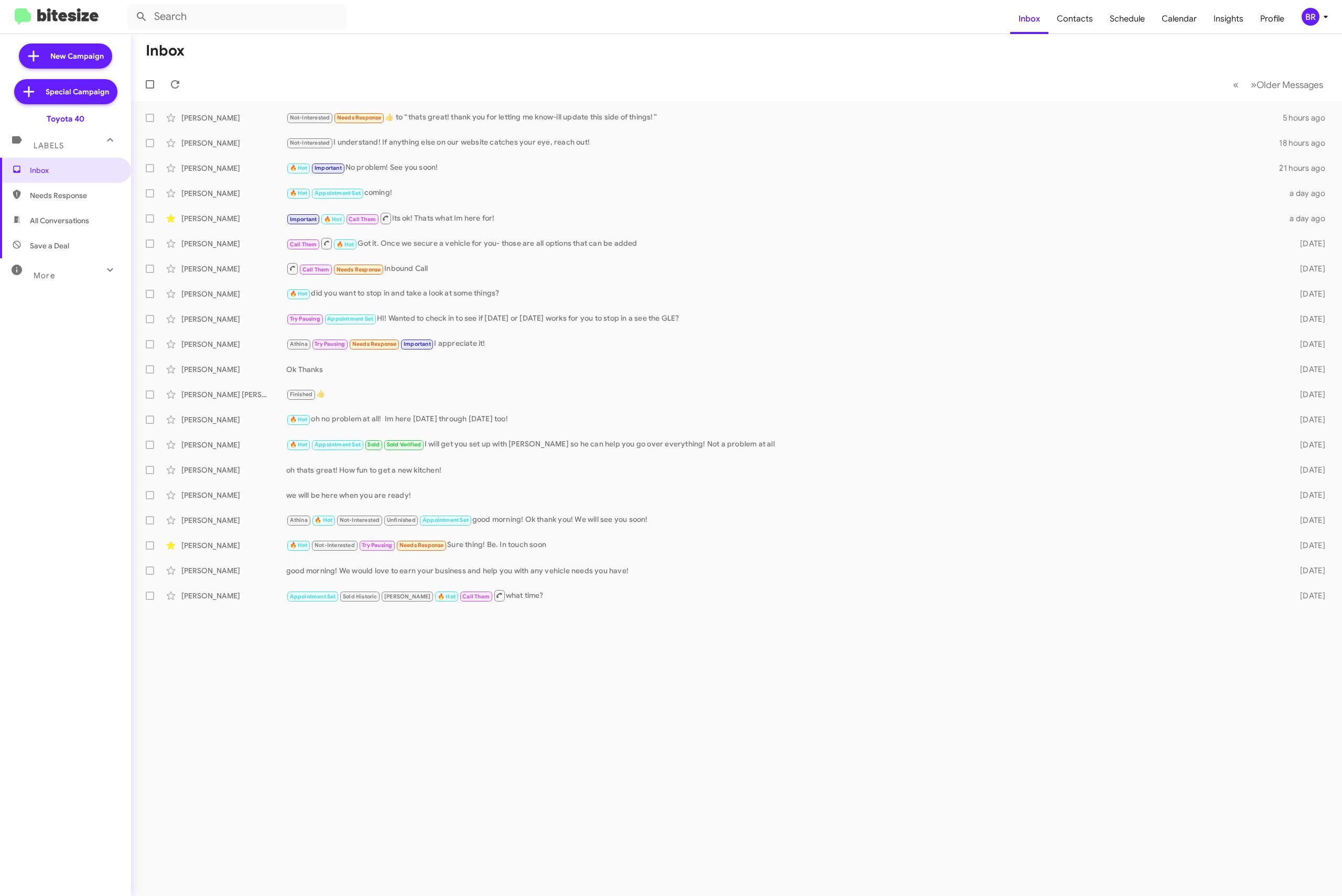
click at [1307, 14] on div "BR" at bounding box center [1310, 17] width 17 height 17
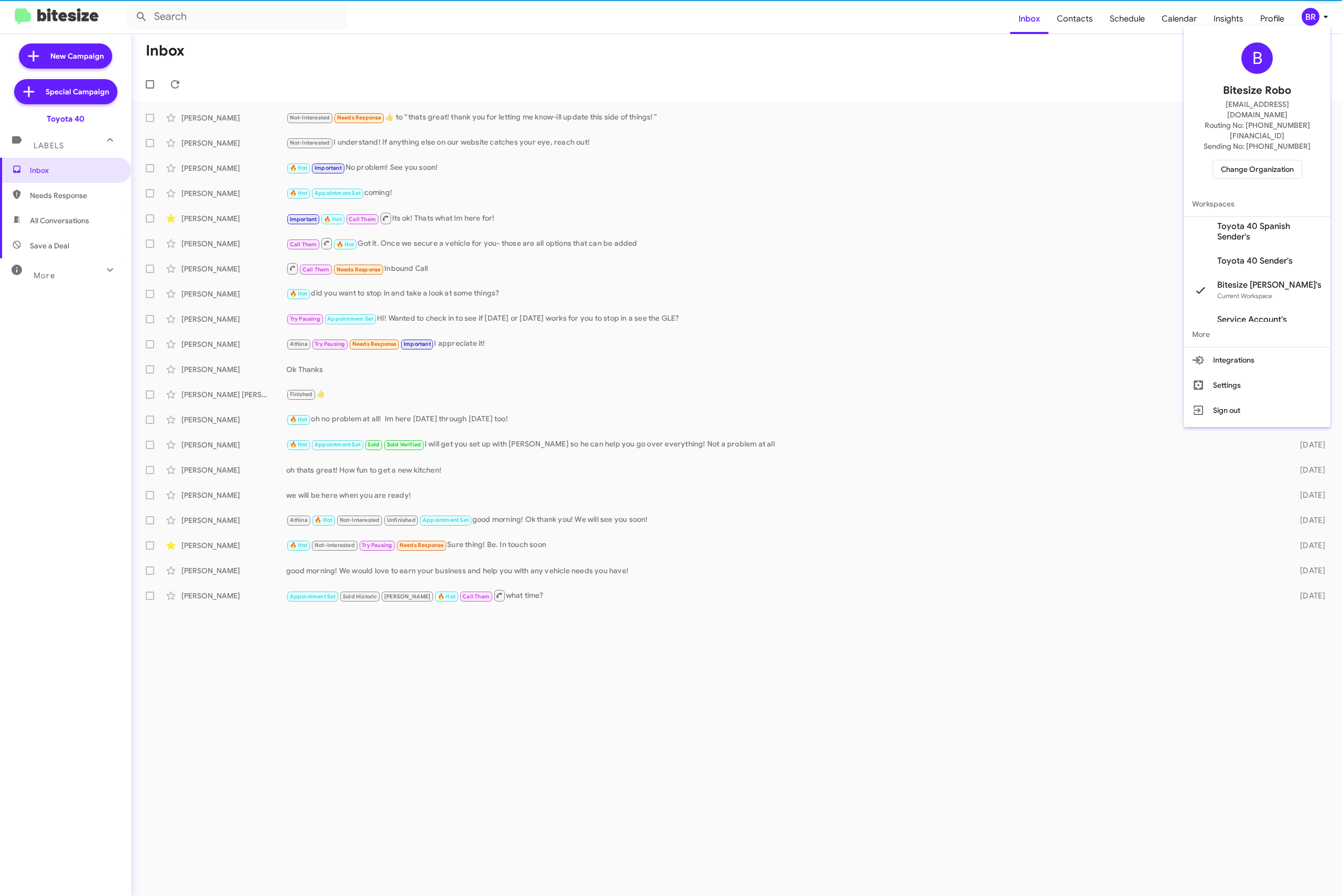
click at [1239, 137] on div "B Bitesize Robo jeks.ocampo1717@gmail.com Routing No: +1 (410) 679-1500 Sending…" at bounding box center [1258, 111] width 147 height 161
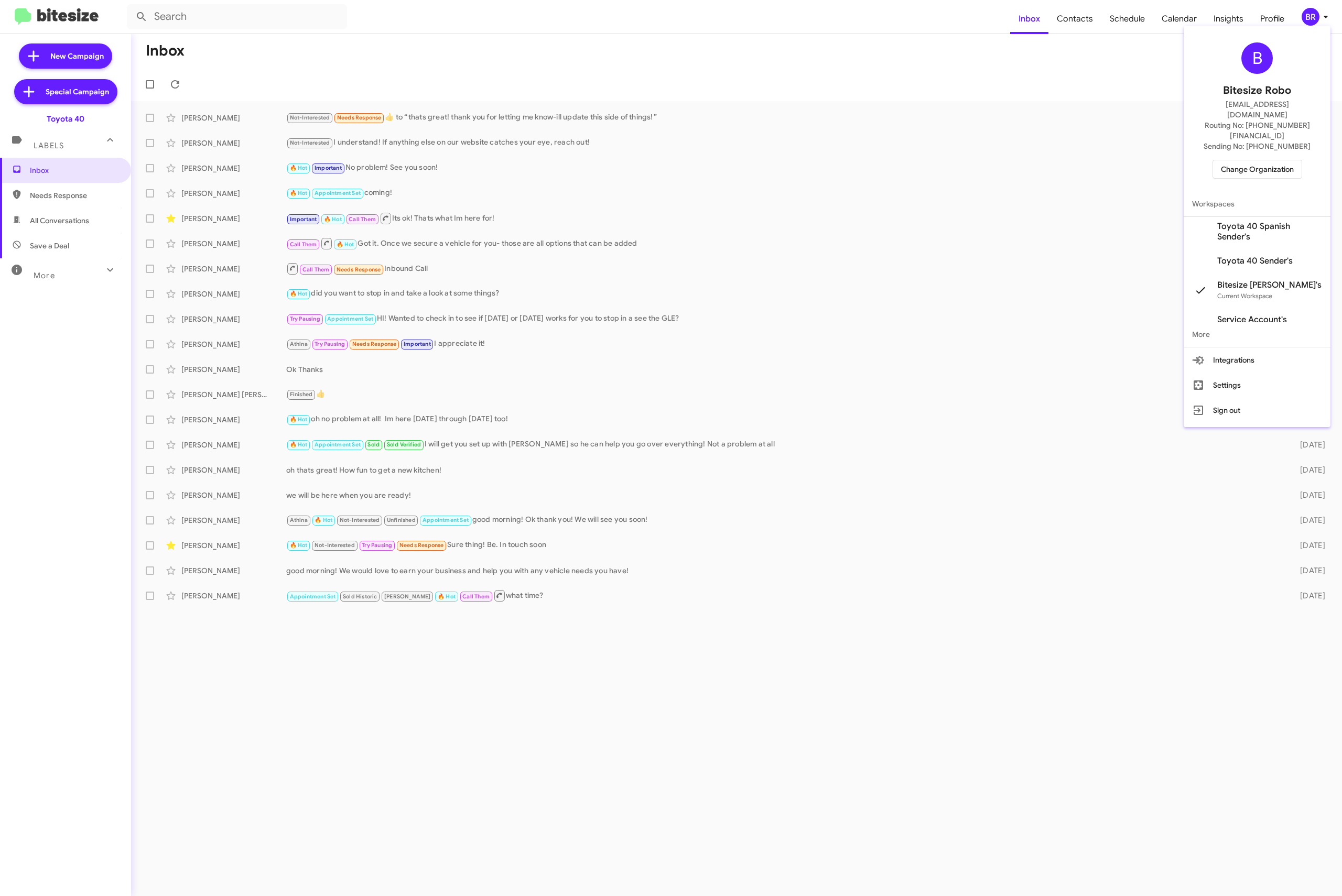
click at [1234, 160] on span "Change Organization" at bounding box center [1257, 169] width 72 height 17
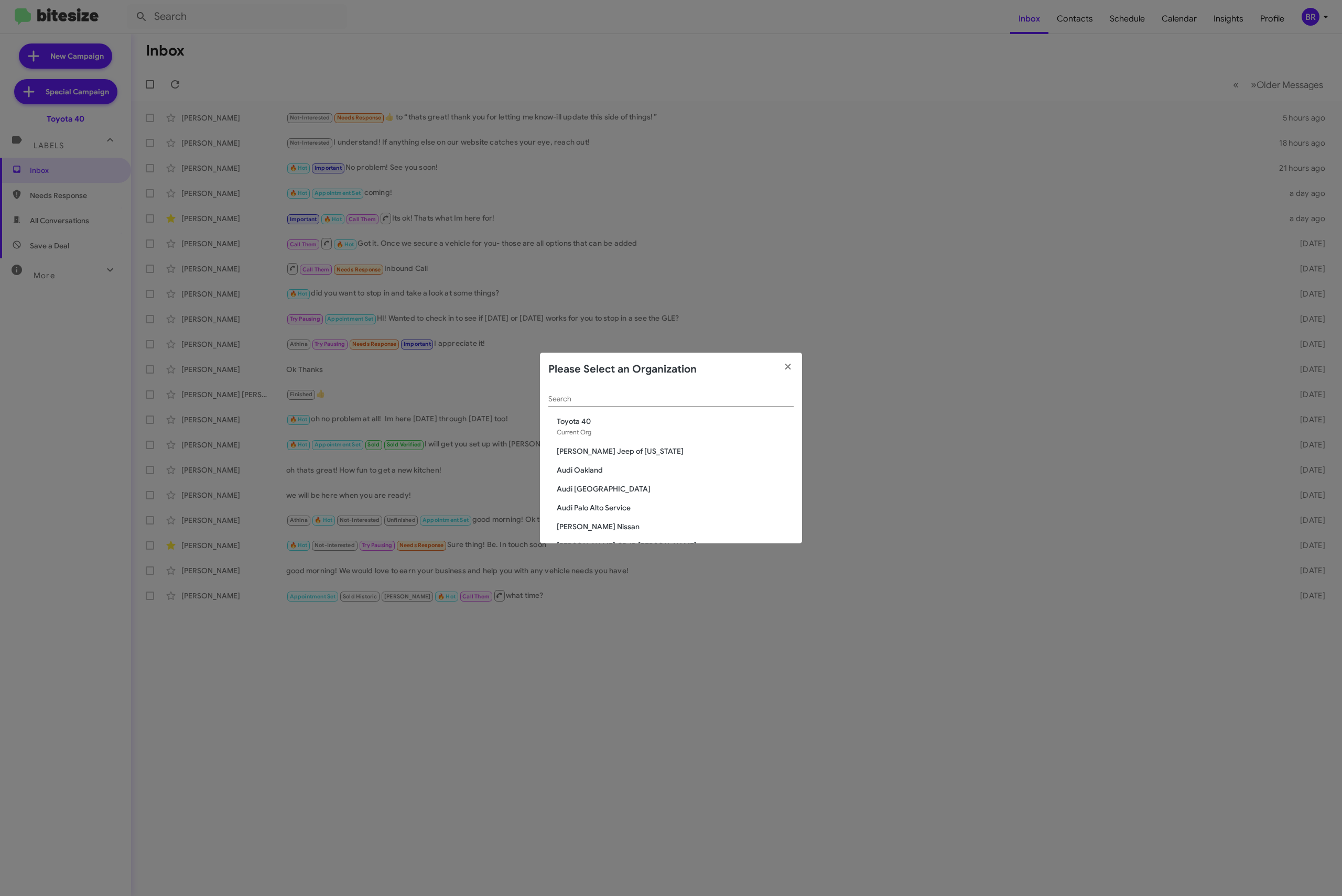
drag, startPoint x: 610, startPoint y: 394, endPoint x: 623, endPoint y: 382, distance: 17.7
click at [616, 389] on div "Search" at bounding box center [671, 396] width 245 height 20
type input "chevrolet"
click at [608, 440] on span "Chevrolet of Bowie" at bounding box center [675, 439] width 237 height 10
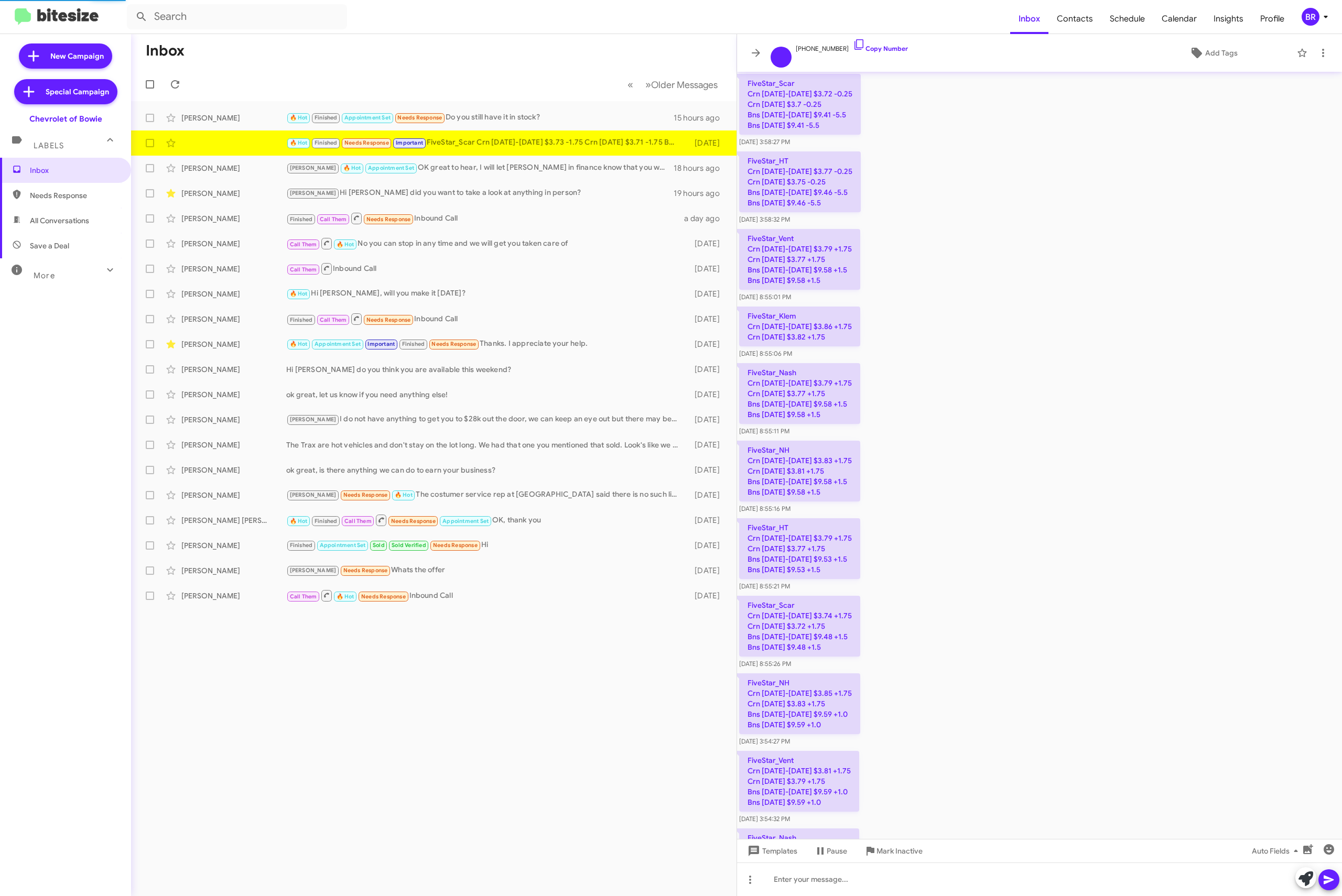
scroll to position [774, 0]
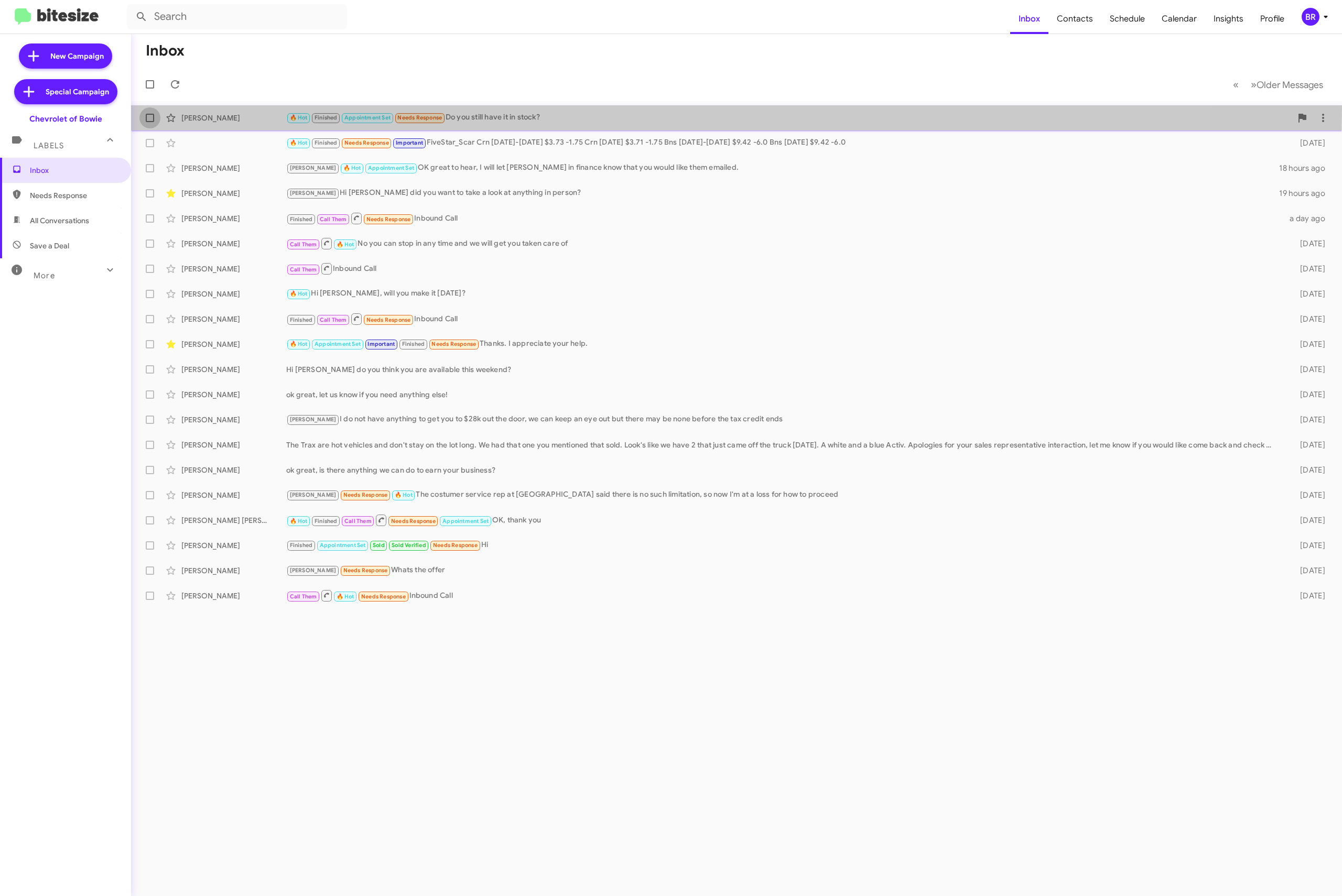
click at [145, 108] on label at bounding box center [150, 117] width 21 height 21
click at [150, 122] on input "checkbox" at bounding box center [150, 122] width 1 height 1
checkbox input "true"
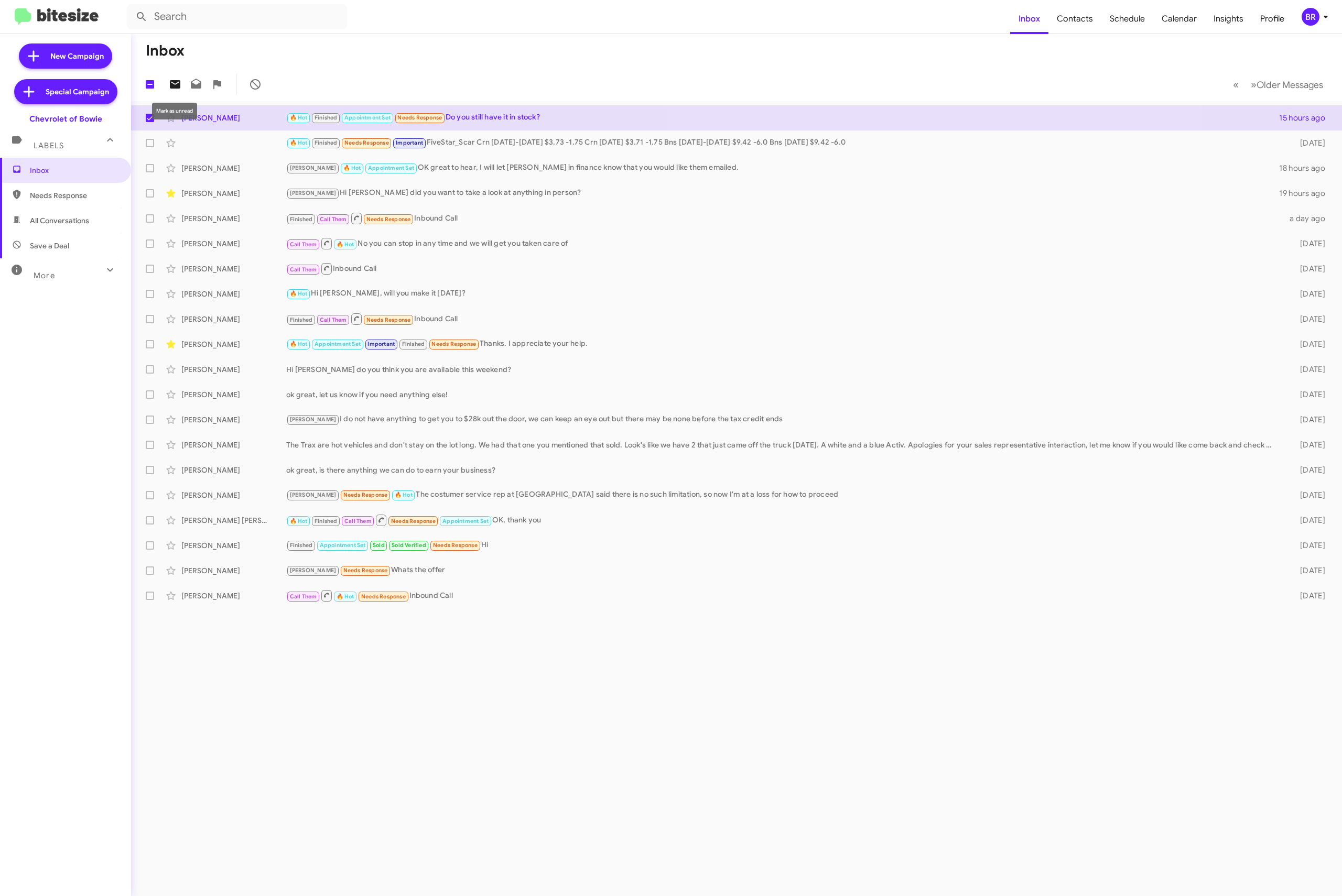
click at [171, 81] on icon at bounding box center [174, 83] width 10 height 8
click at [1309, 21] on div "BR" at bounding box center [1310, 17] width 17 height 17
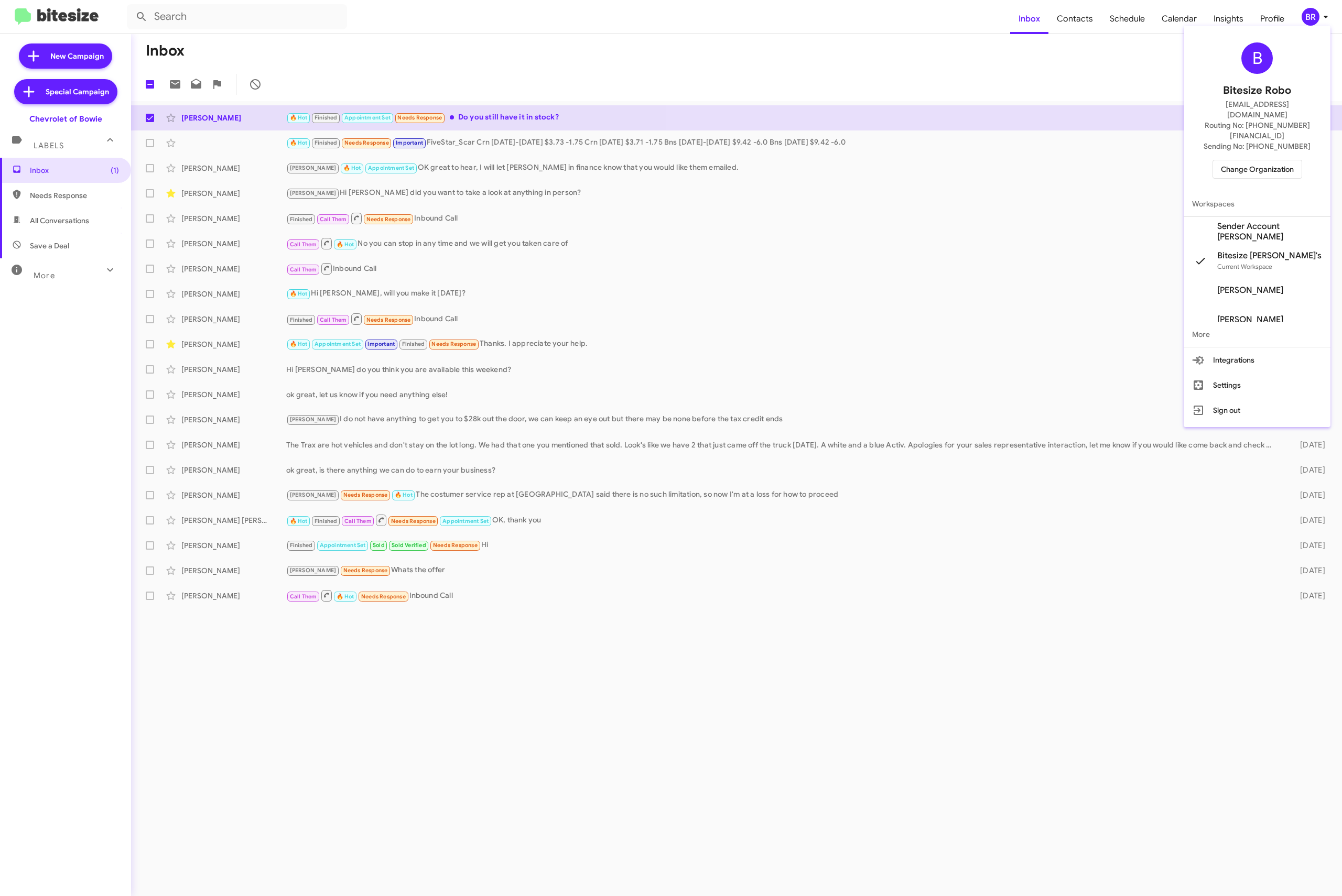
click at [1240, 135] on div "B Bitesize Robo jeks.ocampo1717@gmail.com Routing No: +1 (240) 245-1011 Sending…" at bounding box center [1258, 111] width 147 height 161
click at [1239, 135] on div "B Bitesize Robo jeks.ocampo1717@gmail.com Routing No: +1 (240) 245-1011 Sending…" at bounding box center [1258, 111] width 147 height 161
click at [1234, 160] on span "Change Organization" at bounding box center [1257, 169] width 72 height 17
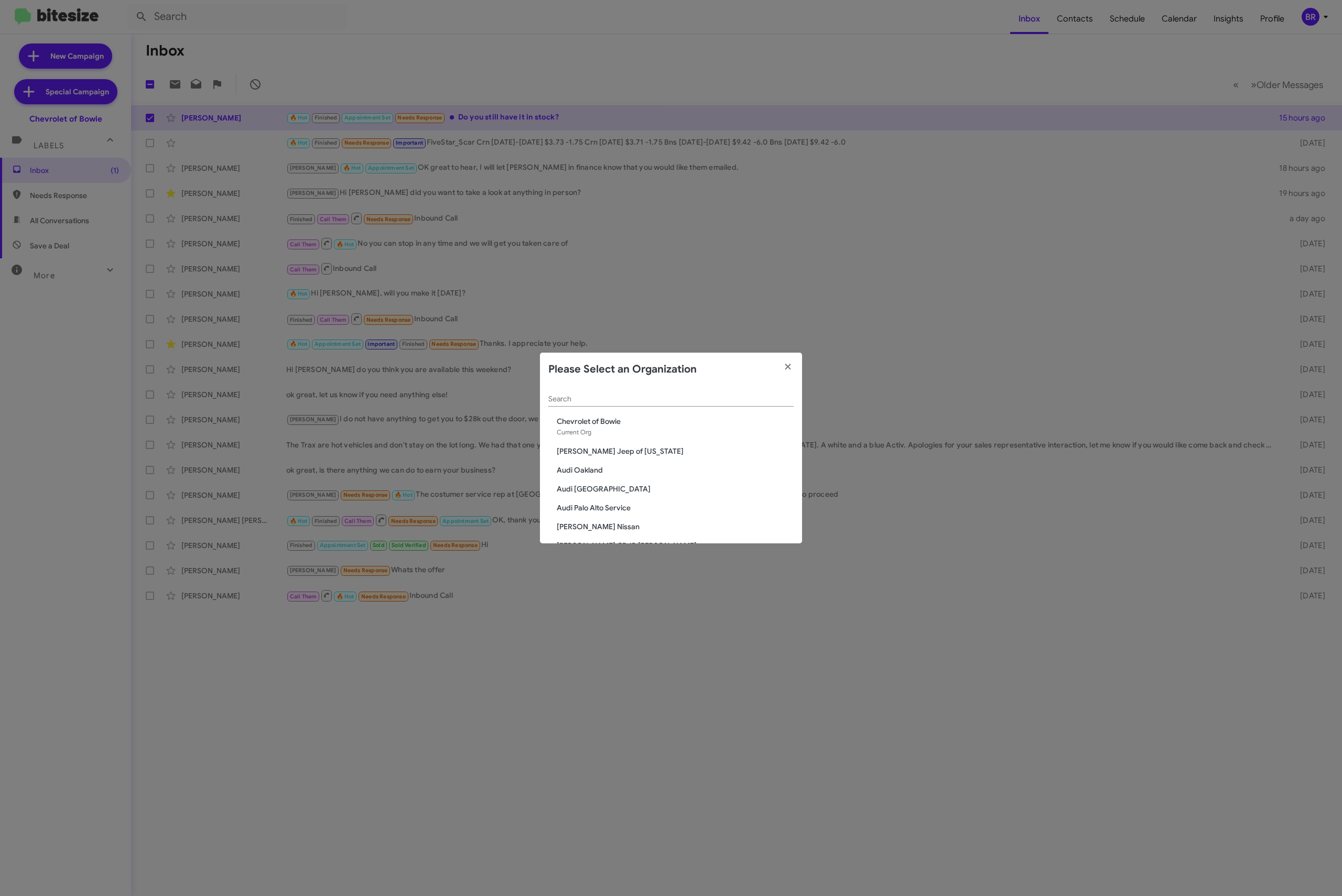
click at [596, 386] on app-change-organization-modal "Please Select an Organization Search Chevrolet of Bowie Current Org Adams Jeep …" at bounding box center [671, 448] width 262 height 191
click at [593, 396] on input "Search" at bounding box center [671, 399] width 245 height 8
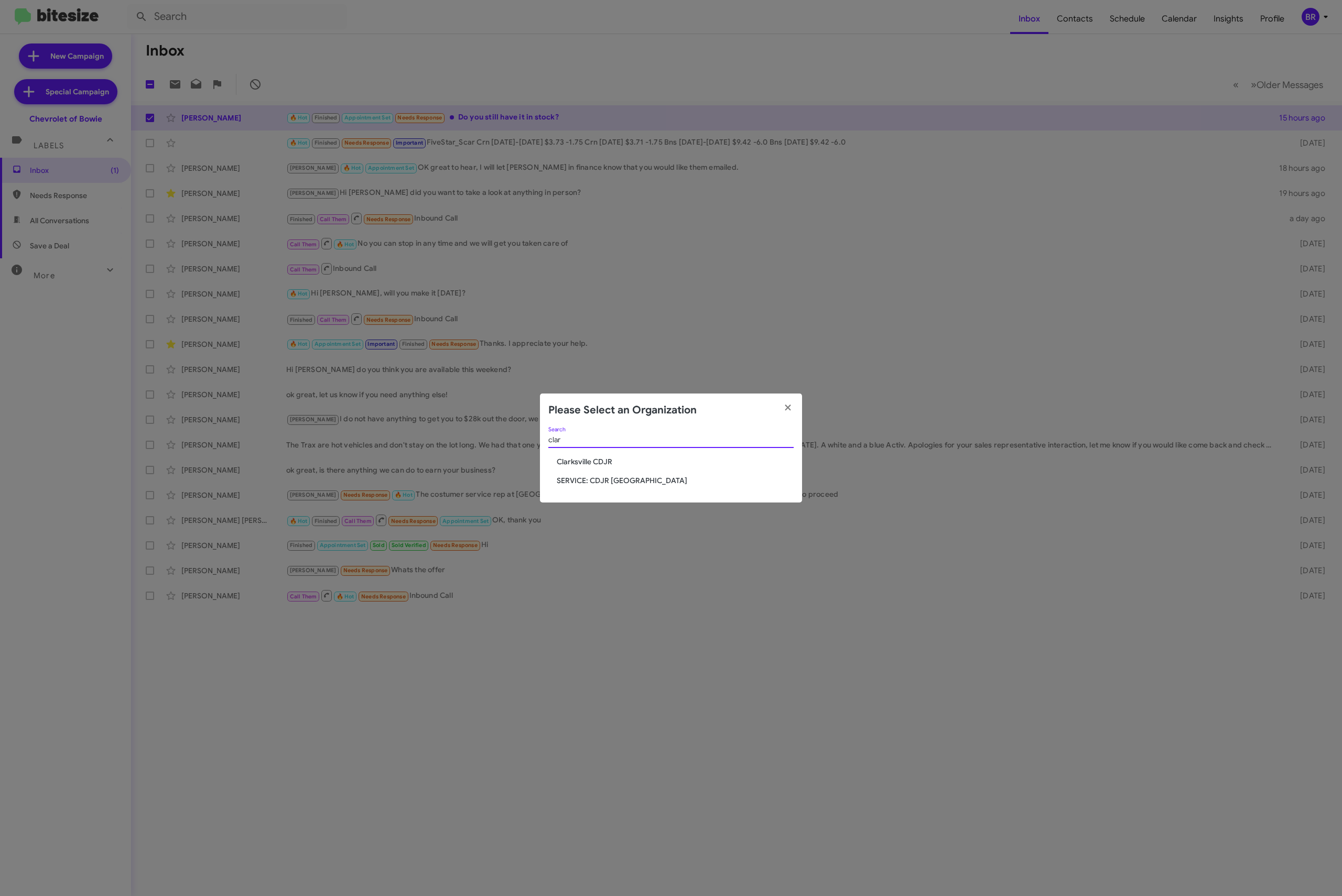
type input "clar"
click at [594, 457] on span "Clarksville CDJR" at bounding box center [675, 461] width 237 height 10
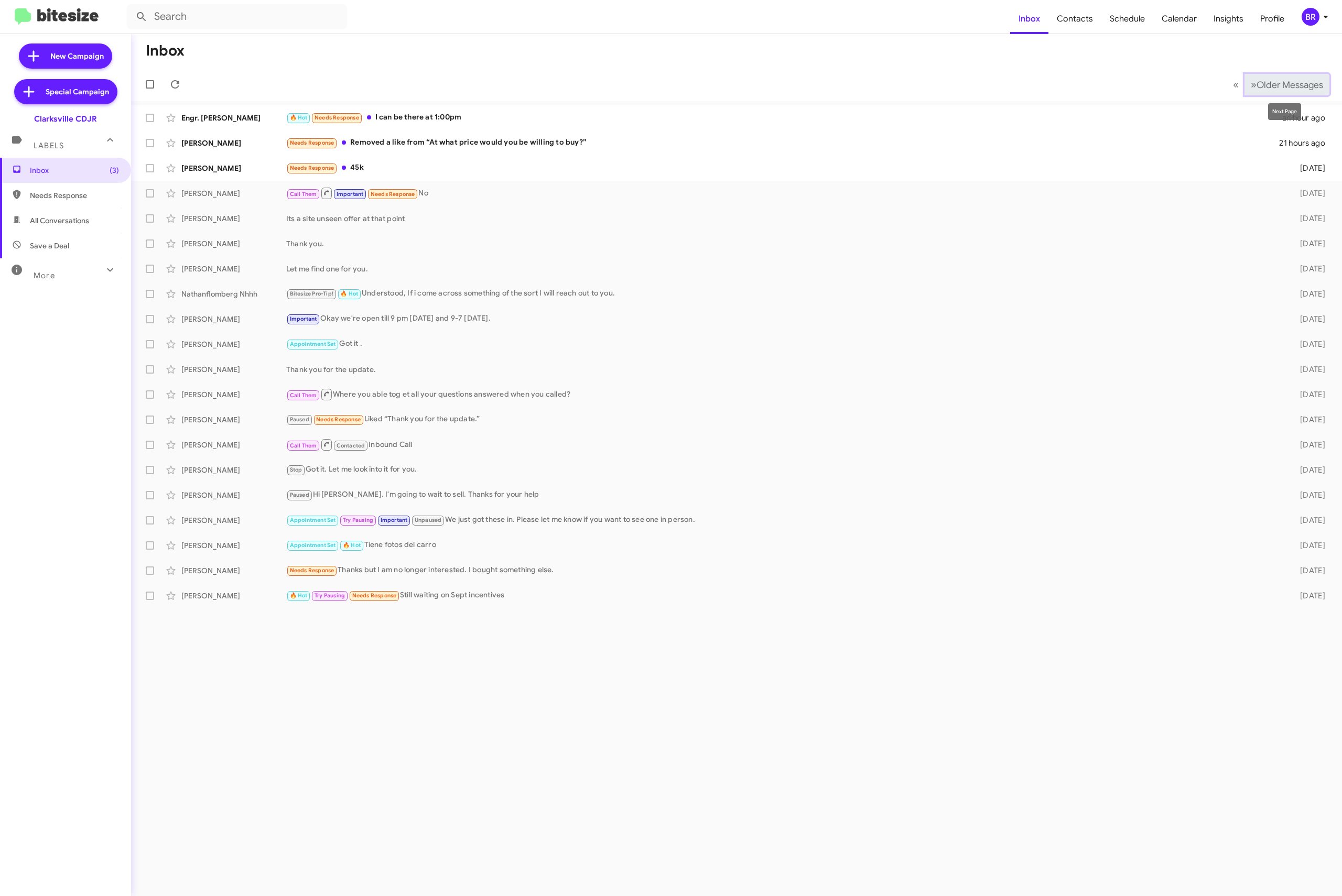
click at [1269, 83] on span "Older Messages" at bounding box center [1290, 84] width 67 height 12
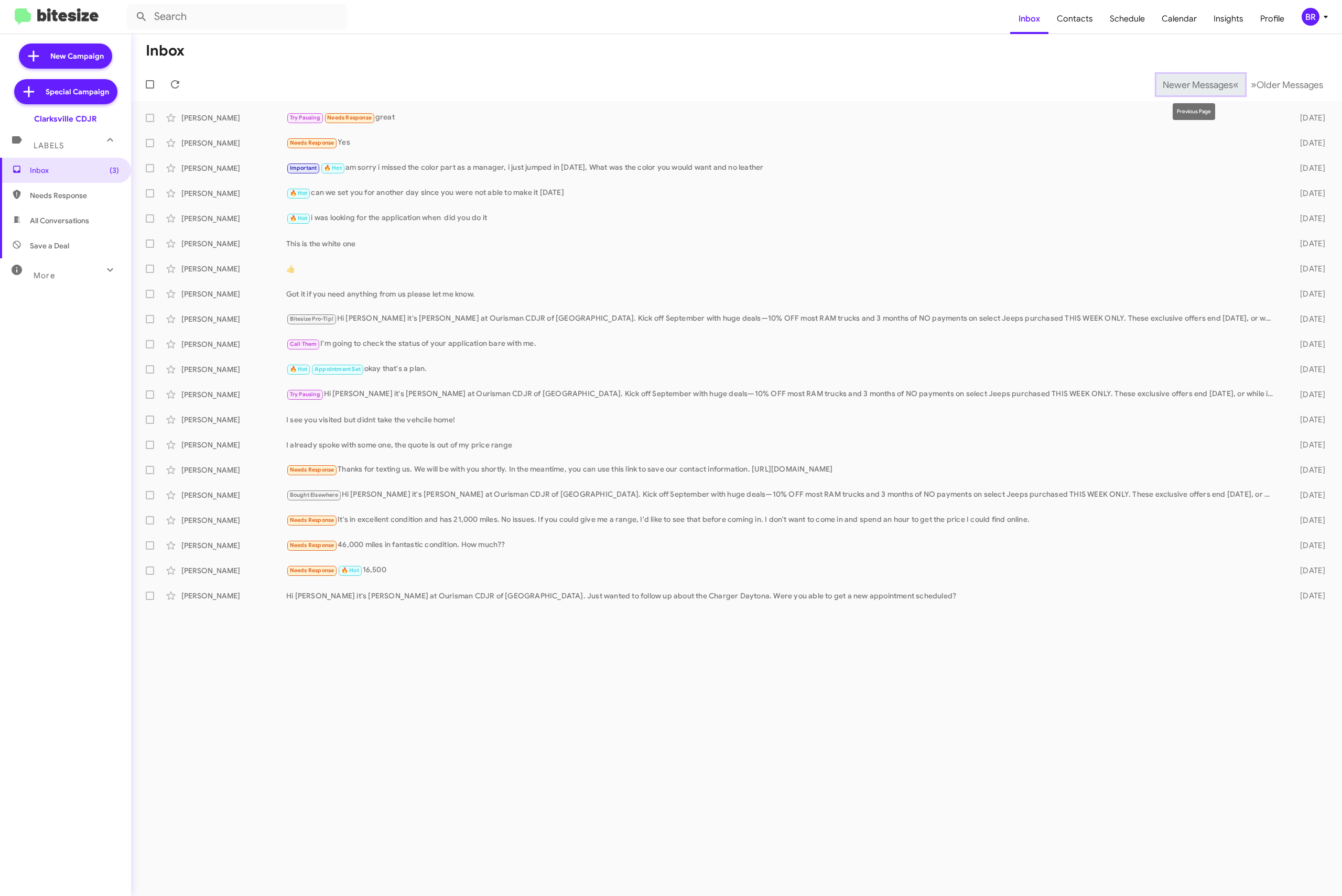
click at [1187, 81] on span "Newer Messages" at bounding box center [1198, 84] width 71 height 12
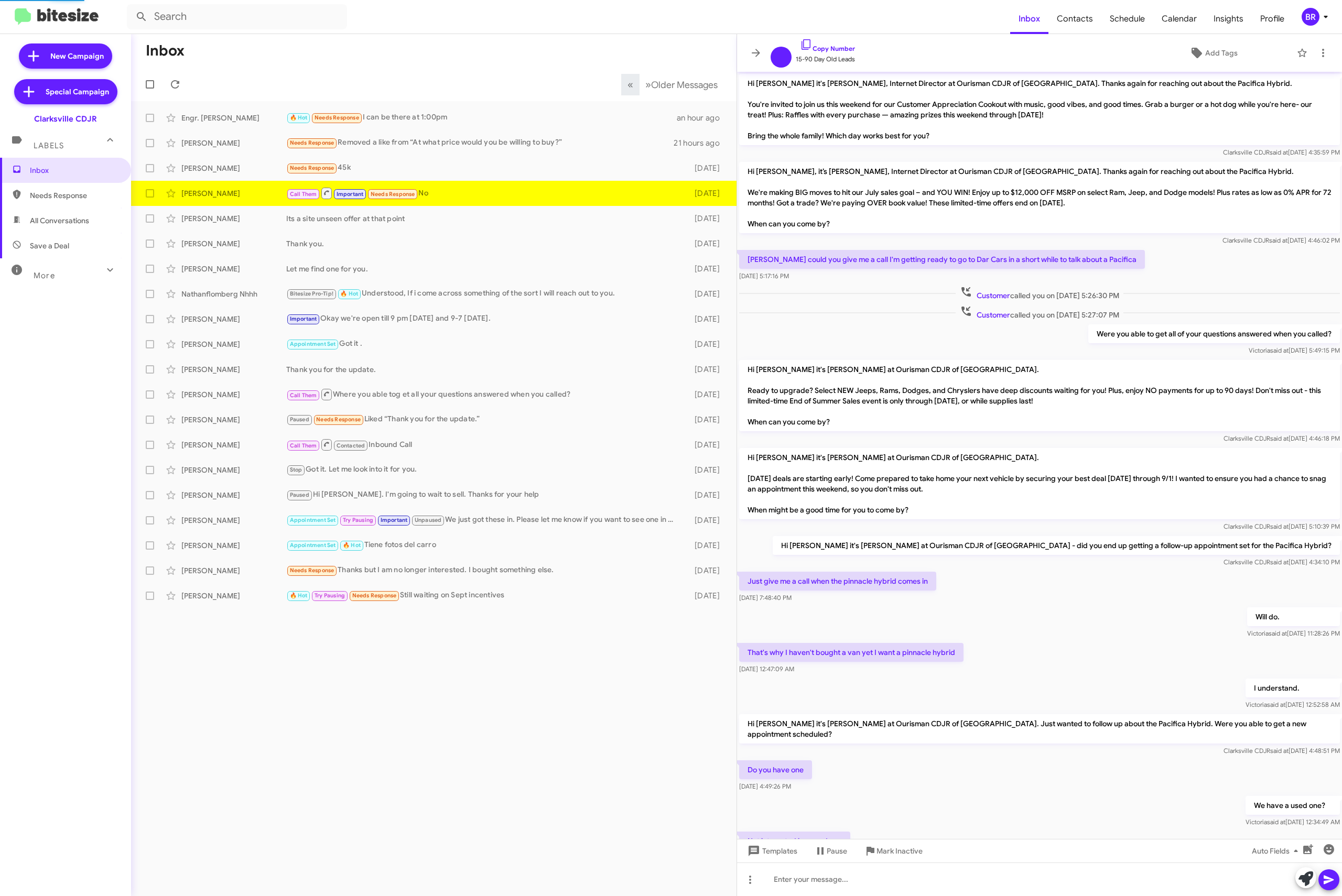
scroll to position [138, 0]
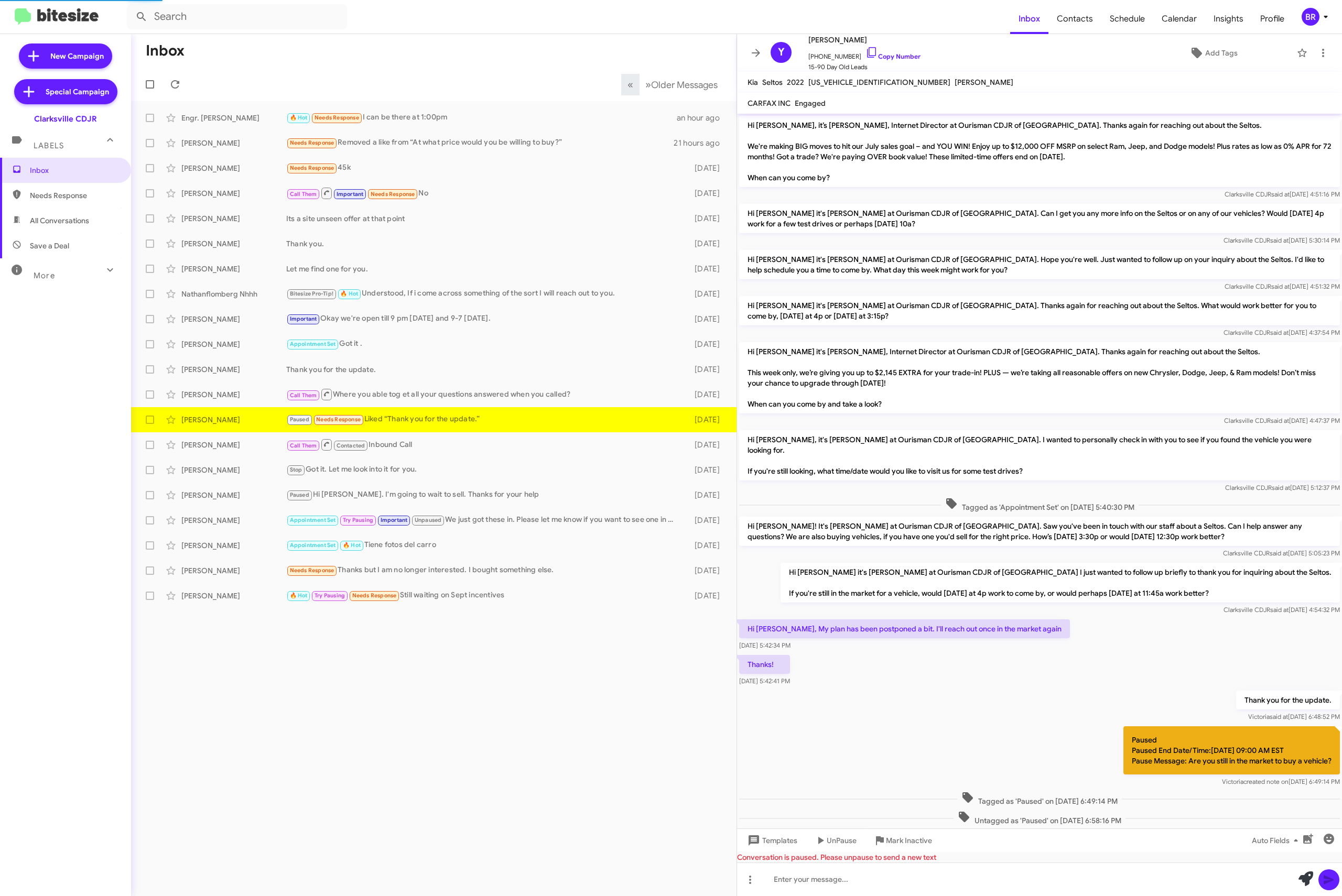
scroll to position [91, 0]
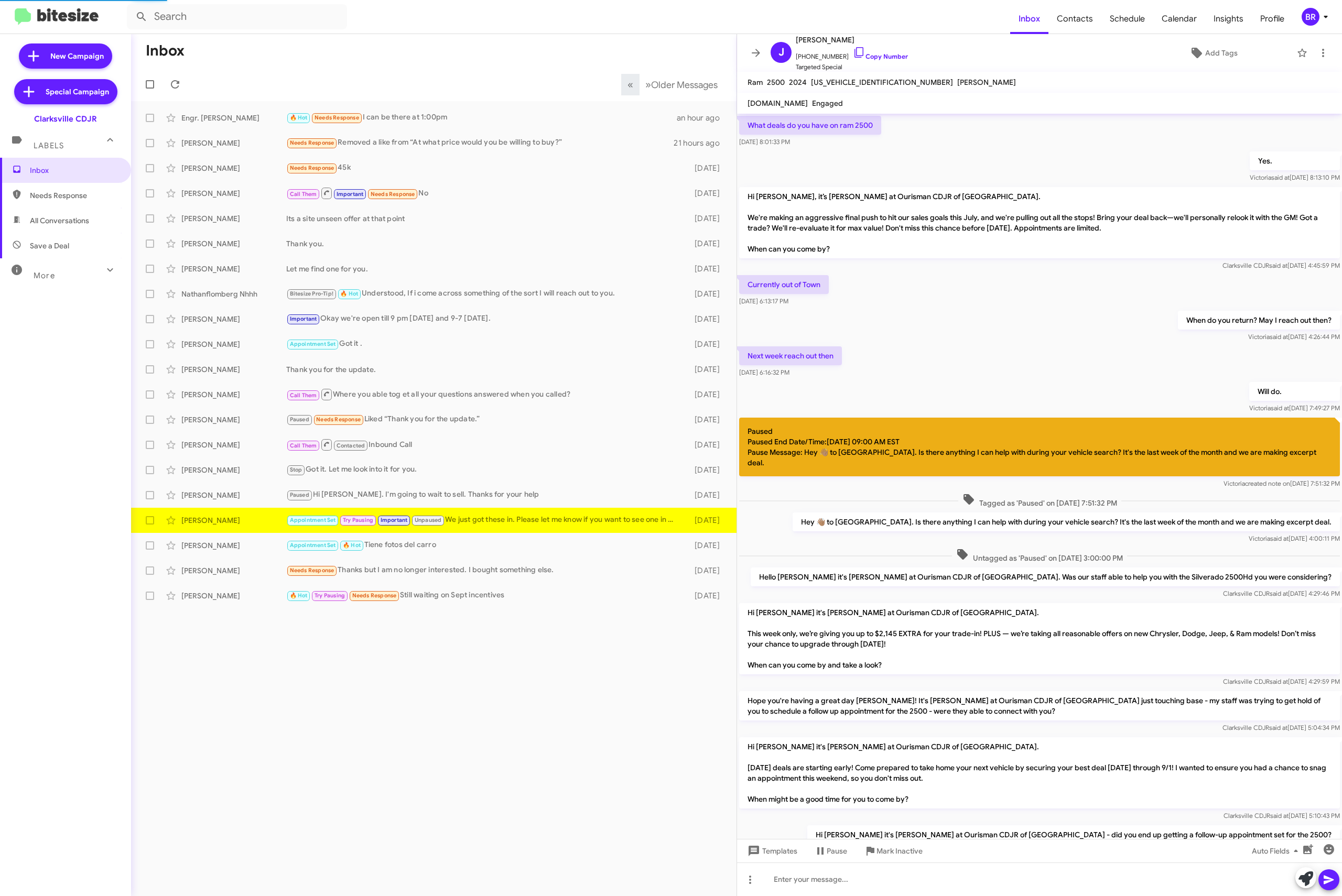
scroll to position [248, 0]
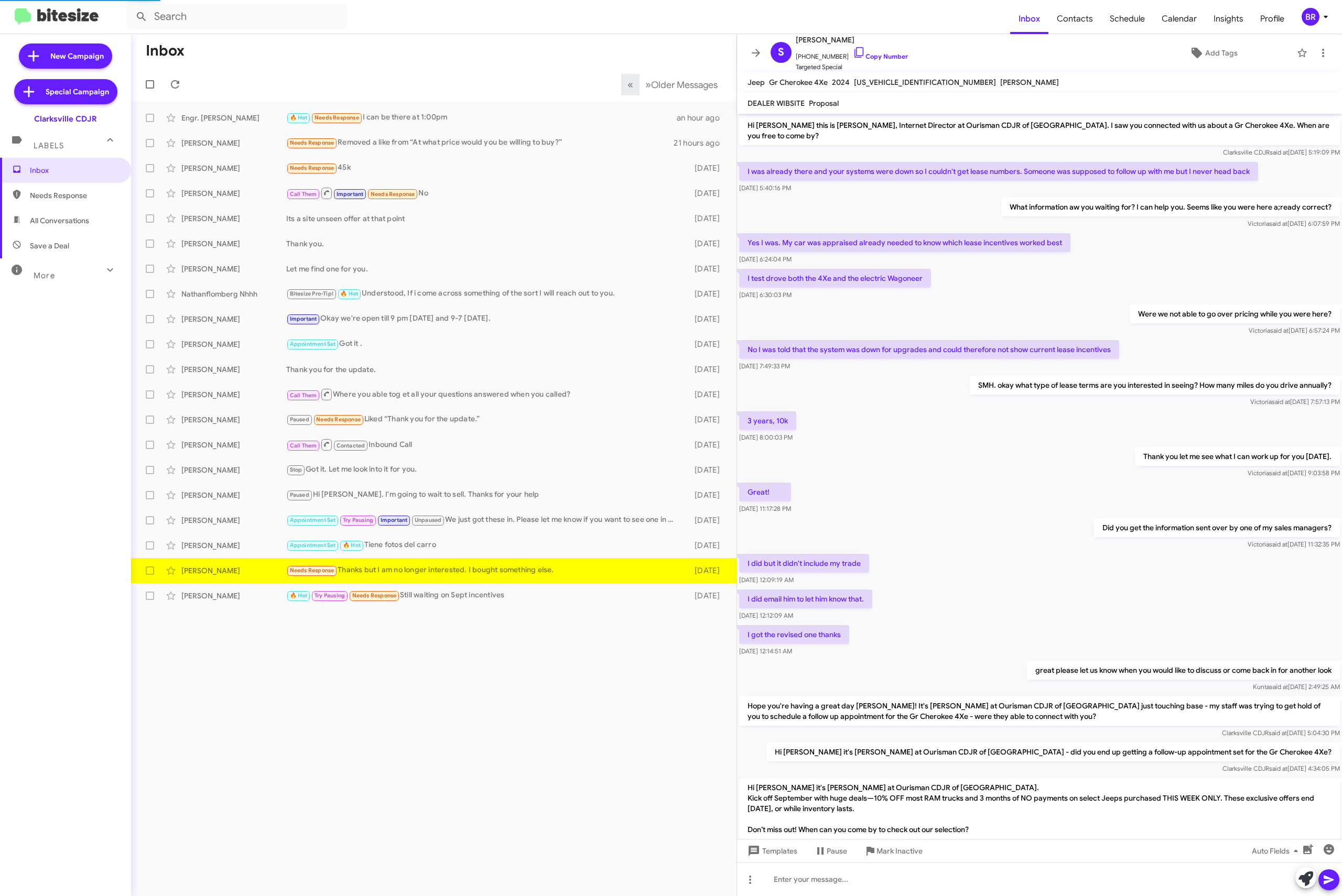
scroll to position [61, 0]
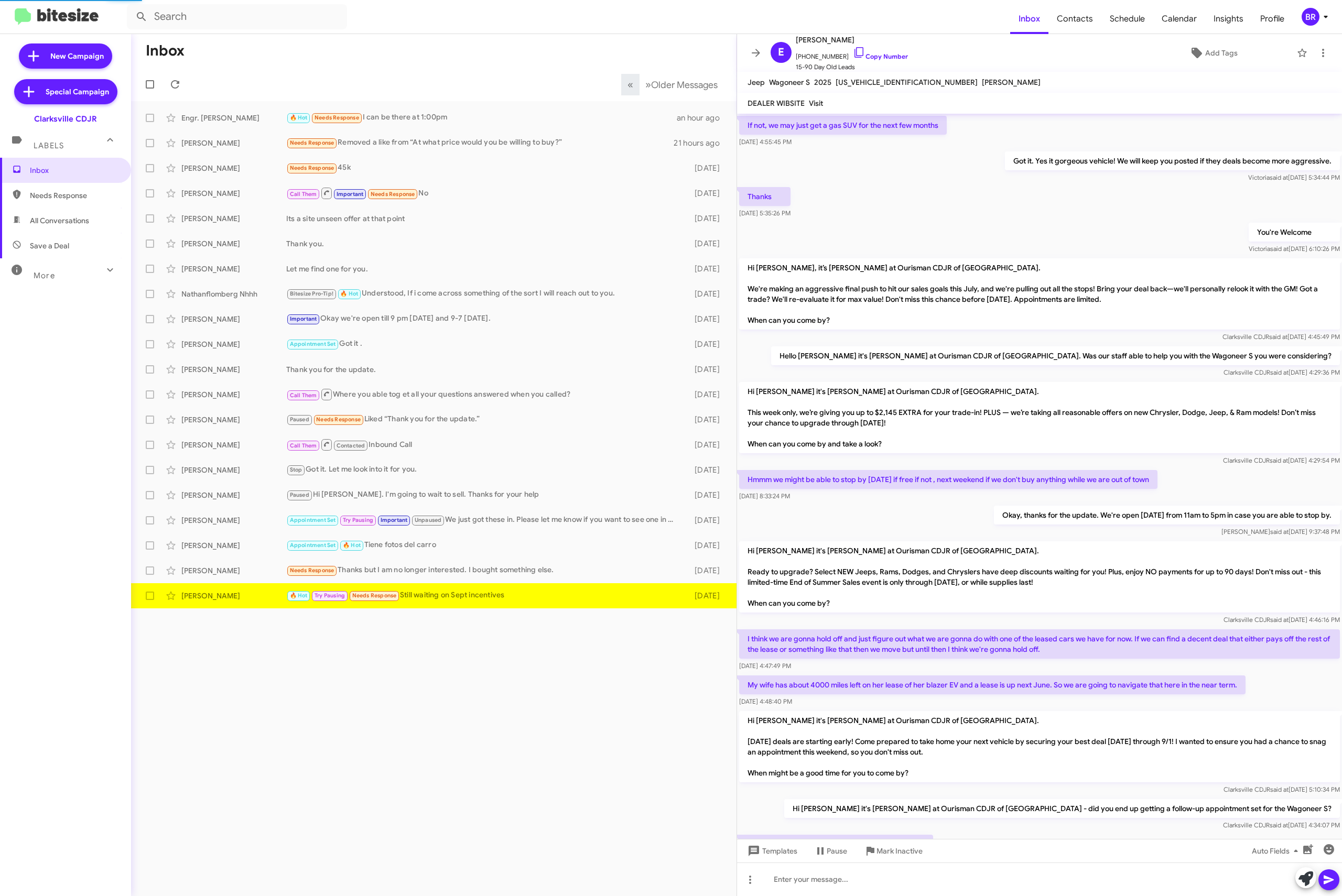
scroll to position [302, 0]
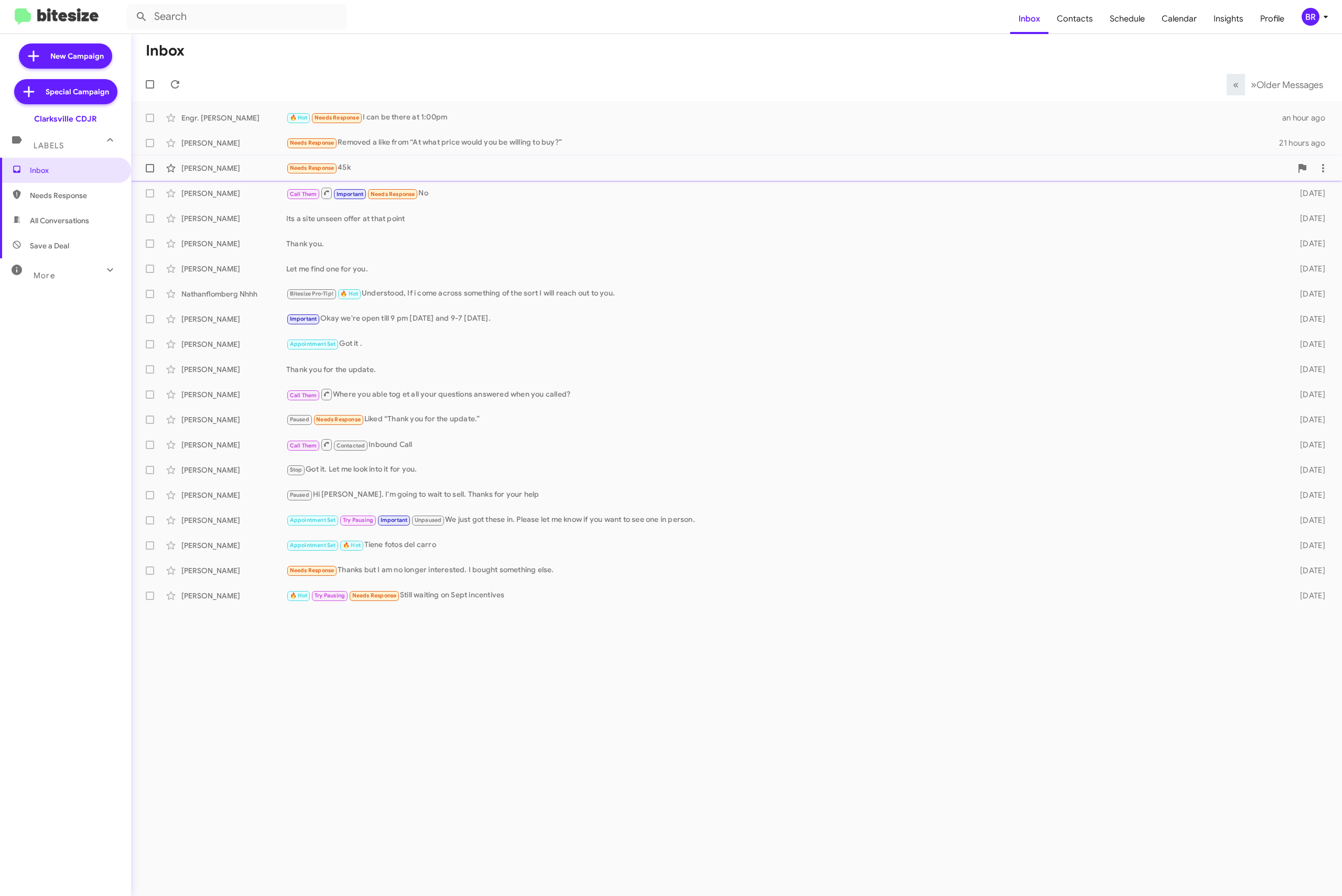
drag, startPoint x: 148, startPoint y: 163, endPoint x: 147, endPoint y: 141, distance: 22.0
click at [147, 163] on label at bounding box center [150, 168] width 21 height 21
click at [150, 172] on input "checkbox" at bounding box center [150, 172] width 1 height 1
checkbox input "true"
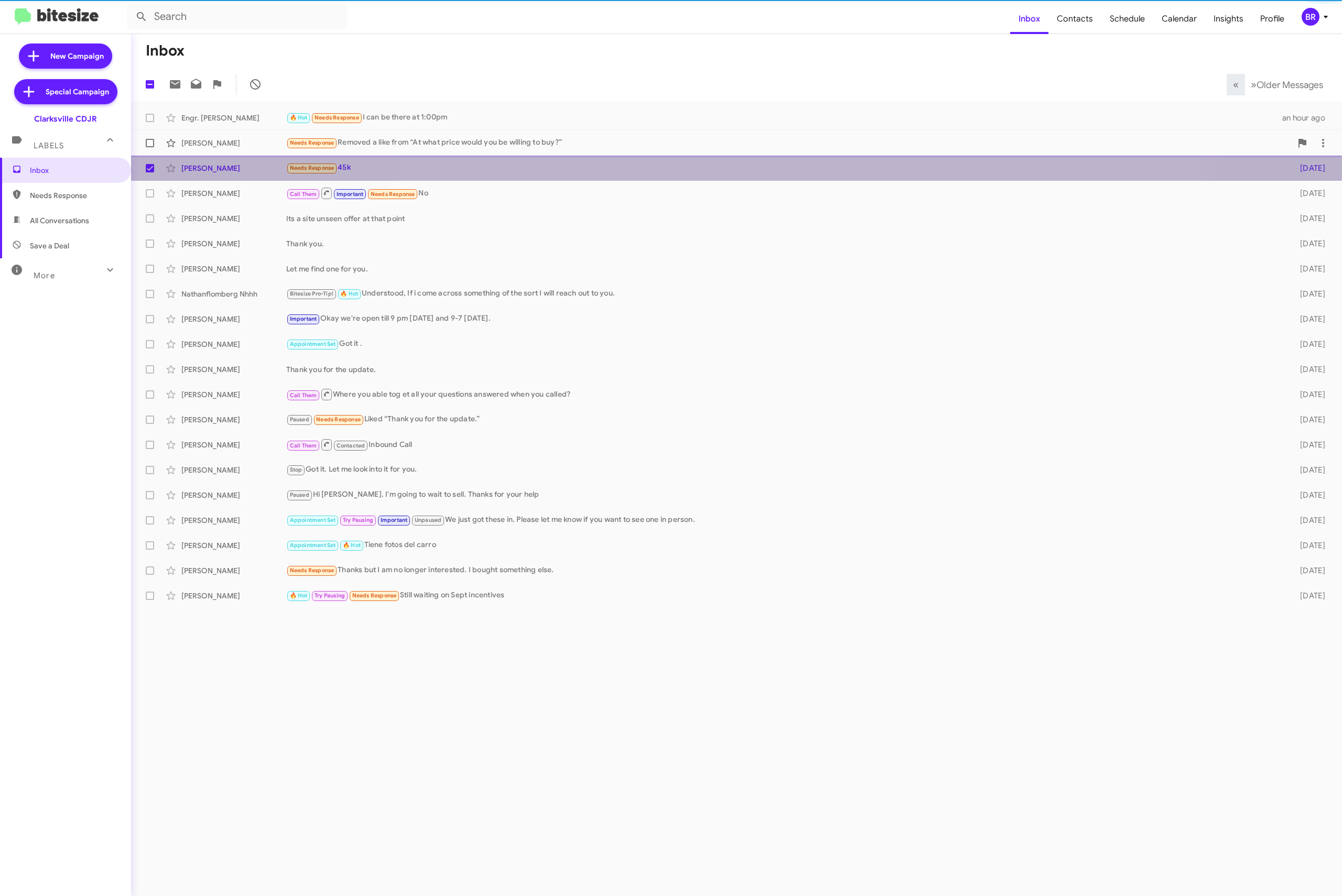
click at [147, 139] on span at bounding box center [150, 142] width 8 height 8
click at [150, 148] on input "checkbox" at bounding box center [150, 148] width 1 height 1
checkbox input "true"
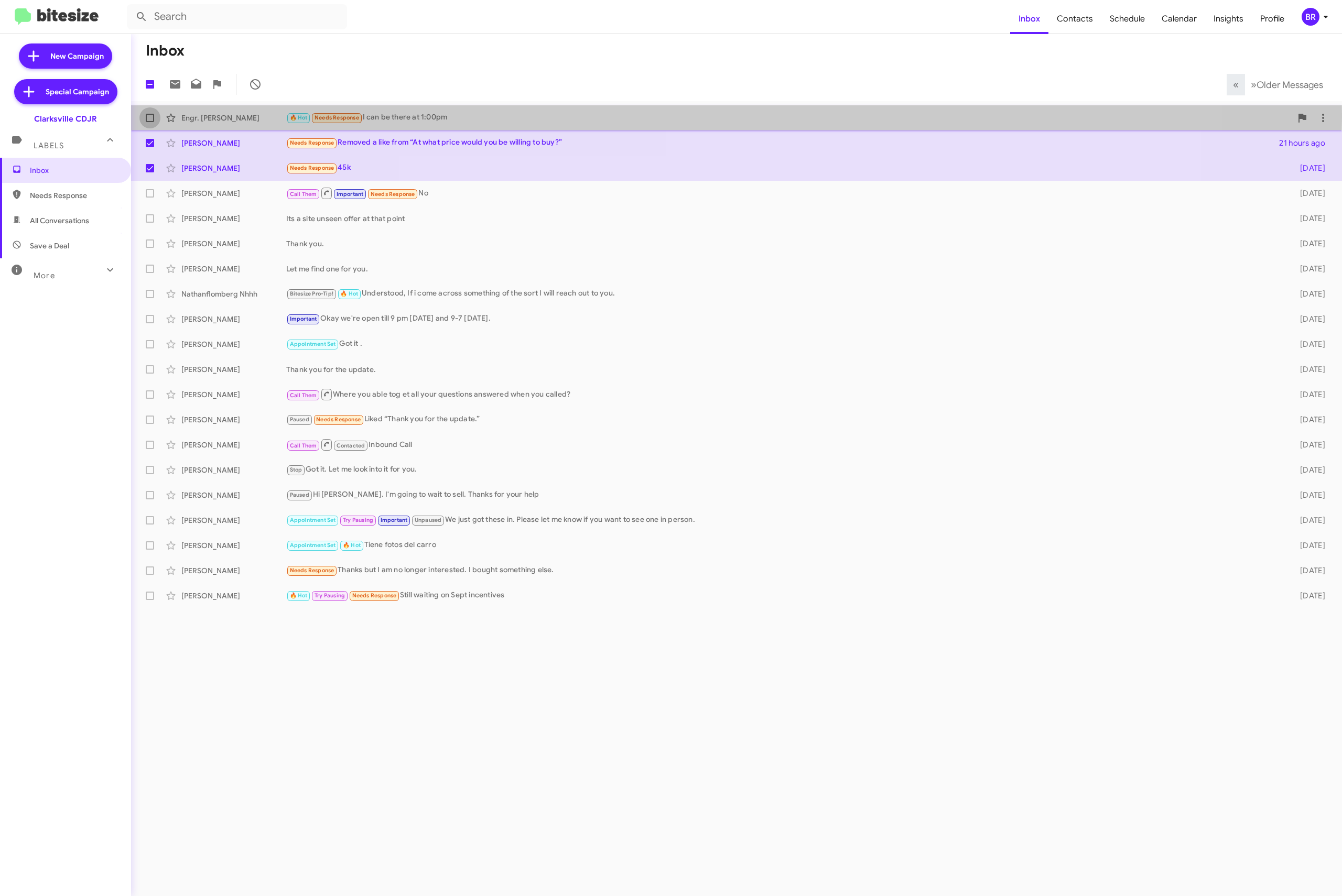
click at [150, 115] on span at bounding box center [150, 117] width 8 height 8
click at [150, 122] on input "checkbox" at bounding box center [150, 122] width 1 height 1
checkbox input "true"
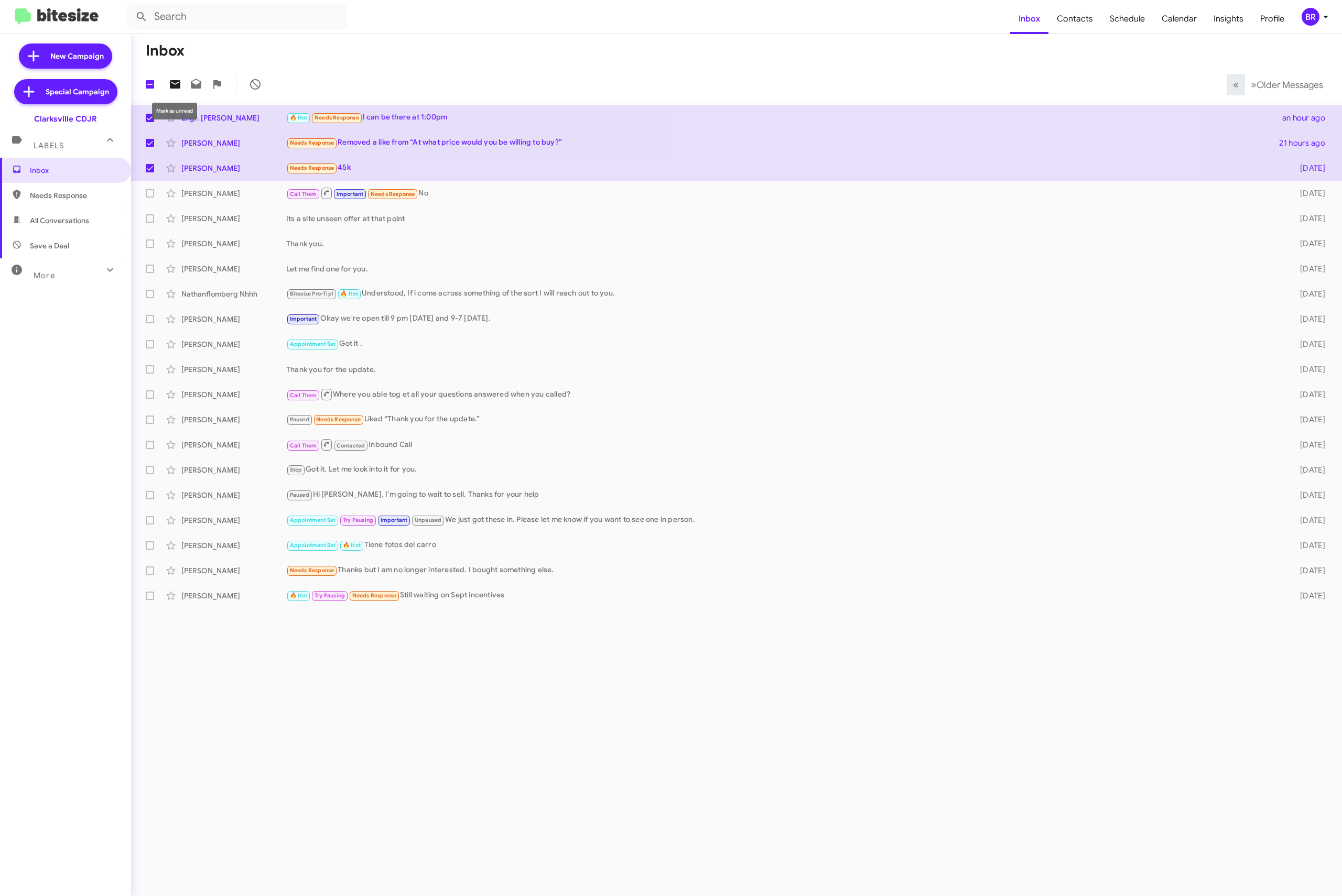
click at [176, 82] on icon at bounding box center [174, 83] width 10 height 8
click at [1311, 21] on div "BR" at bounding box center [1310, 17] width 17 height 17
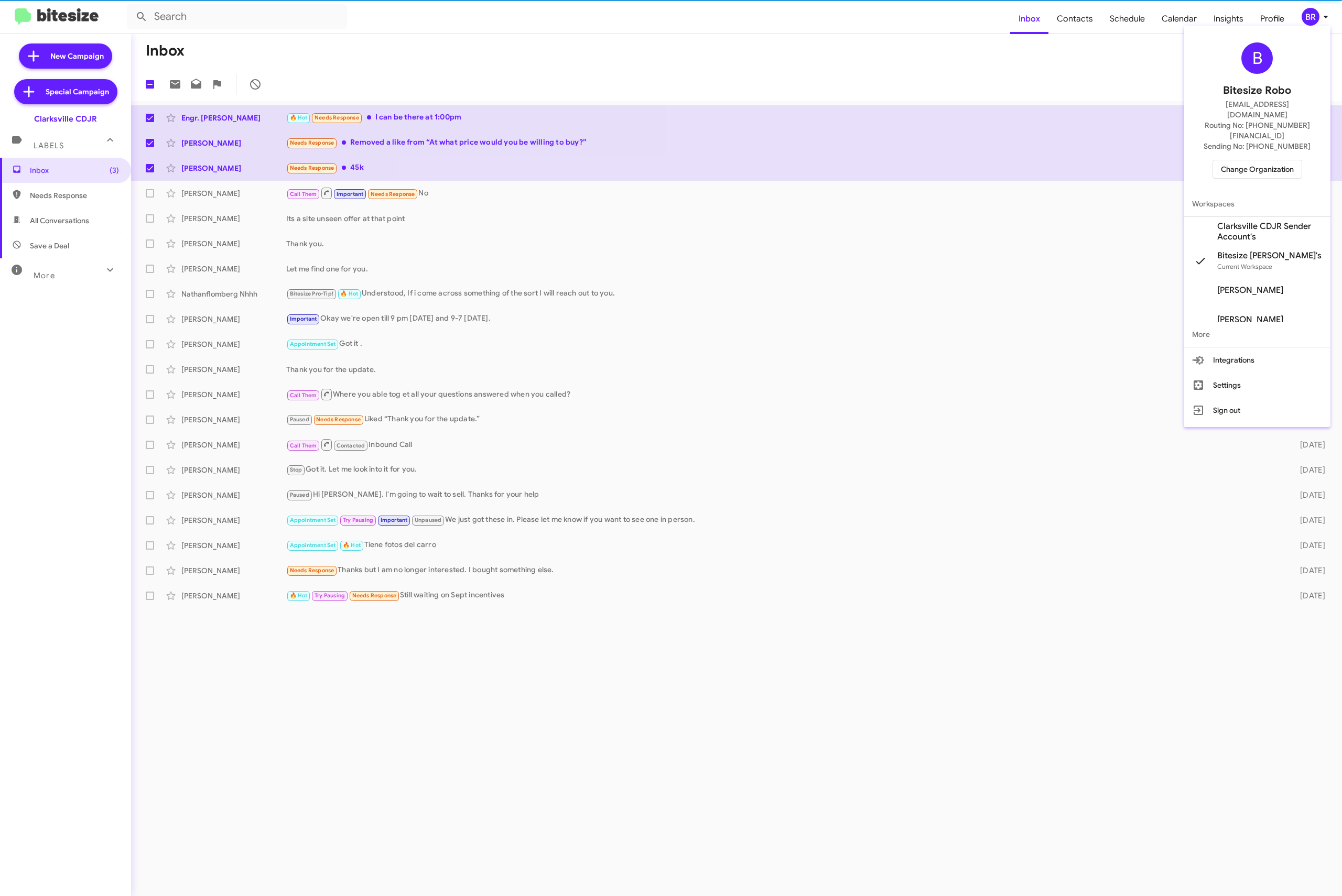
click at [1258, 160] on span "Change Organization" at bounding box center [1257, 169] width 72 height 17
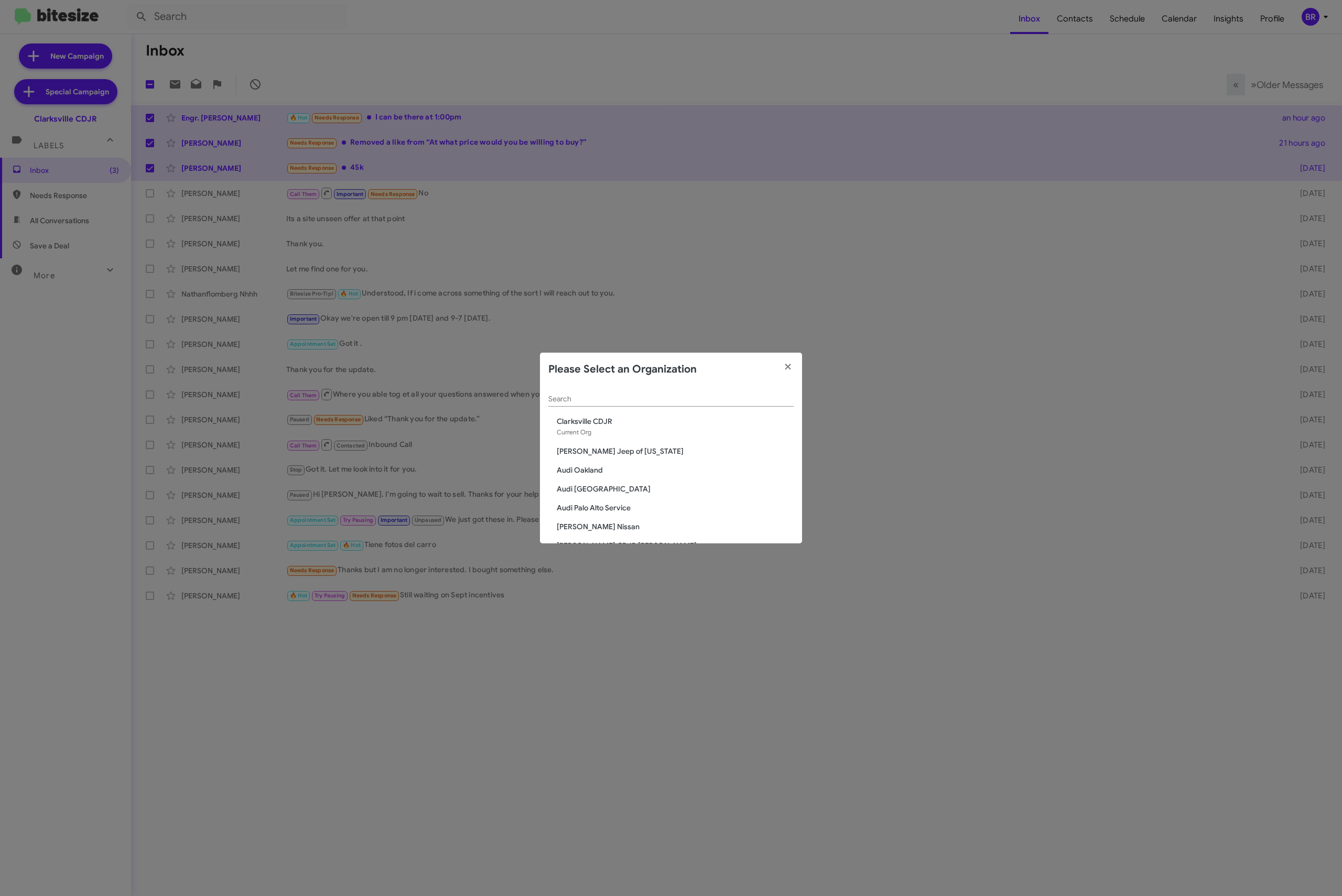
click at [668, 404] on input "Search" at bounding box center [671, 399] width 245 height 8
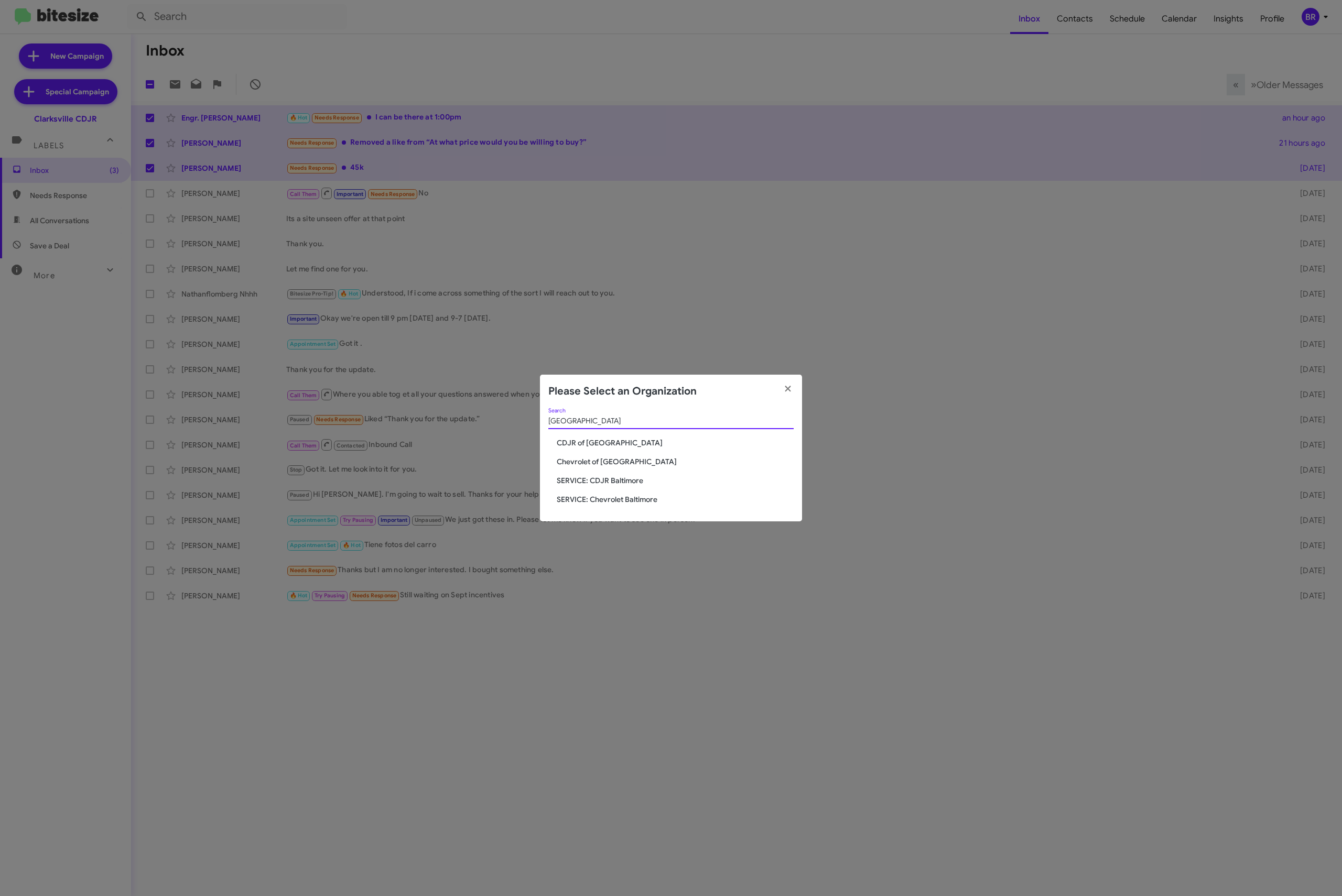
type input "baltimore"
click at [600, 442] on span "CDJR of [GEOGRAPHIC_DATA]" at bounding box center [675, 442] width 237 height 10
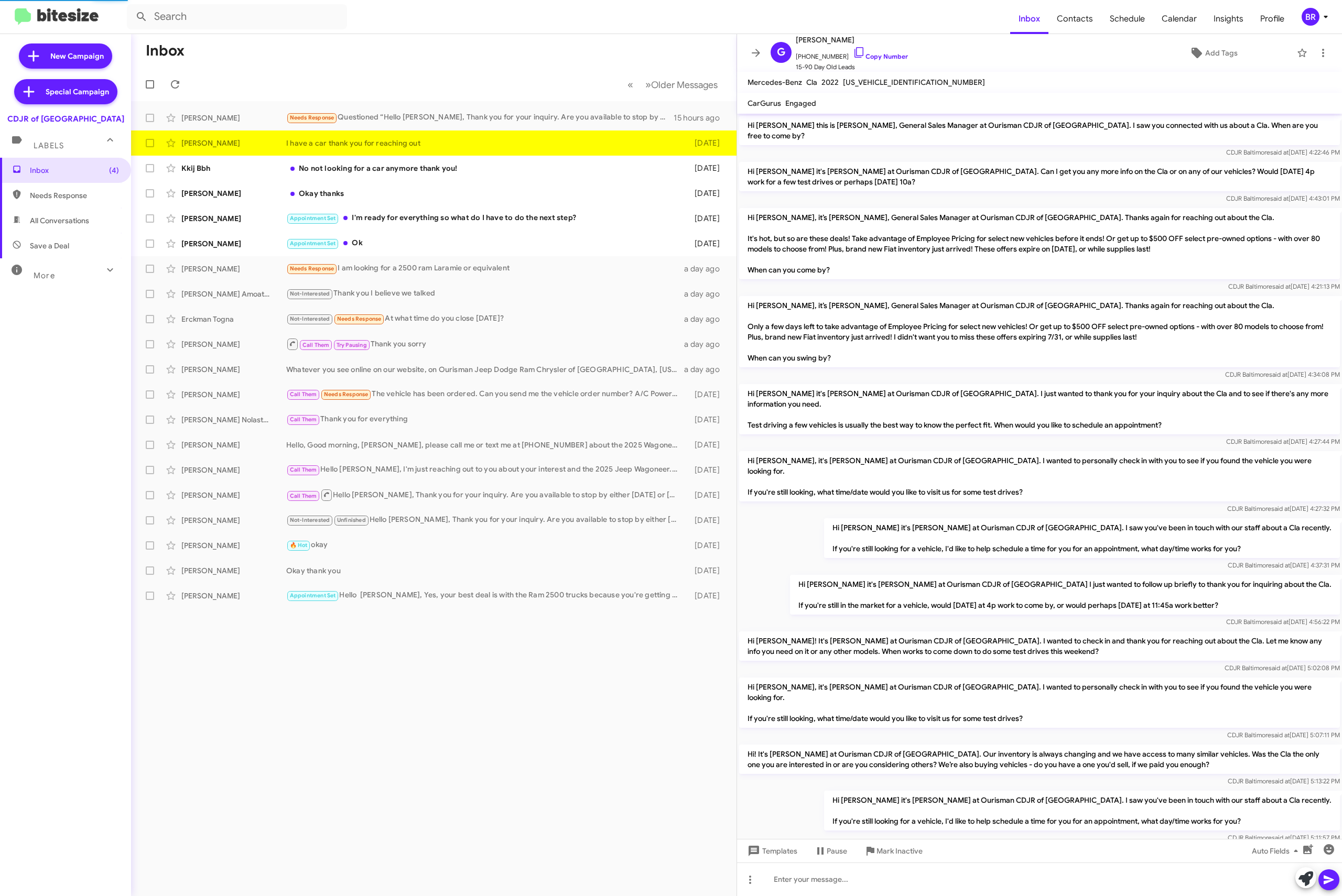
scroll to position [45, 0]
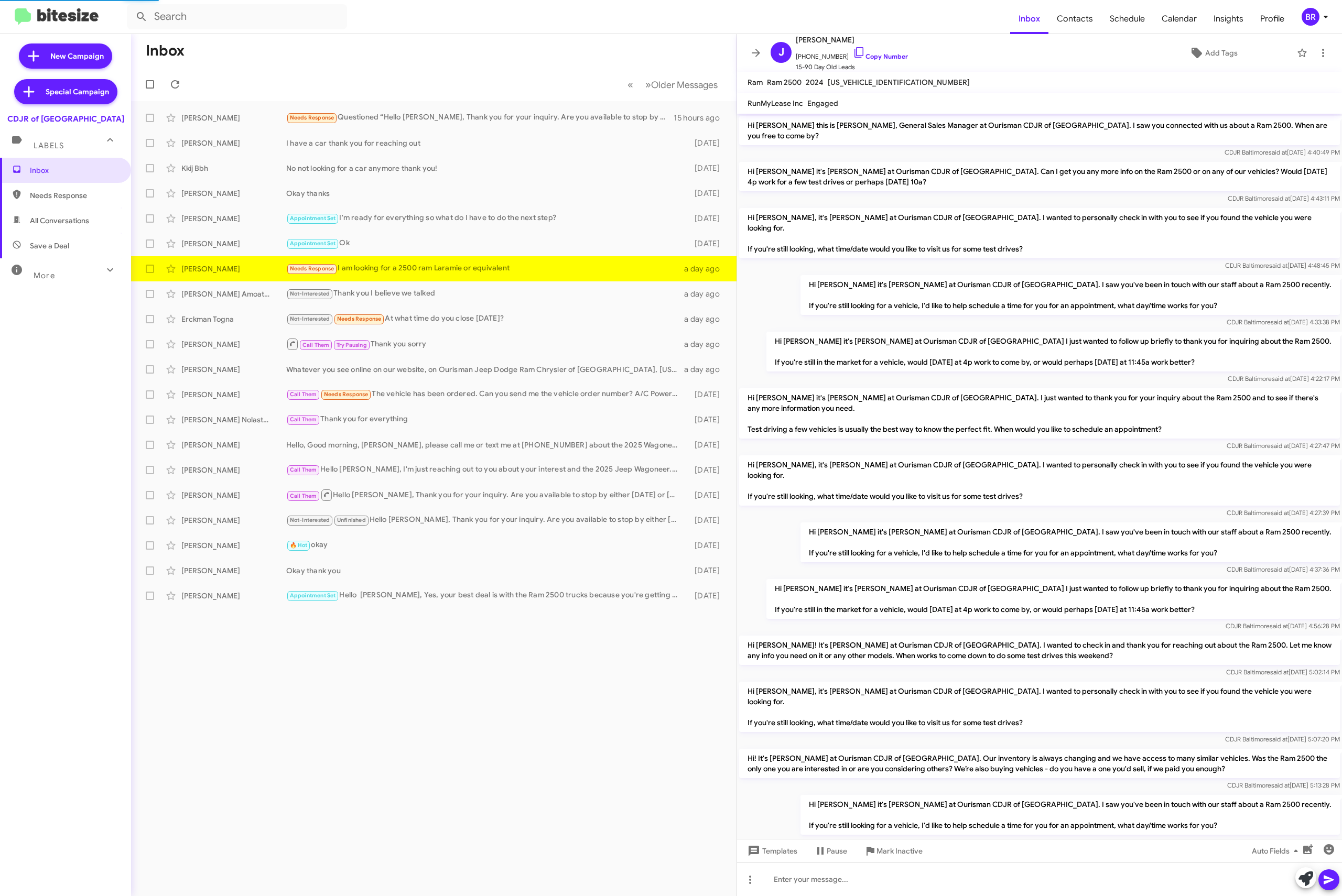
scroll to position [127, 0]
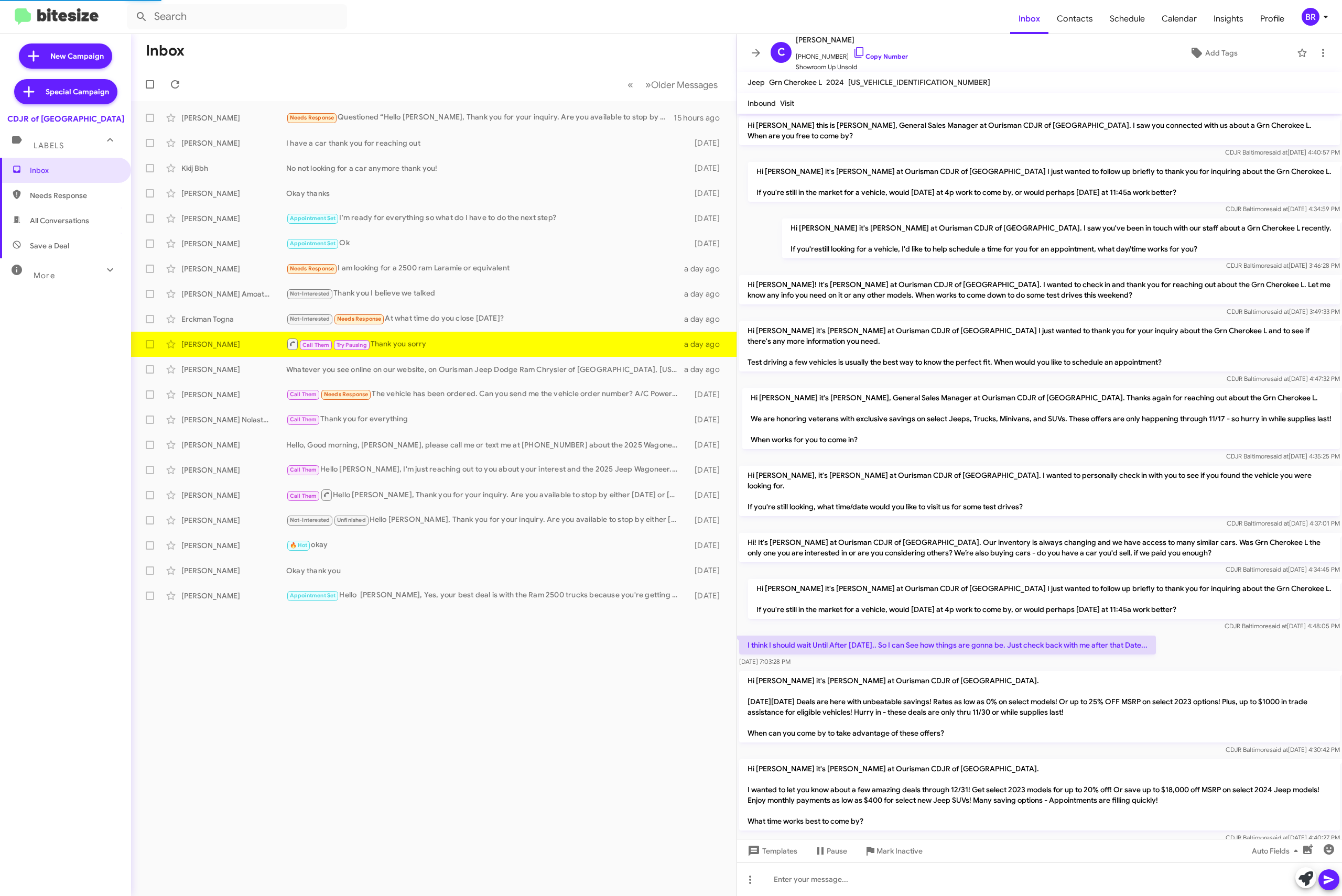
scroll to position [423, 0]
